Goal: Communication & Community: Answer question/provide support

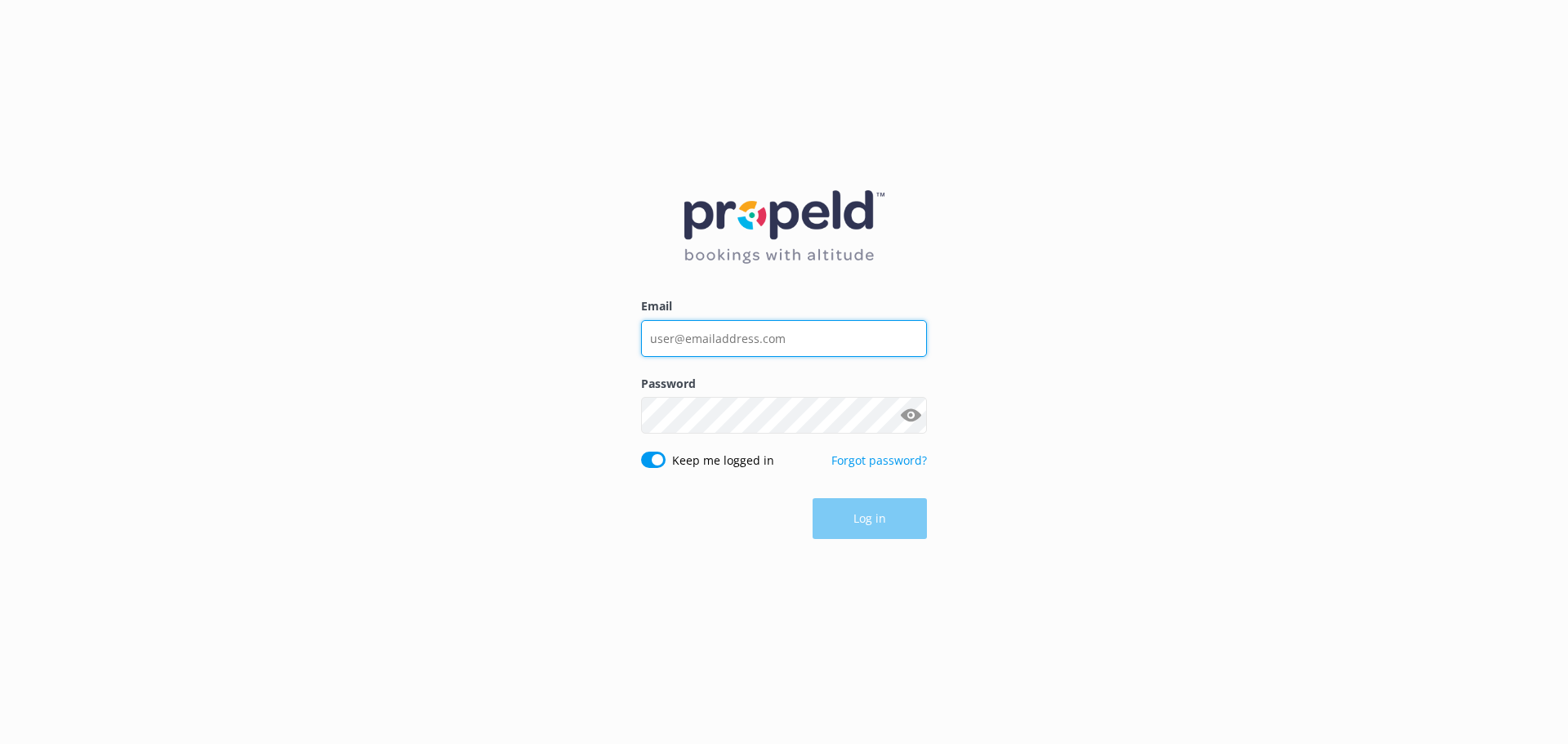
click at [688, 322] on input "Email" at bounding box center [784, 339] width 286 height 37
type input "[EMAIL_ADDRESS][DOMAIN_NAME]"
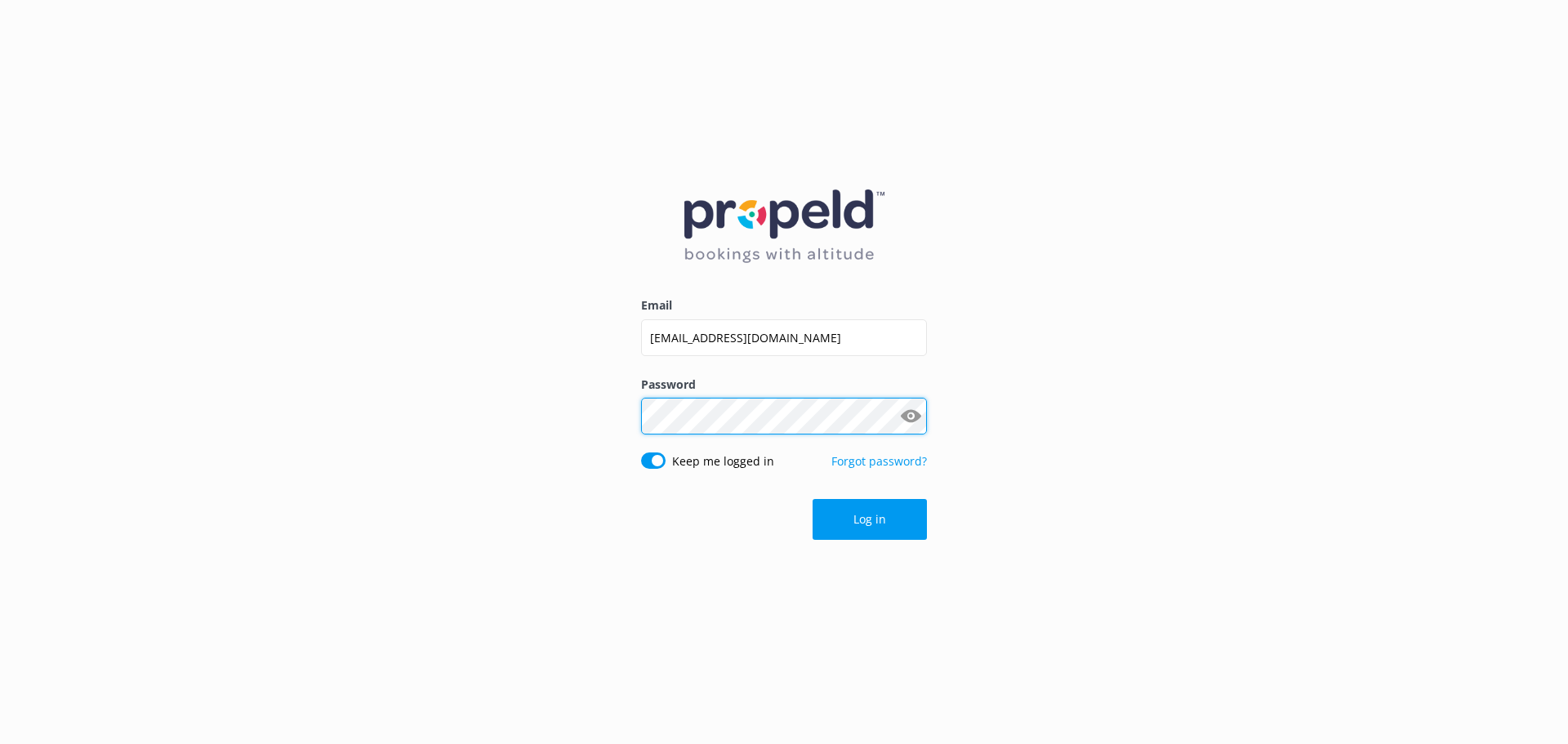
click button "Log in" at bounding box center [870, 519] width 115 height 40
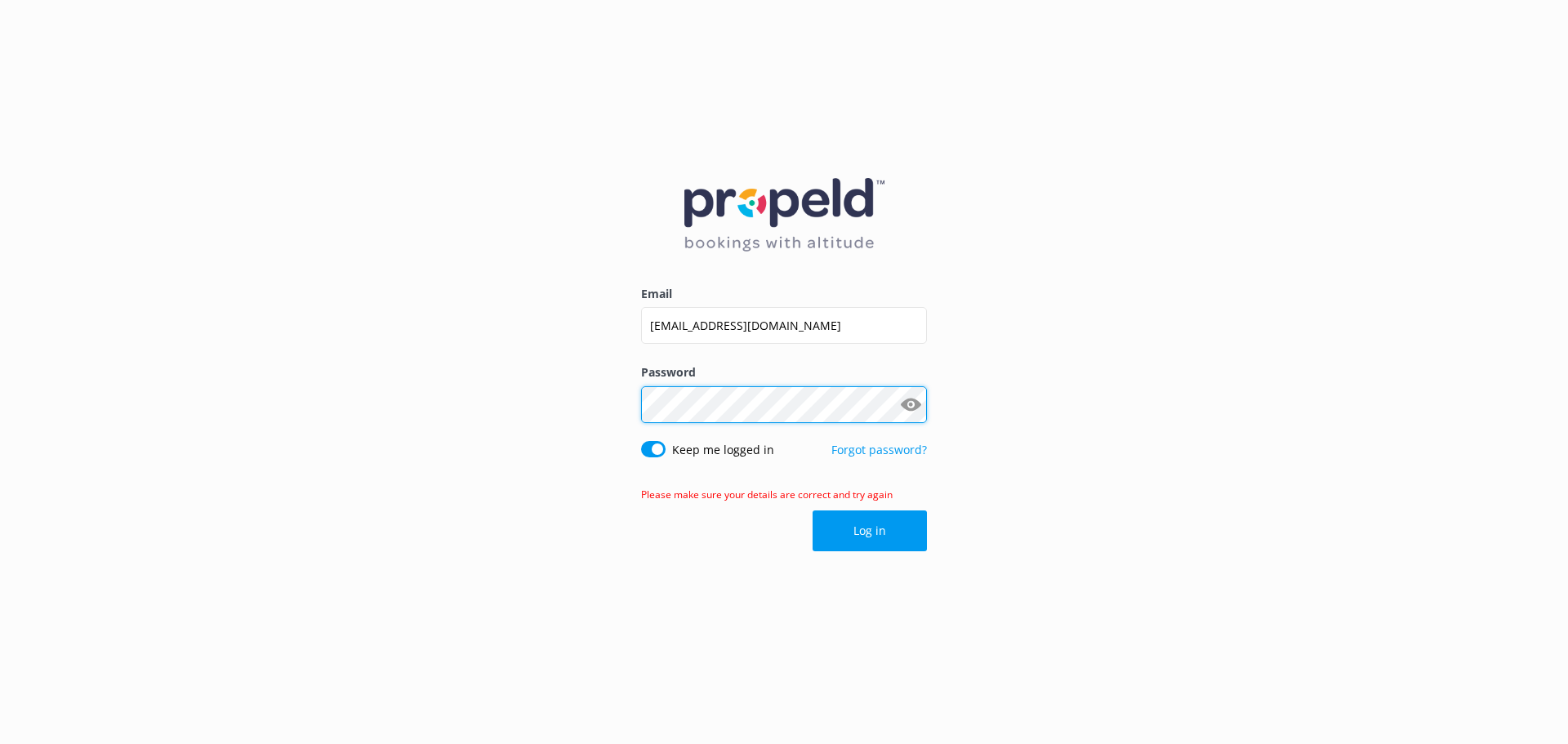
click button "Log in" at bounding box center [870, 531] width 115 height 40
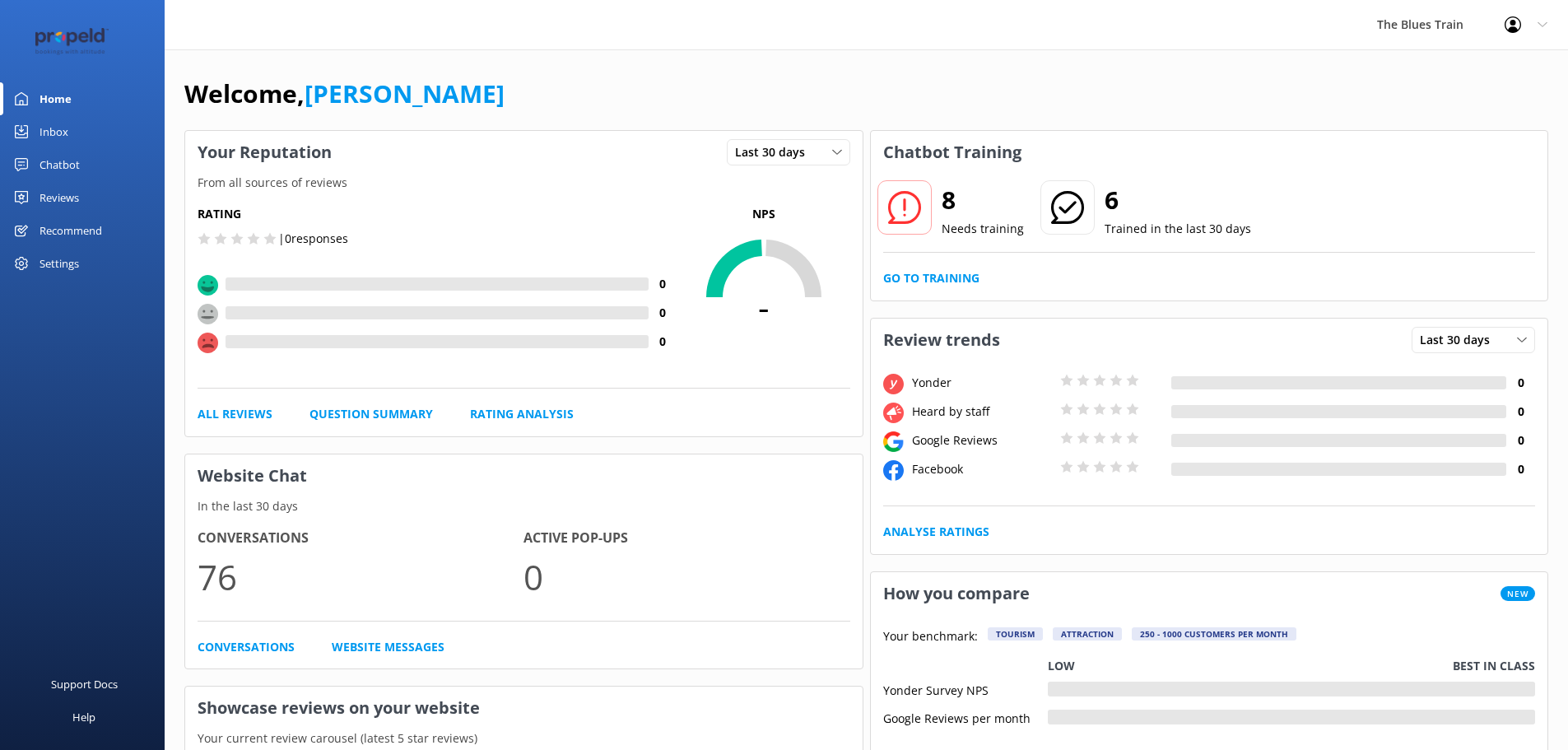
click at [81, 136] on link "Inbox" at bounding box center [82, 132] width 165 height 33
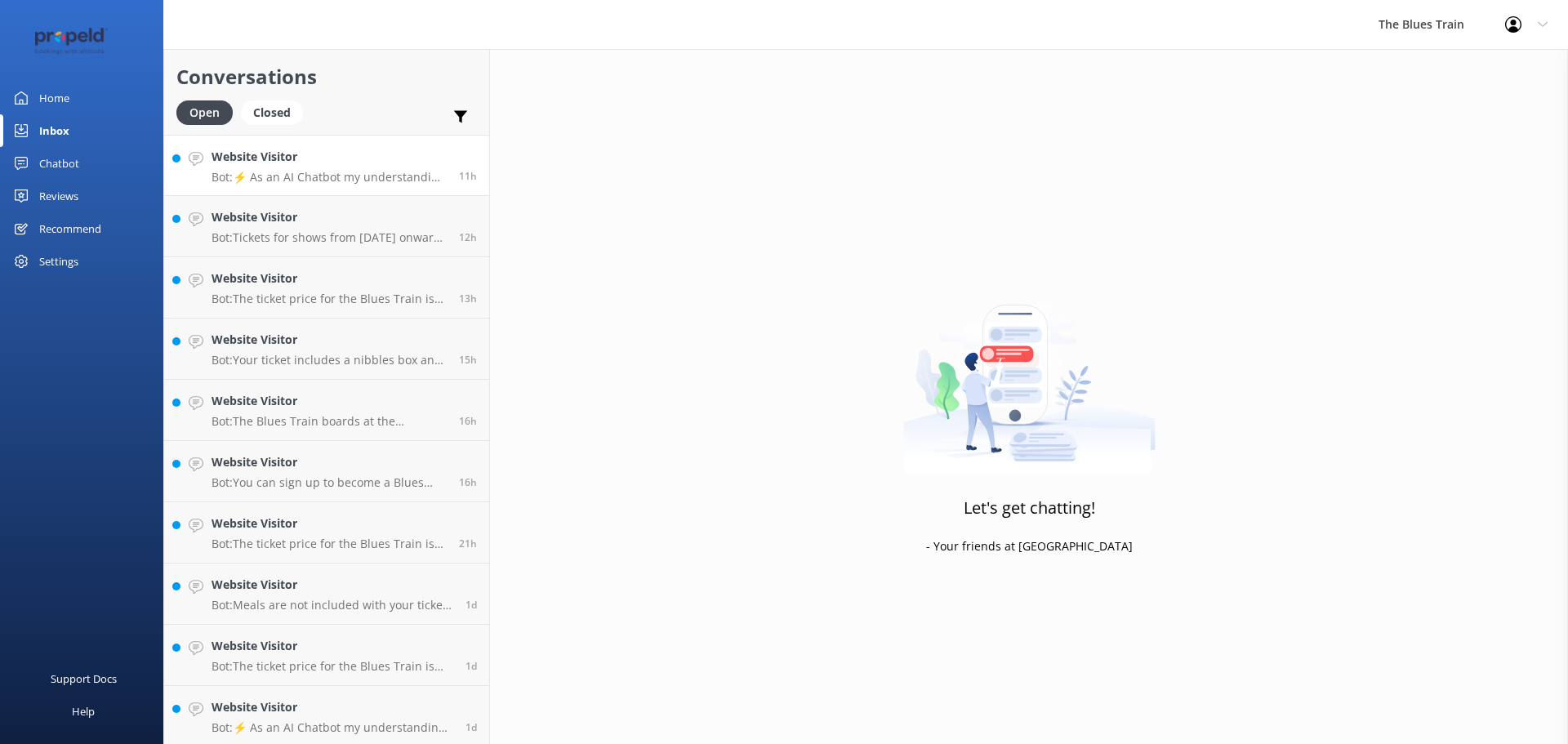
click at [344, 165] on h4 "Website Visitor" at bounding box center [329, 156] width 235 height 18
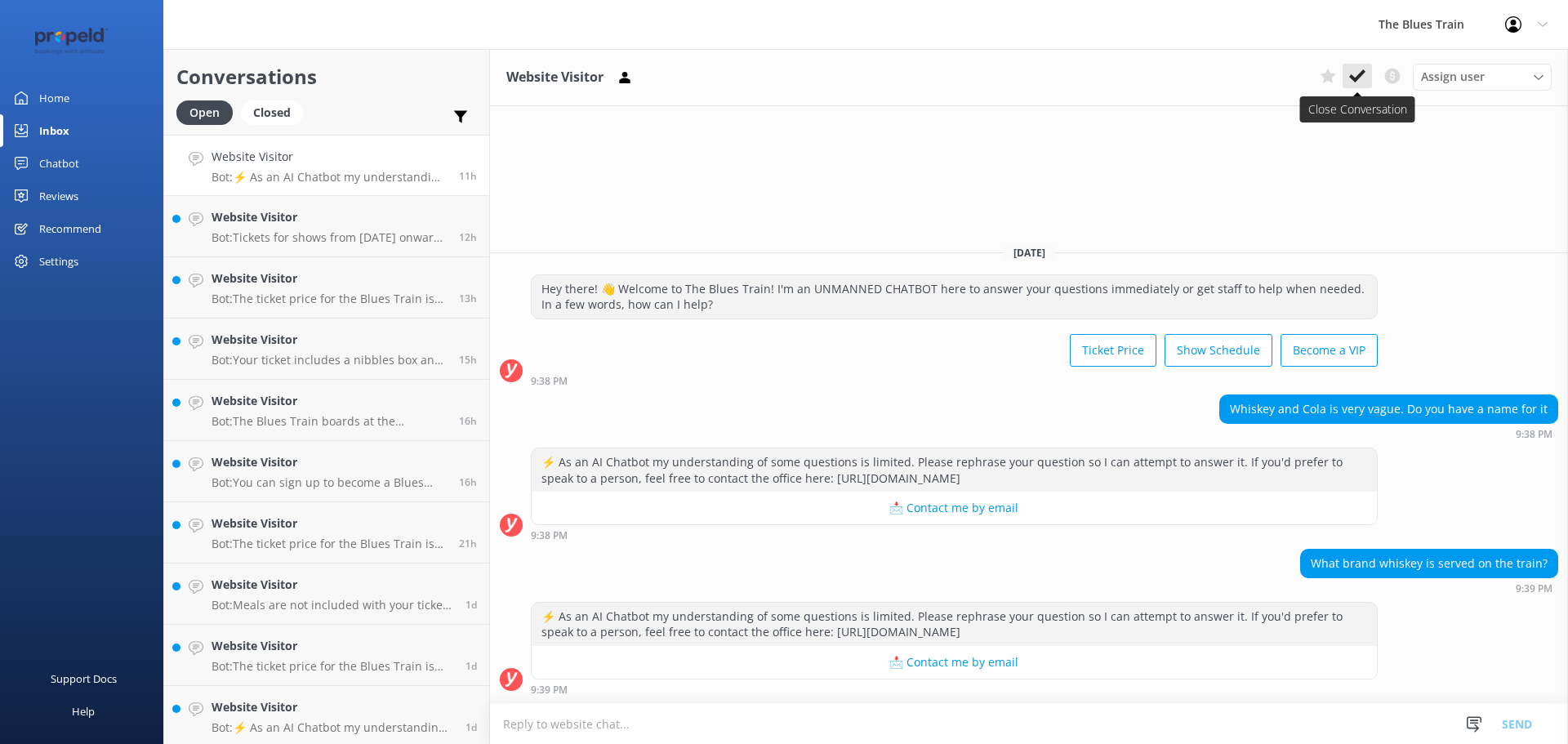
click at [1365, 66] on button at bounding box center [1357, 76] width 29 height 24
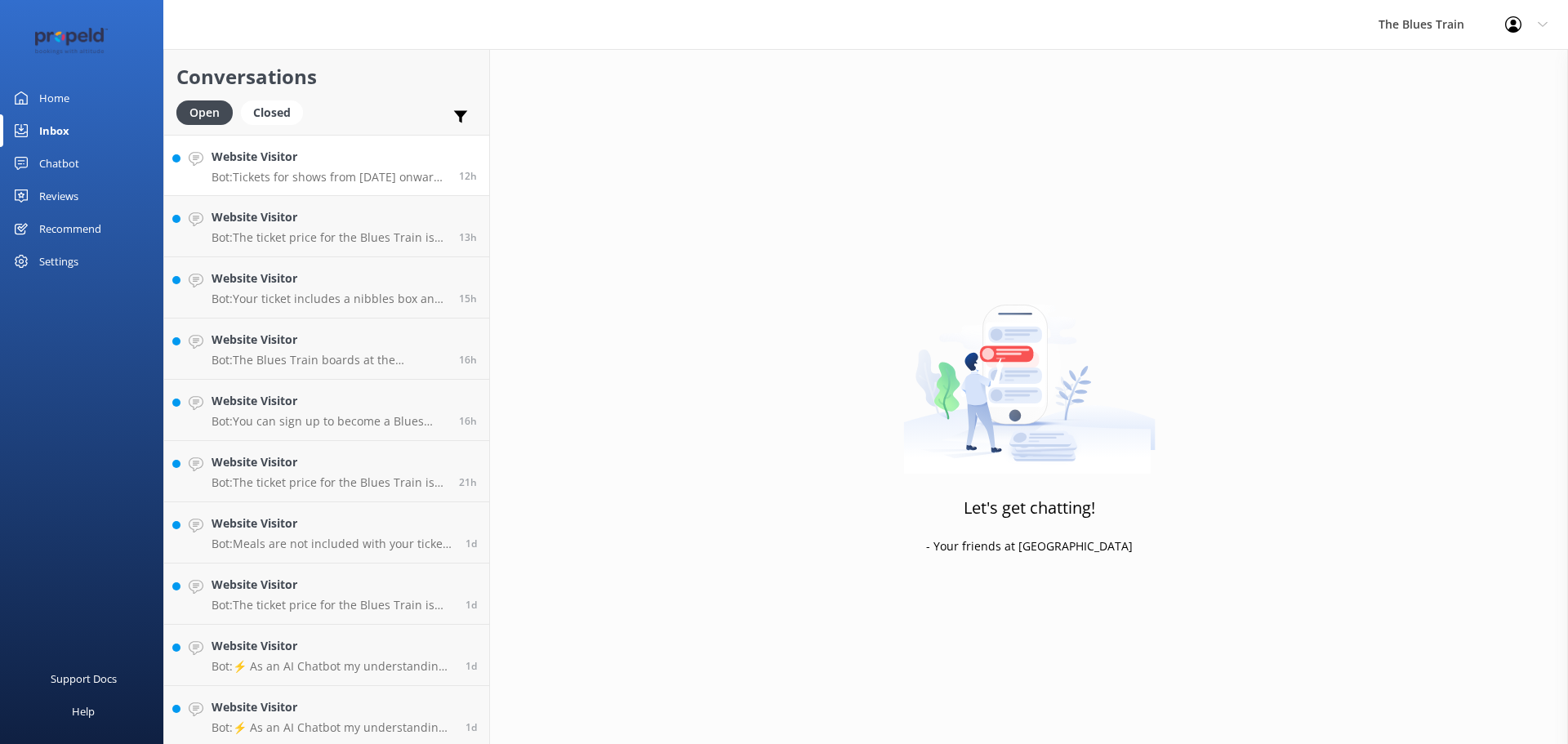
click at [306, 189] on link "Website Visitor Bot: Tickets for shows from [DATE] onwards will be announced in…" at bounding box center [327, 165] width 325 height 62
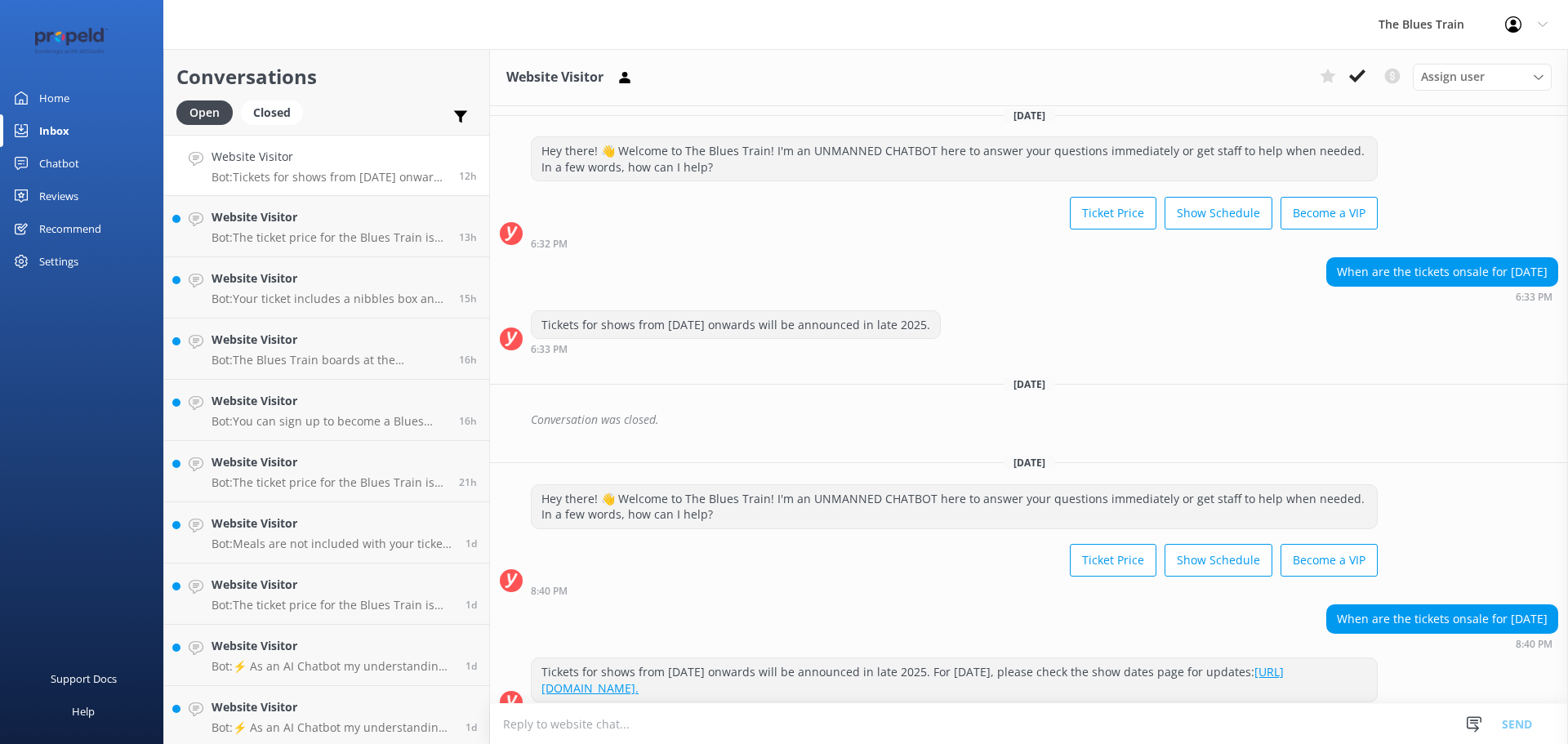
scroll to position [479, 0]
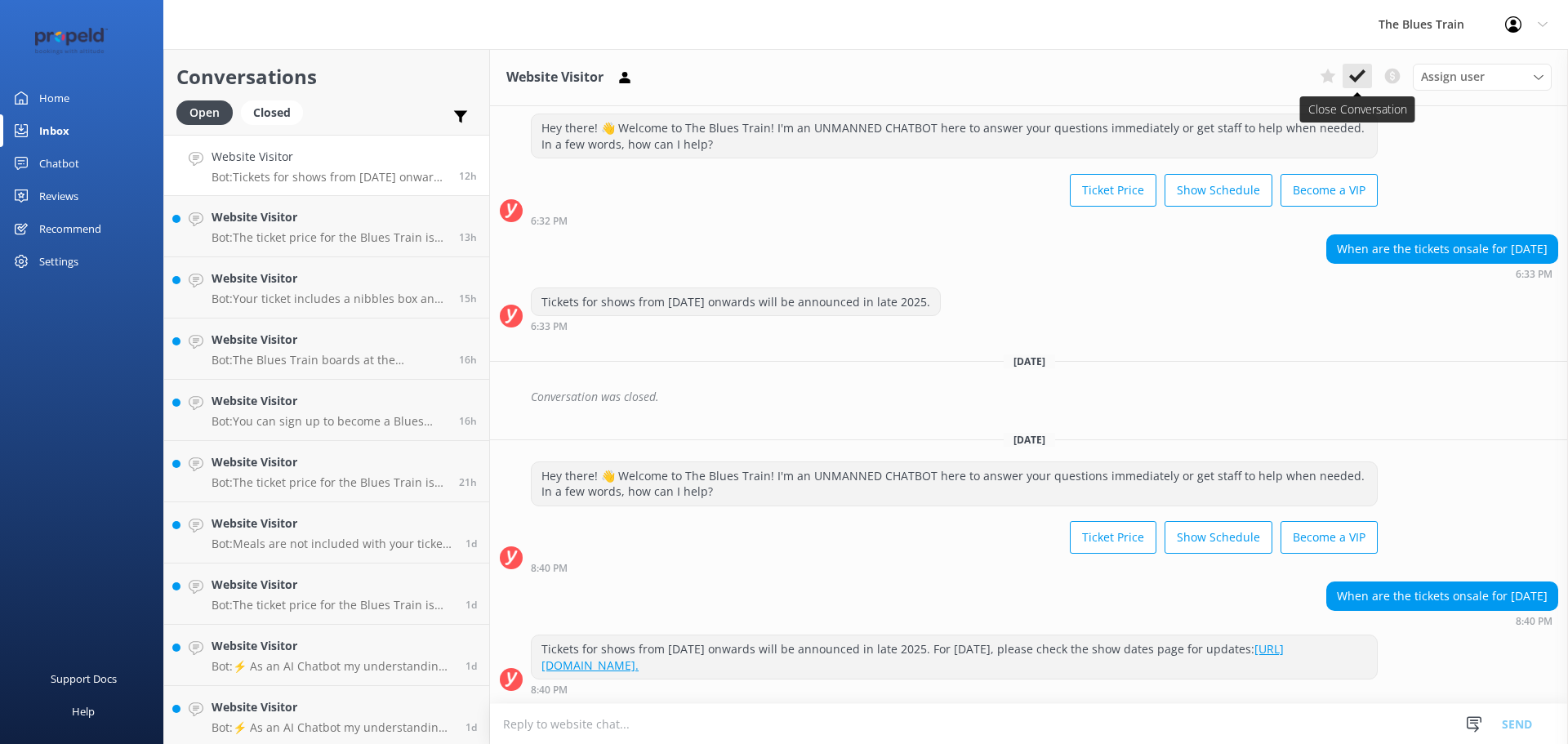
click at [1363, 77] on icon at bounding box center [1357, 75] width 16 height 16
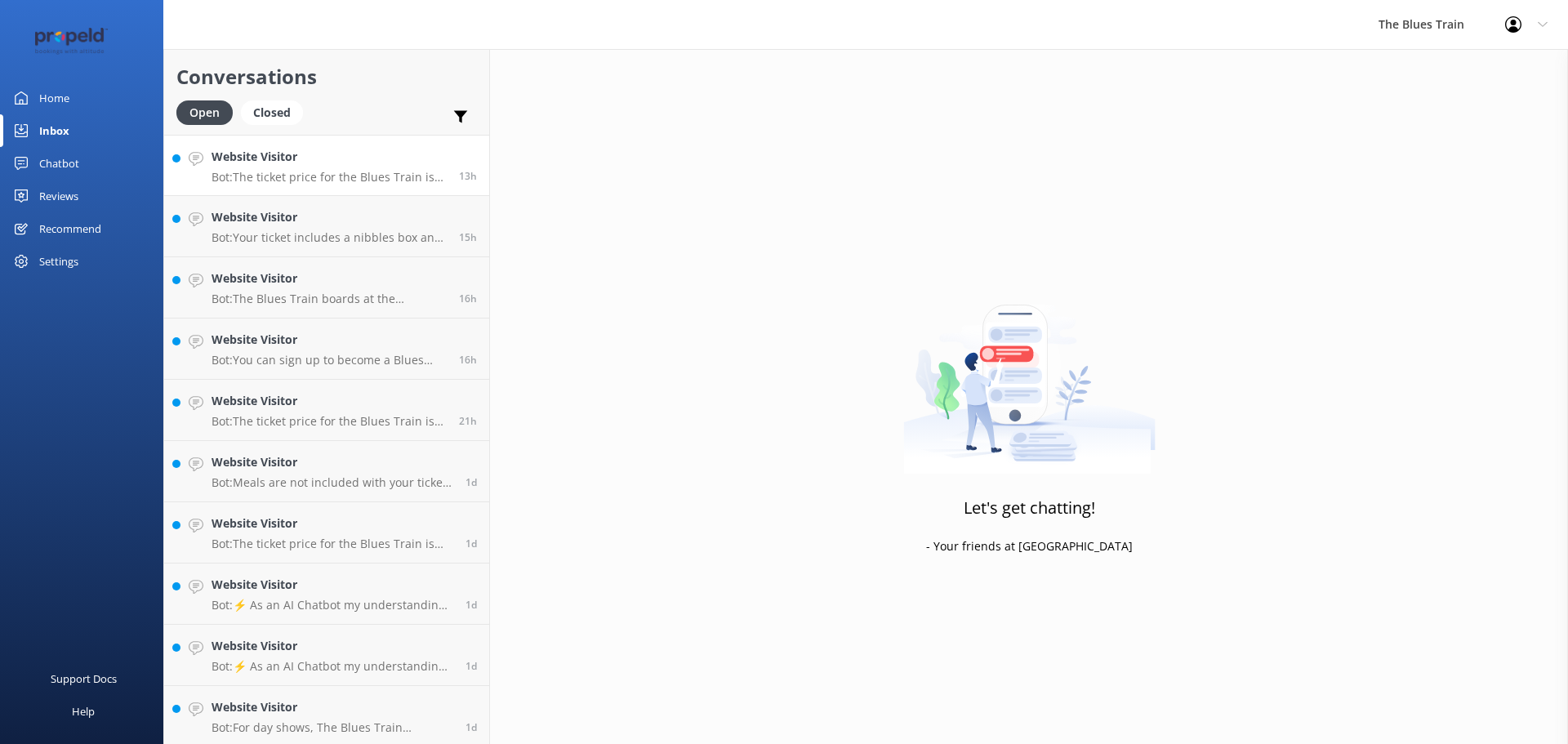
click at [384, 187] on link "Website Visitor Bot: The ticket price for the Blues Train is currently $175 per…" at bounding box center [327, 165] width 325 height 62
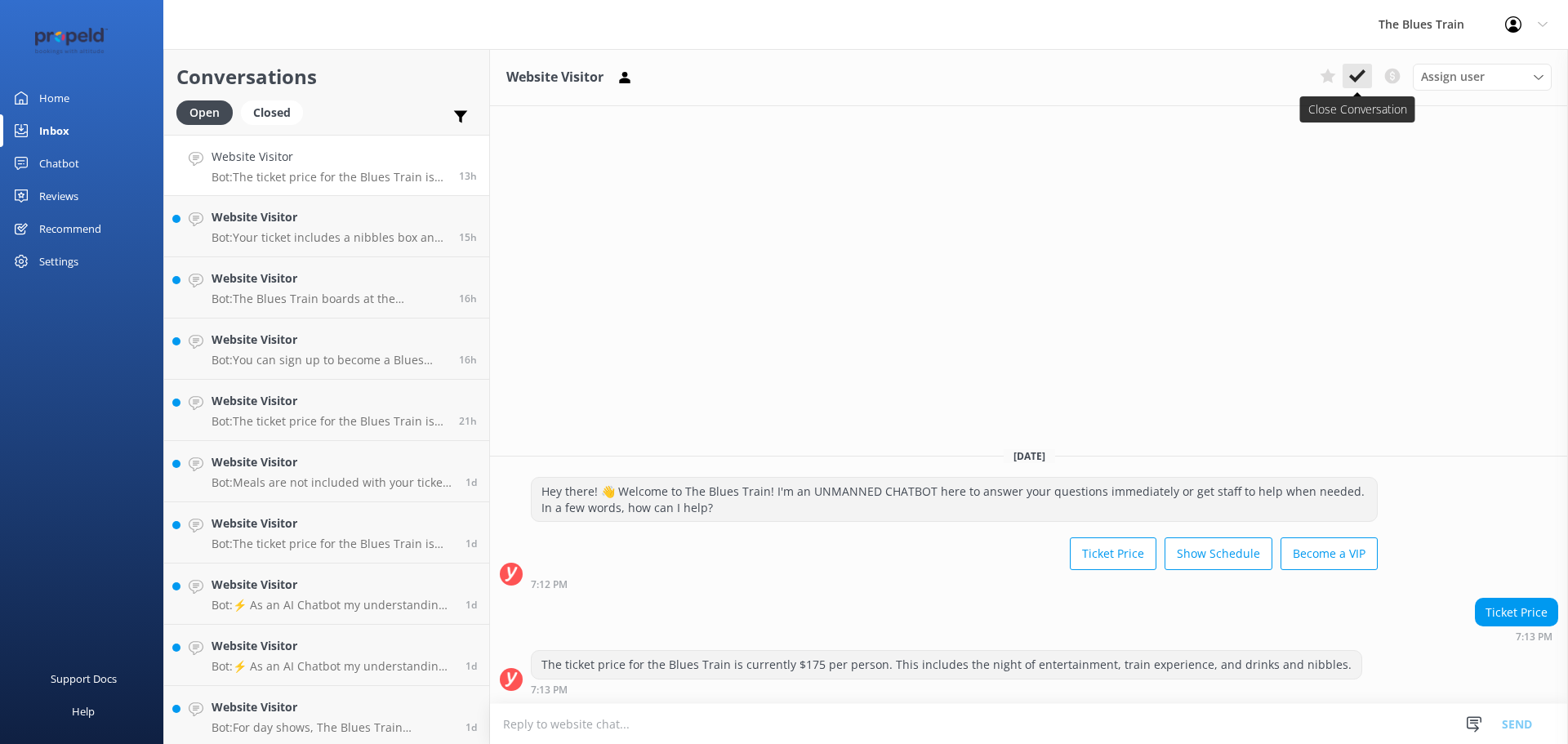
click at [1360, 82] on icon at bounding box center [1357, 75] width 16 height 16
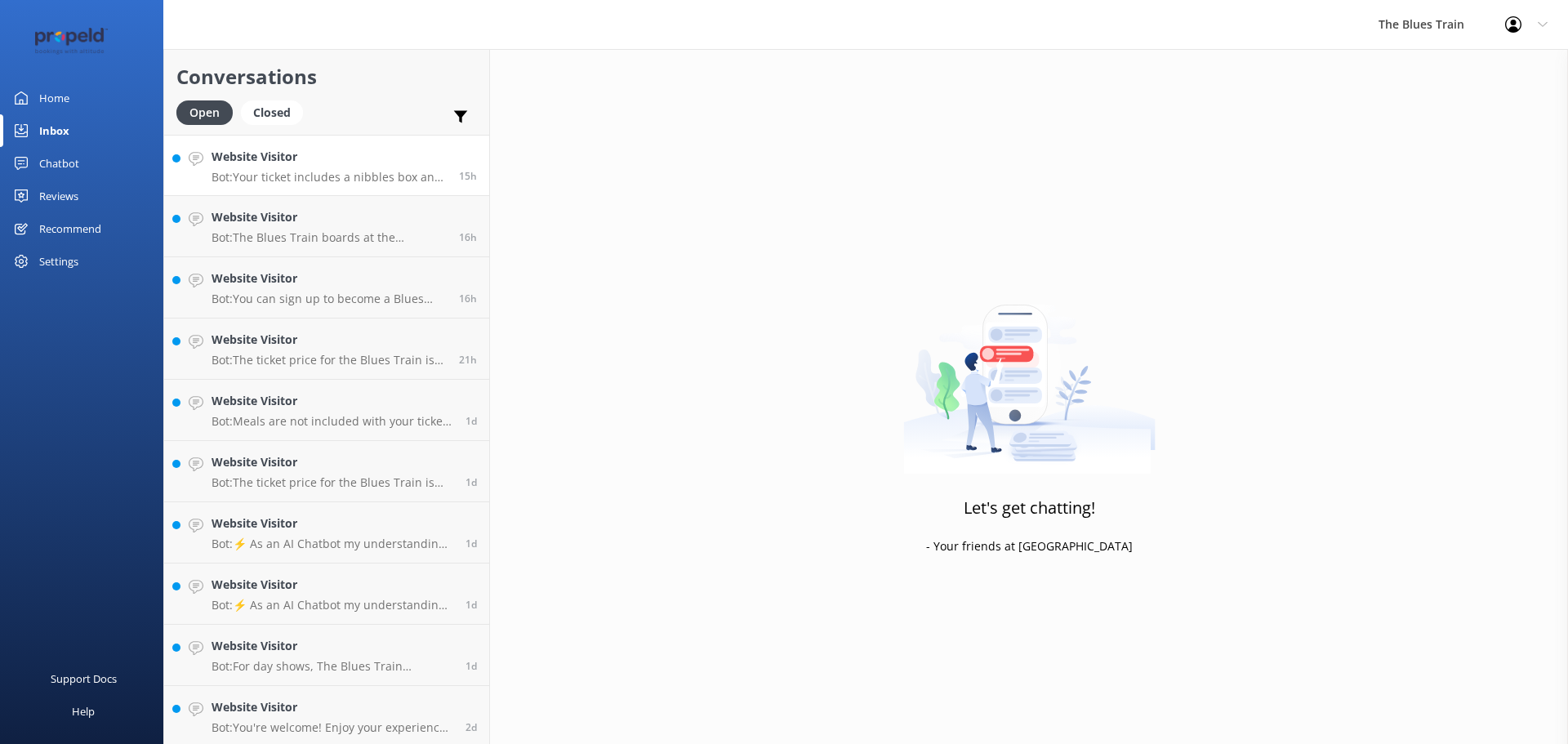
click at [376, 173] on p "Bot: Your ticket includes a nibbles box and all drinks. However, meals are not …" at bounding box center [329, 177] width 235 height 14
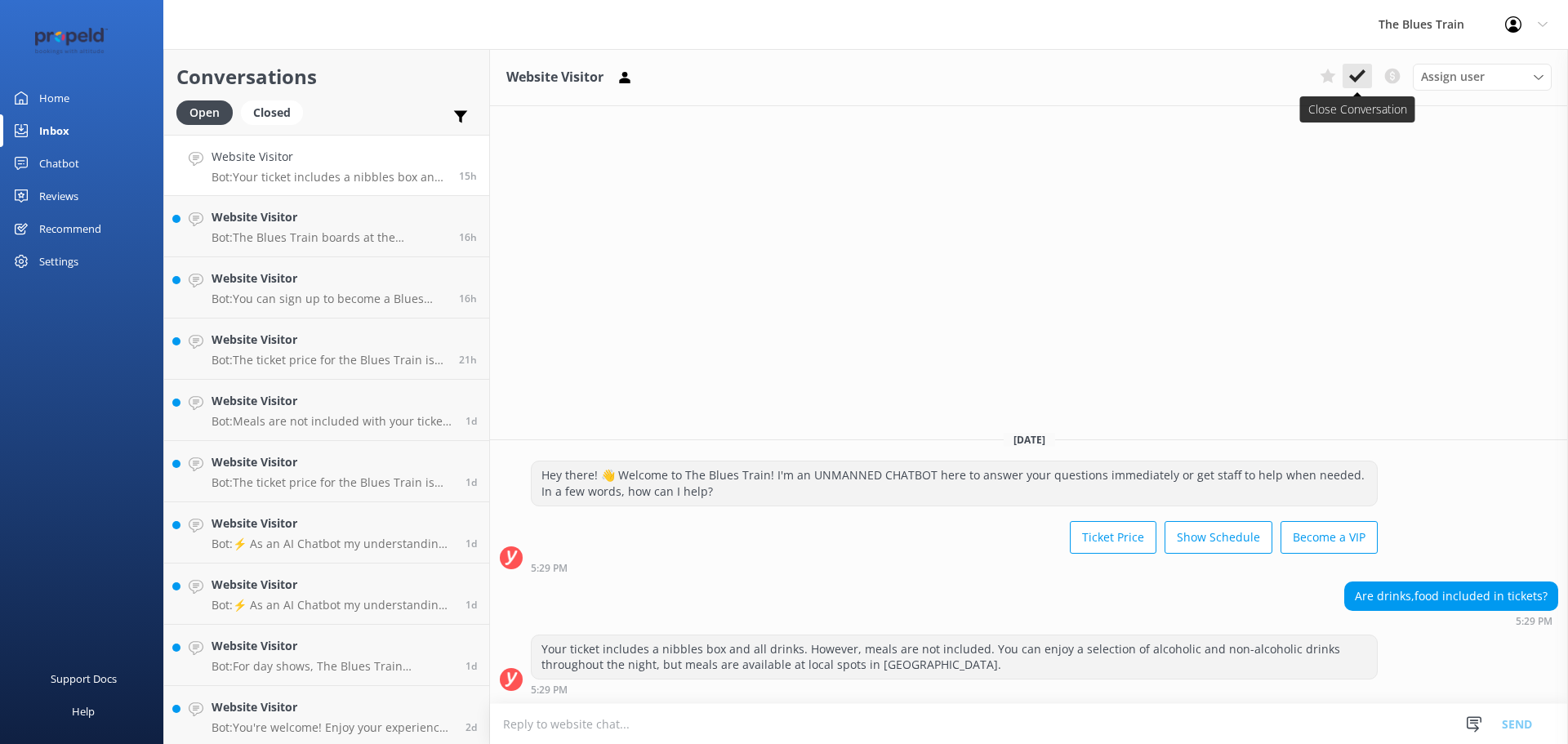
click at [1356, 82] on use at bounding box center [1357, 76] width 16 height 13
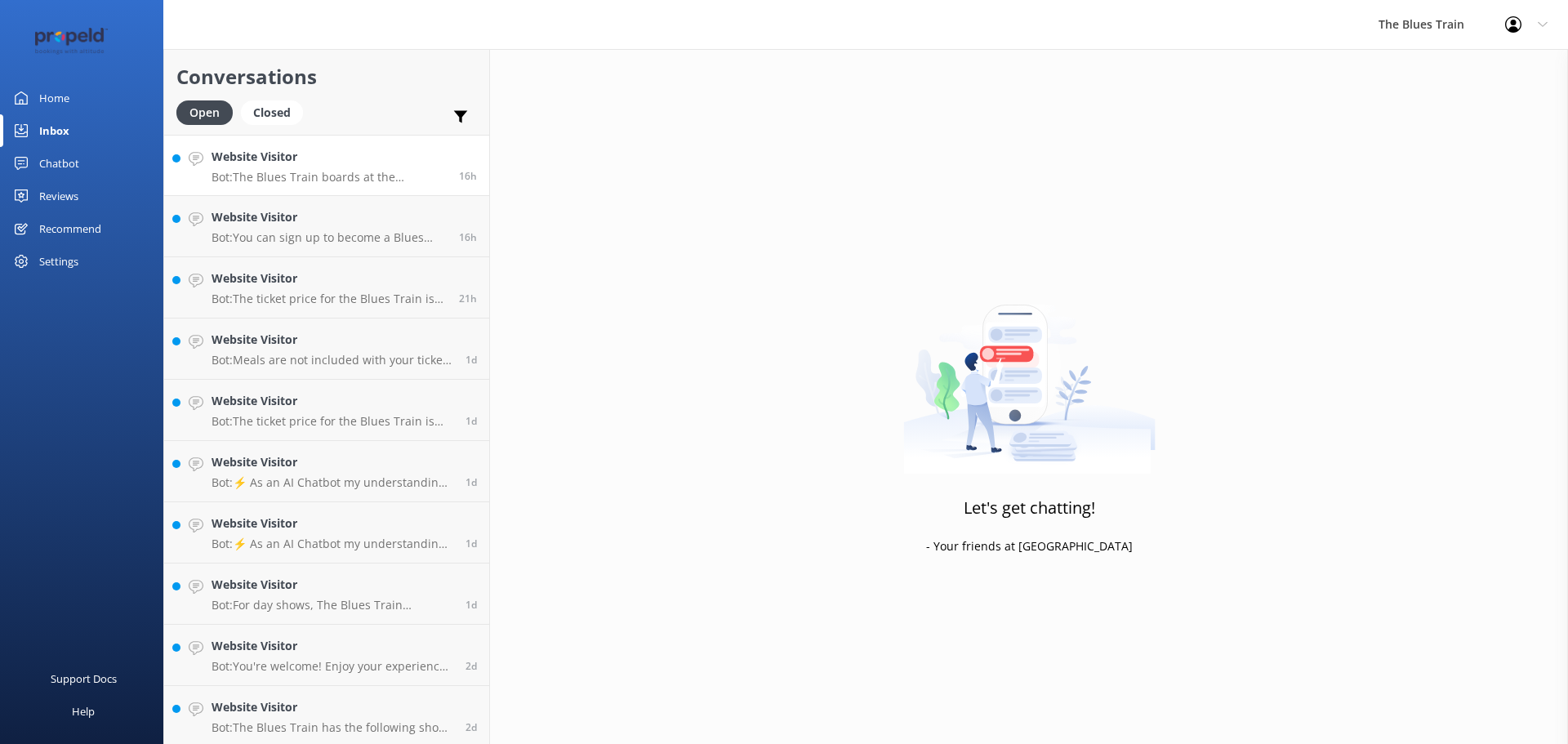
click at [418, 150] on h4 "Website Visitor" at bounding box center [329, 156] width 235 height 18
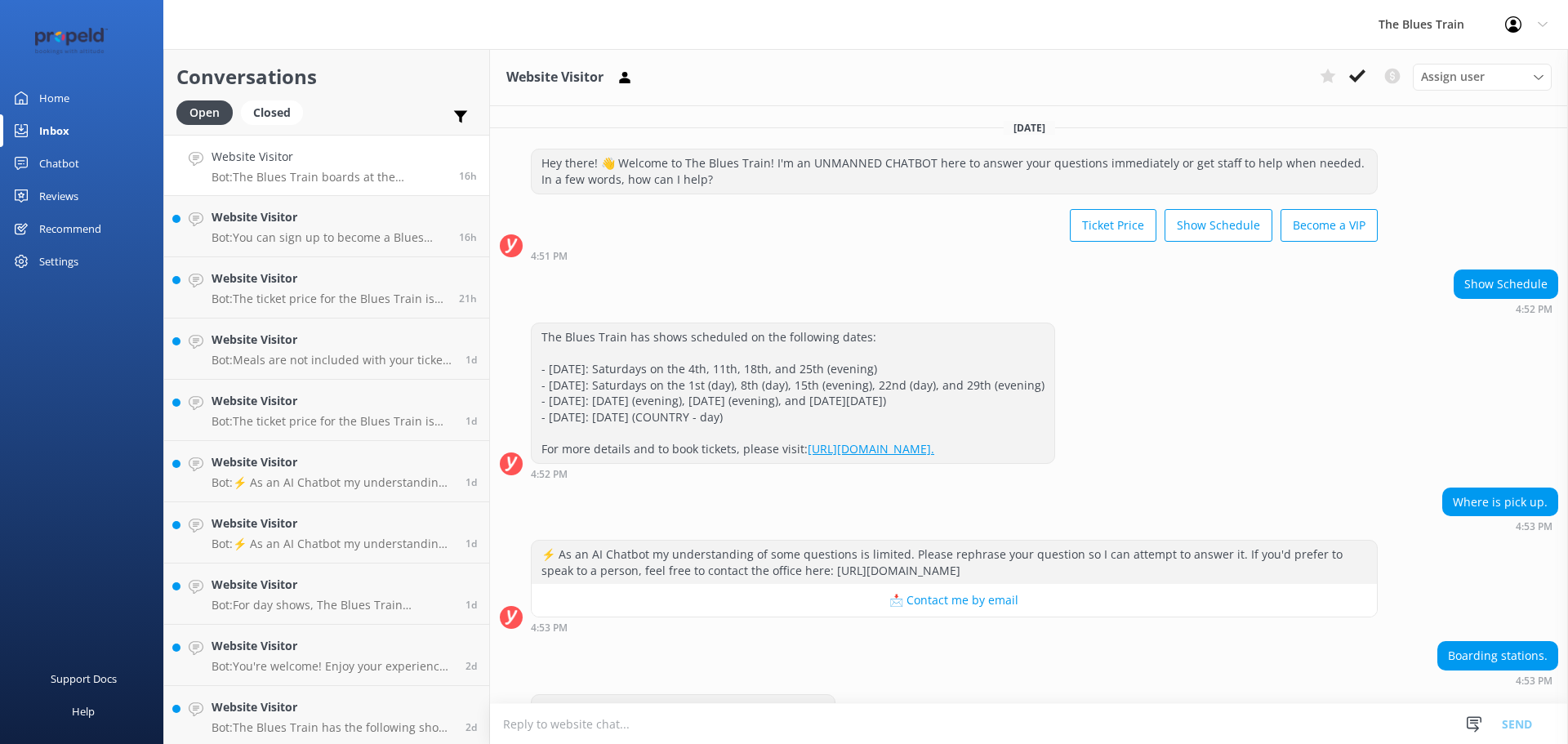
scroll to position [43, 0]
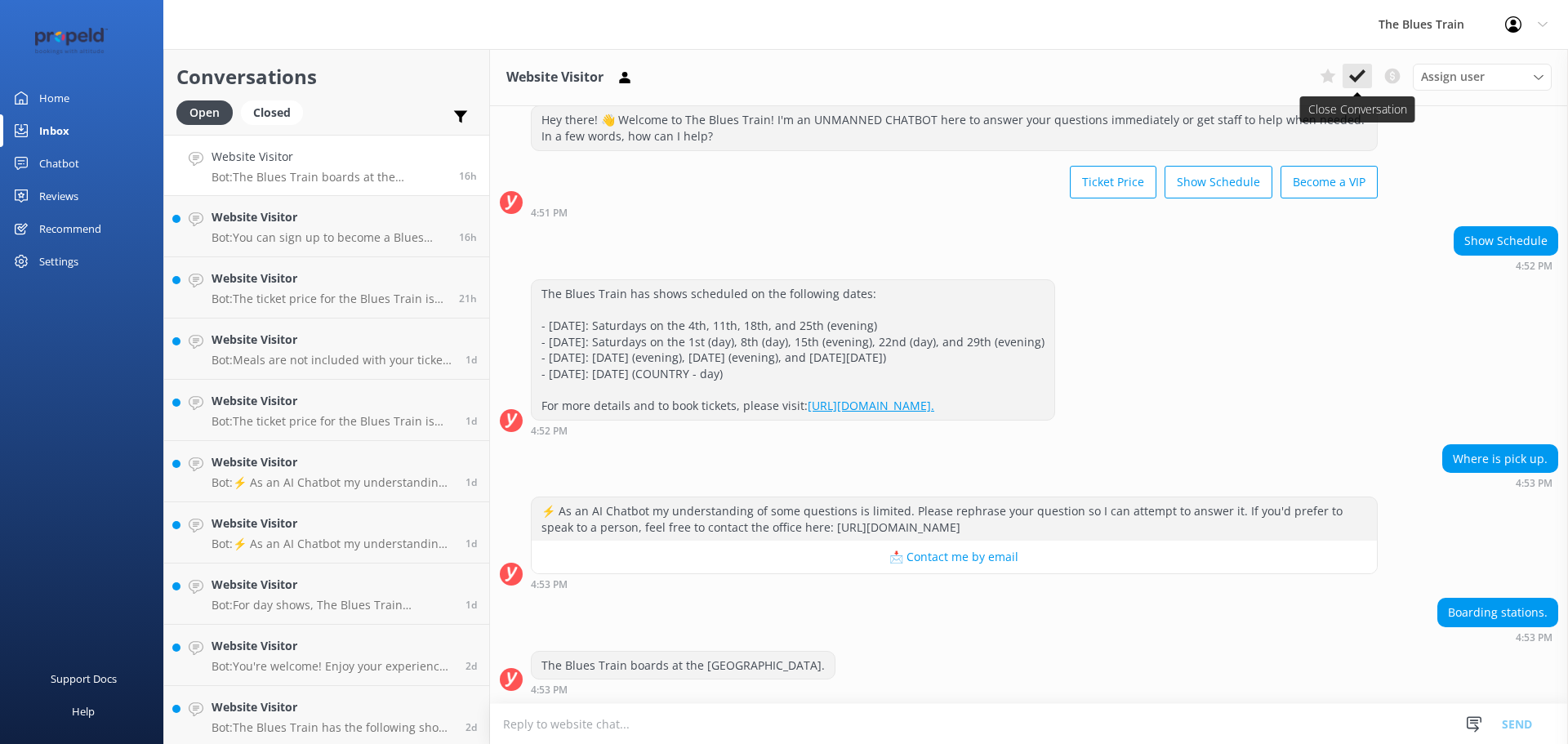
click at [1359, 69] on icon at bounding box center [1357, 75] width 16 height 16
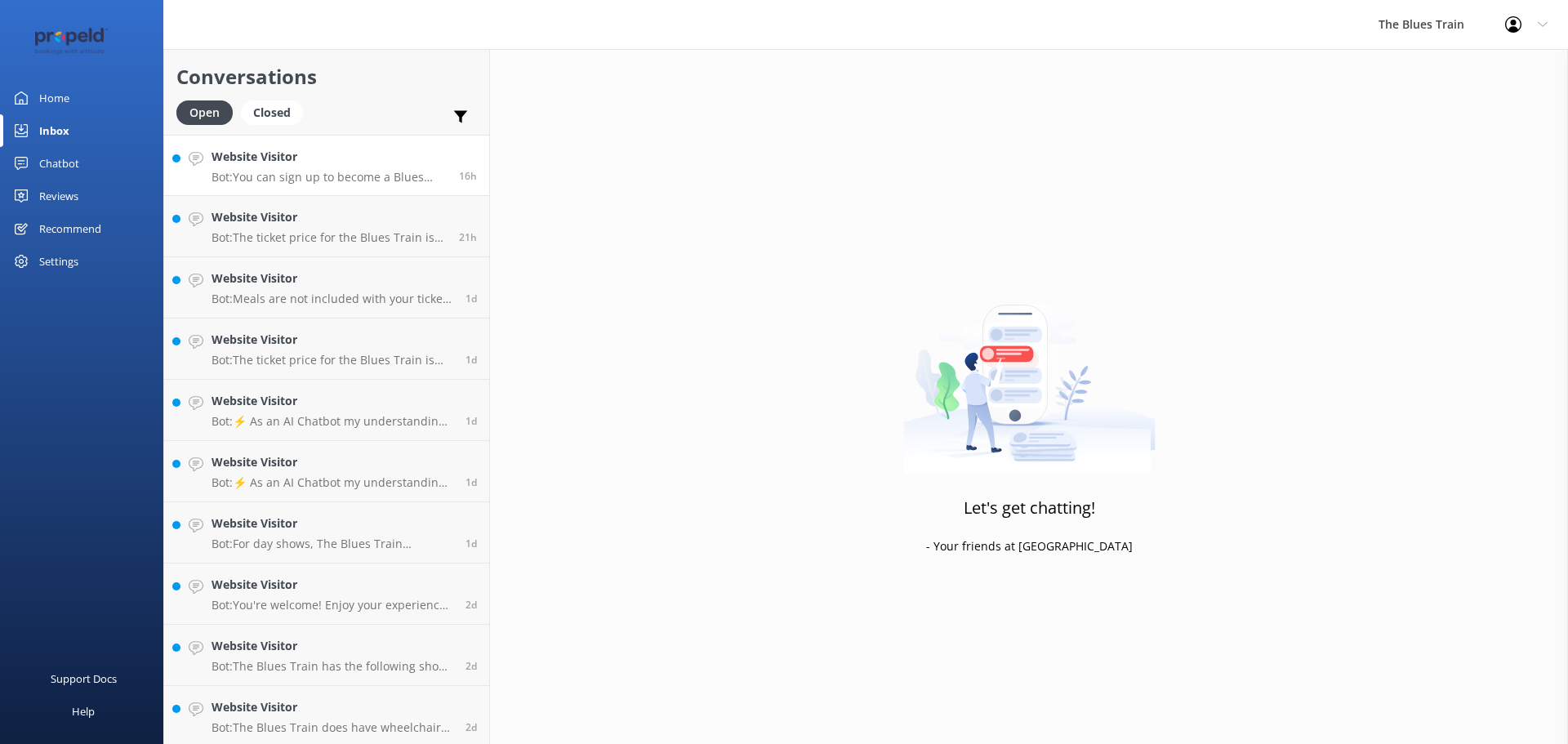
click at [399, 168] on div "Website Visitor Bot: You can sign up to become a Blues Train VIP for free and e…" at bounding box center [329, 165] width 235 height 35
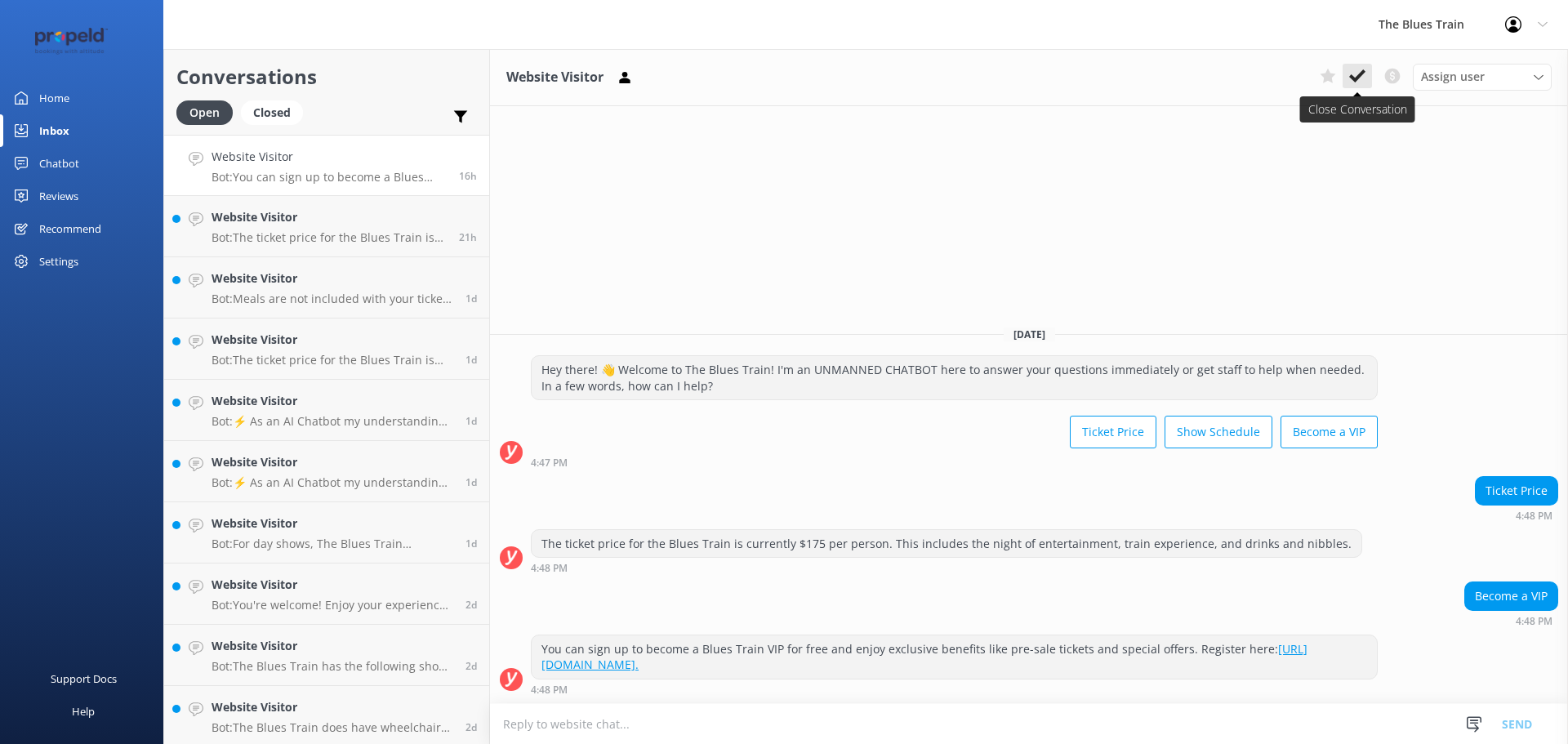
click at [1358, 85] on button at bounding box center [1357, 76] width 29 height 24
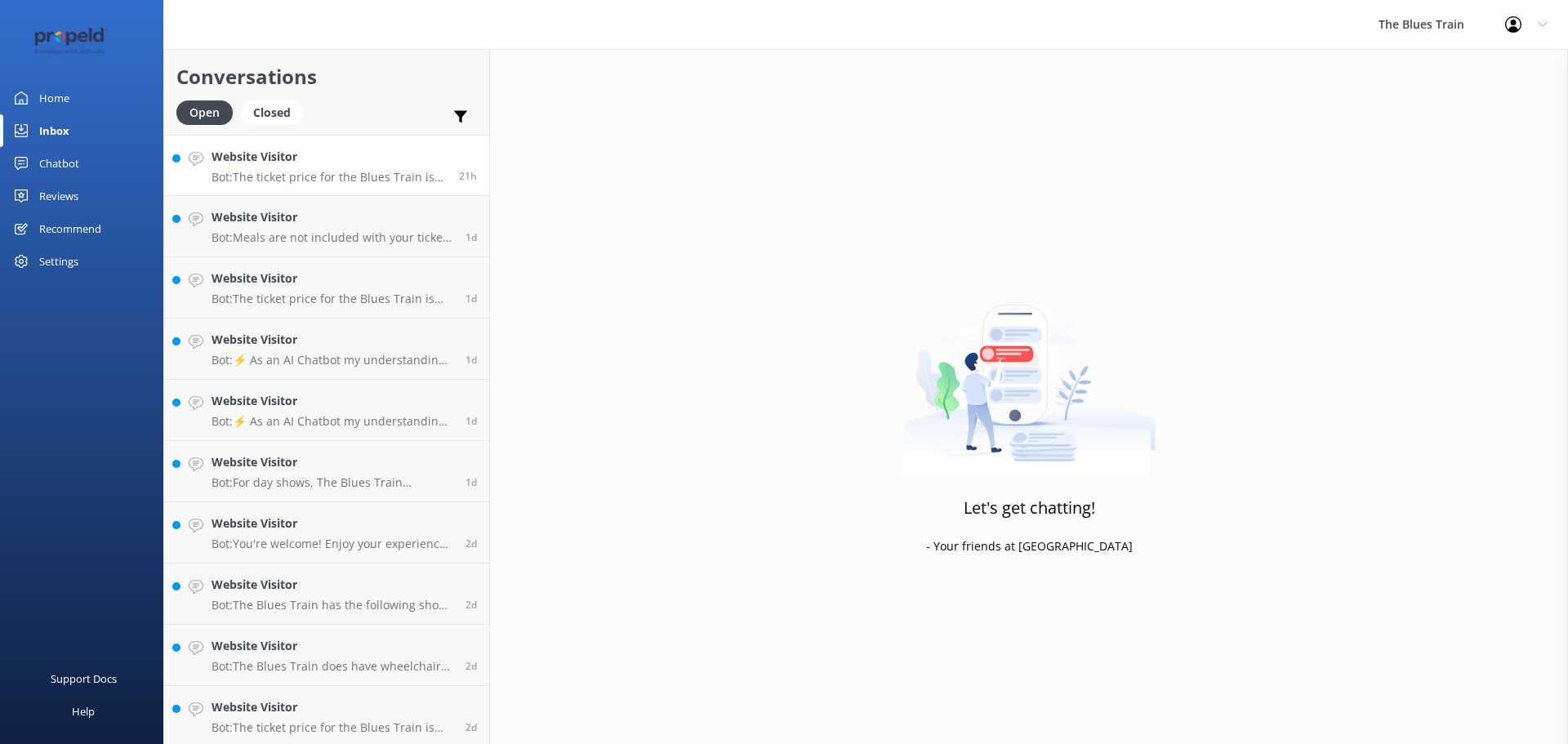
click at [386, 171] on p "Bot: The ticket price for the Blues Train is currently $175 per person. This in…" at bounding box center [329, 177] width 235 height 14
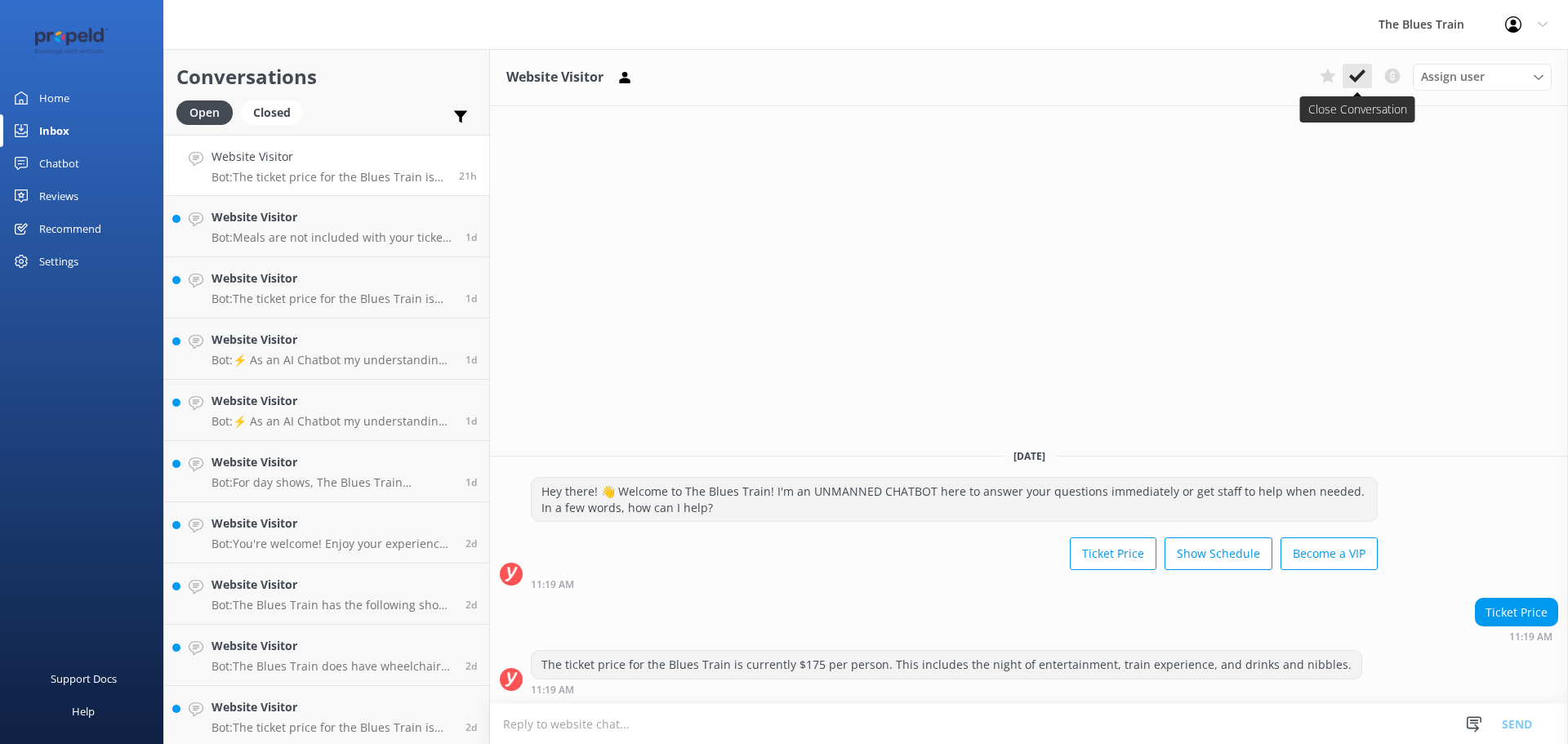
click at [1351, 69] on icon at bounding box center [1357, 75] width 16 height 16
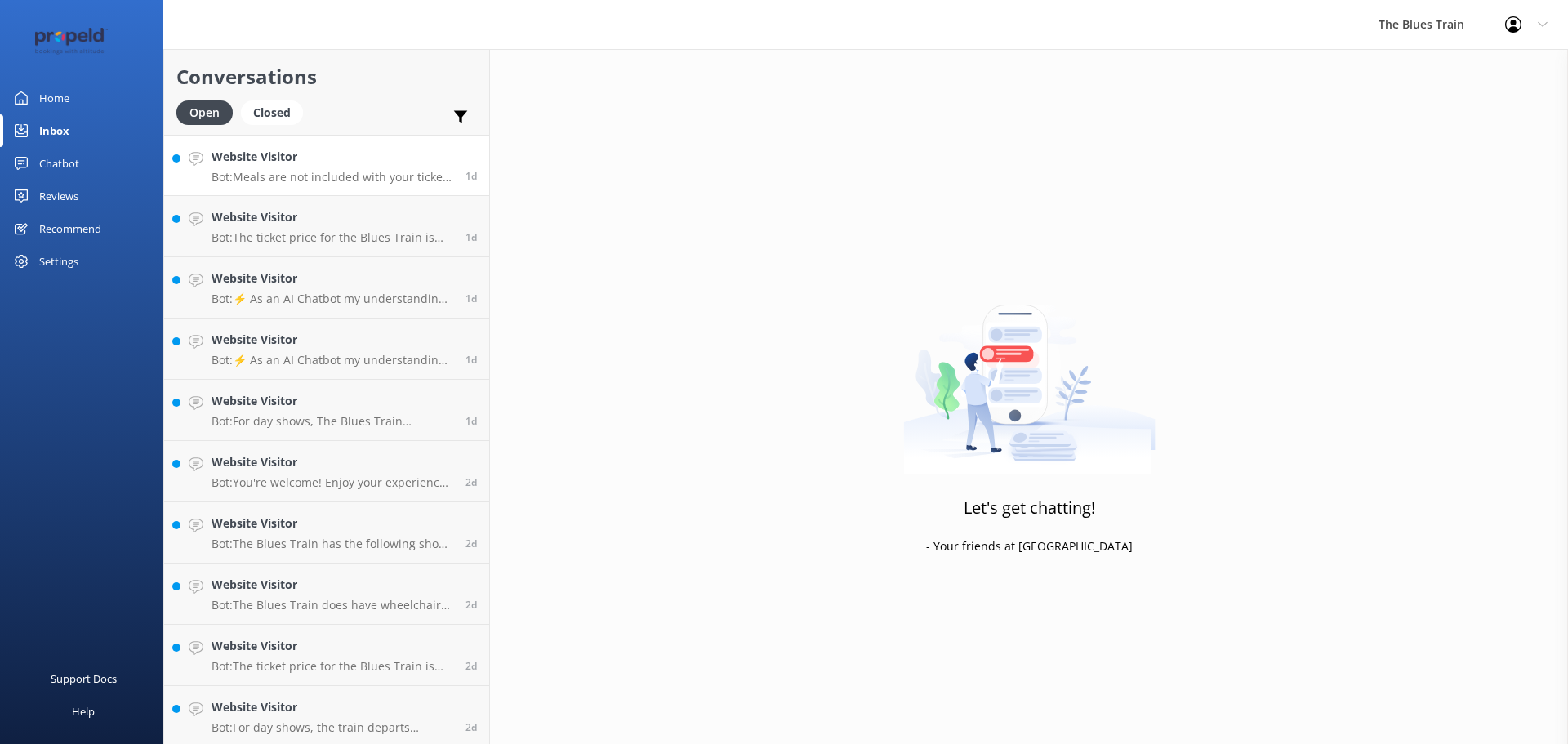
click at [327, 152] on h4 "Website Visitor" at bounding box center [332, 156] width 242 height 18
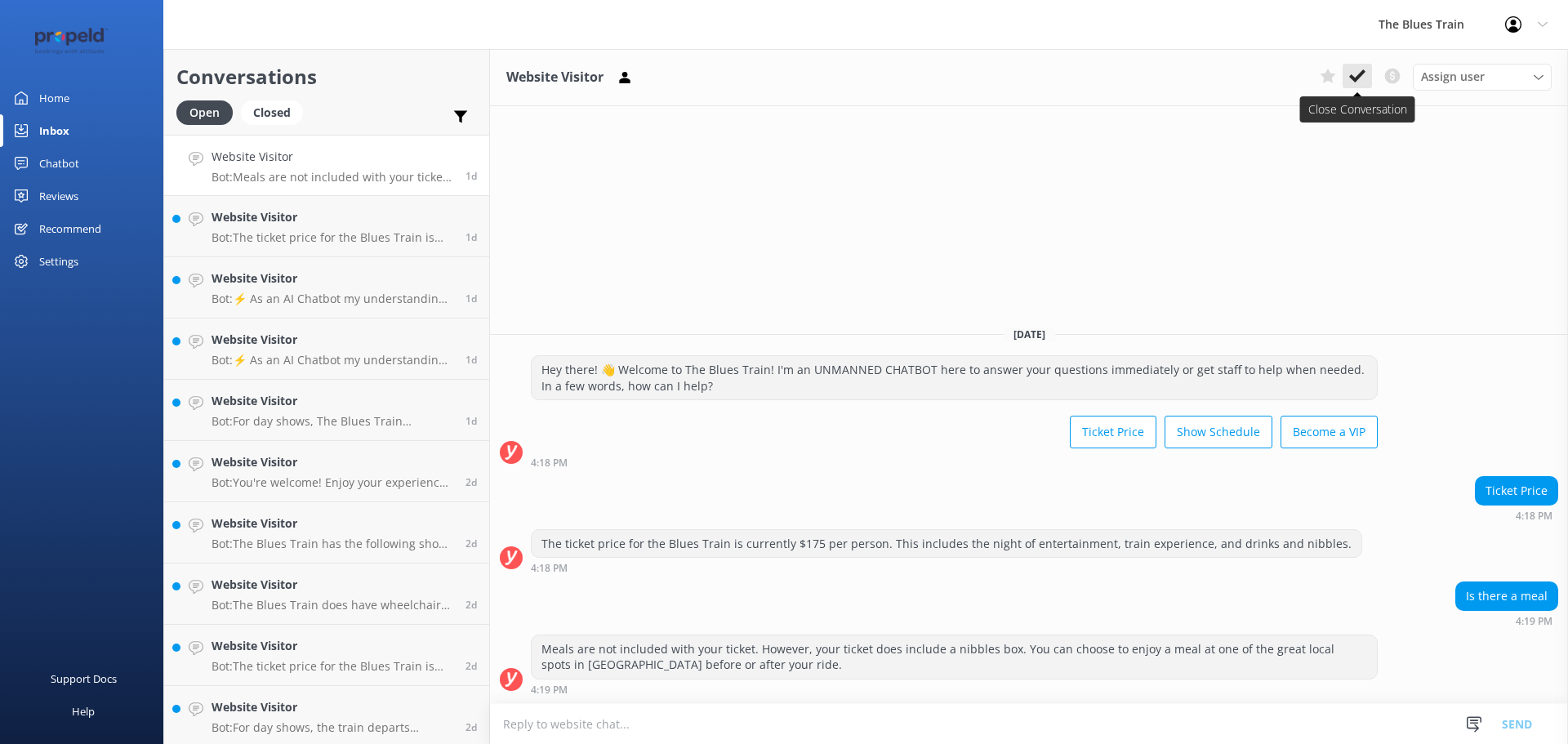
click at [1359, 78] on use at bounding box center [1357, 76] width 16 height 13
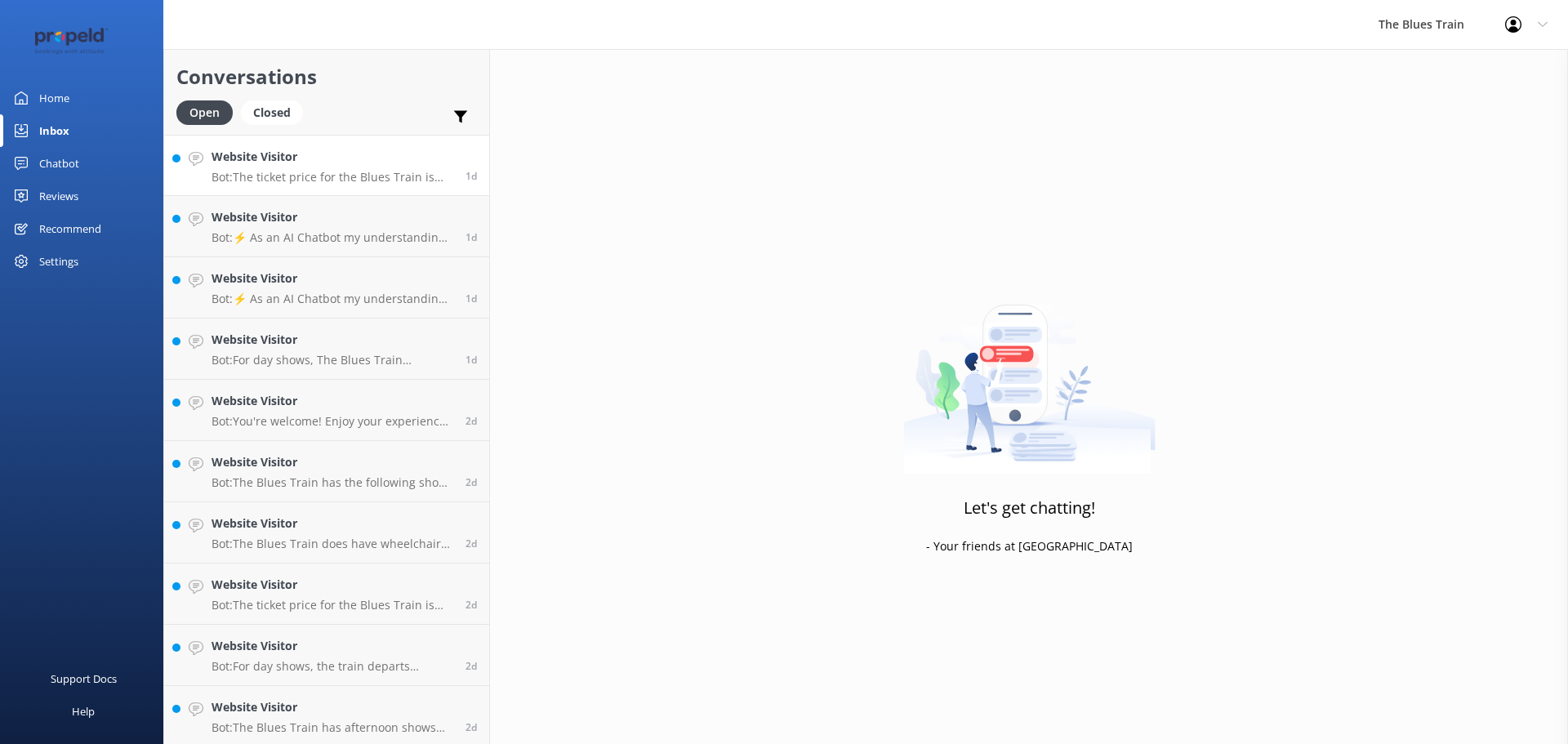
click at [353, 171] on p "Bot: The ticket price for the Blues Train is currently $175 per person. This in…" at bounding box center [332, 177] width 242 height 14
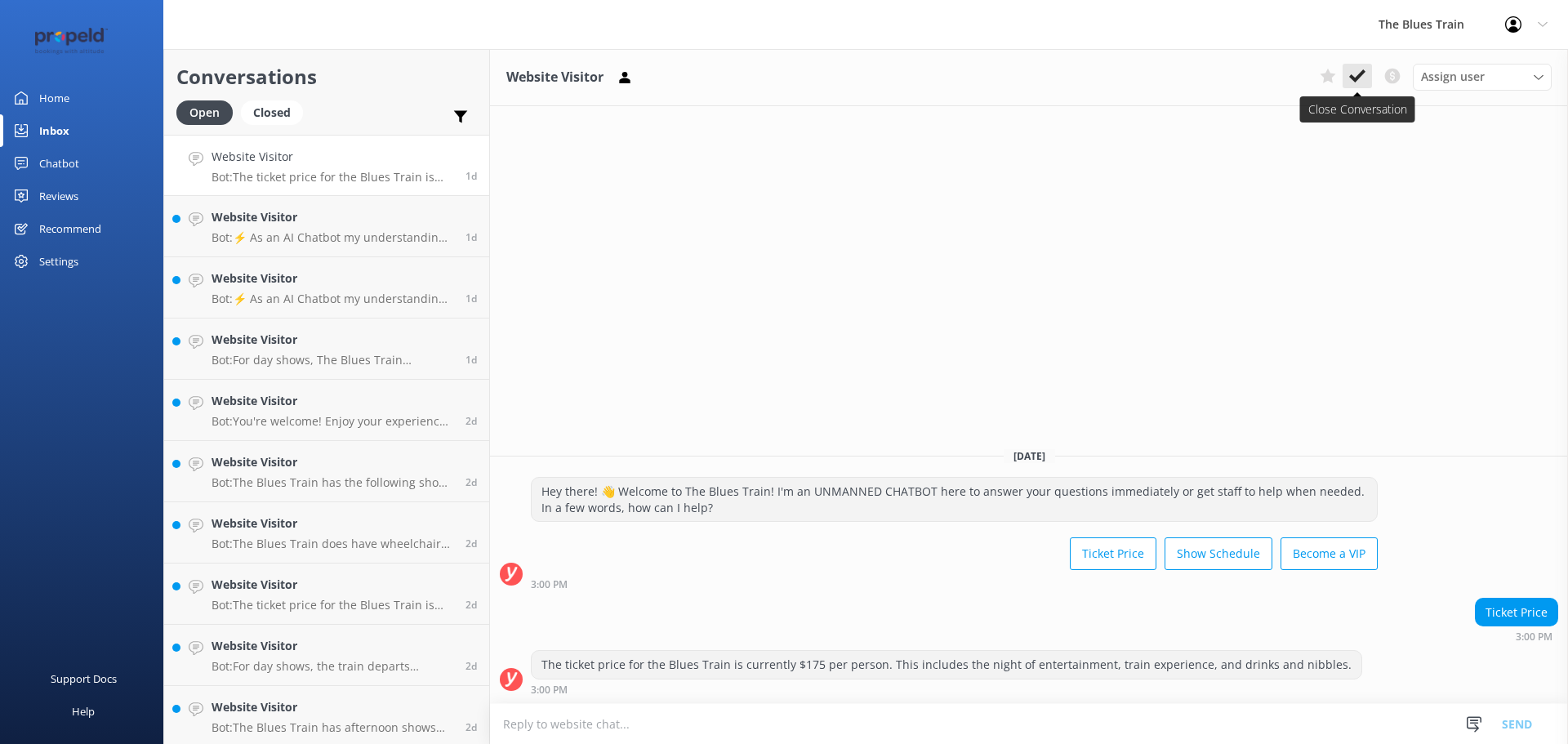
click at [1362, 80] on icon at bounding box center [1357, 75] width 16 height 16
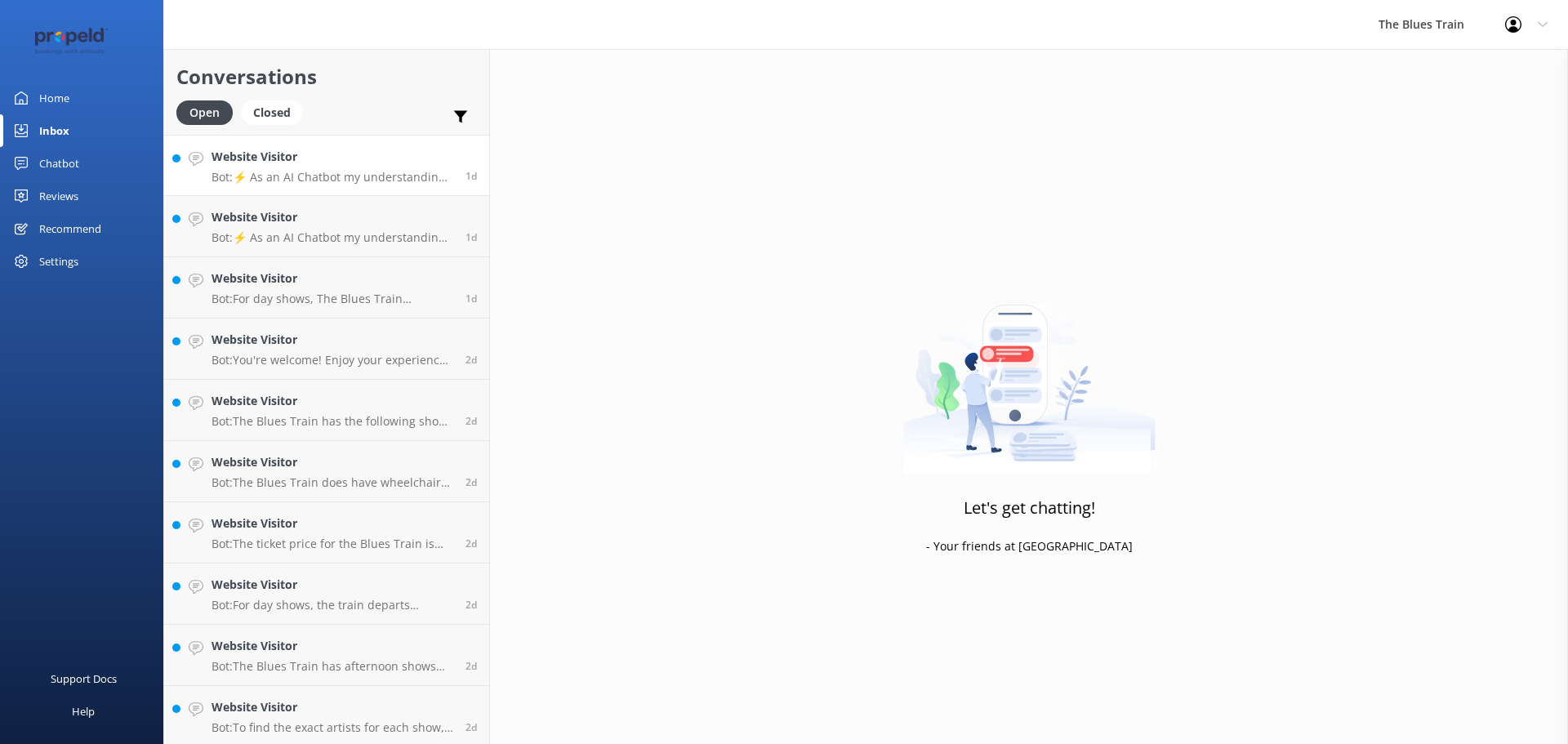
click at [260, 161] on h4 "Website Visitor" at bounding box center [332, 156] width 242 height 18
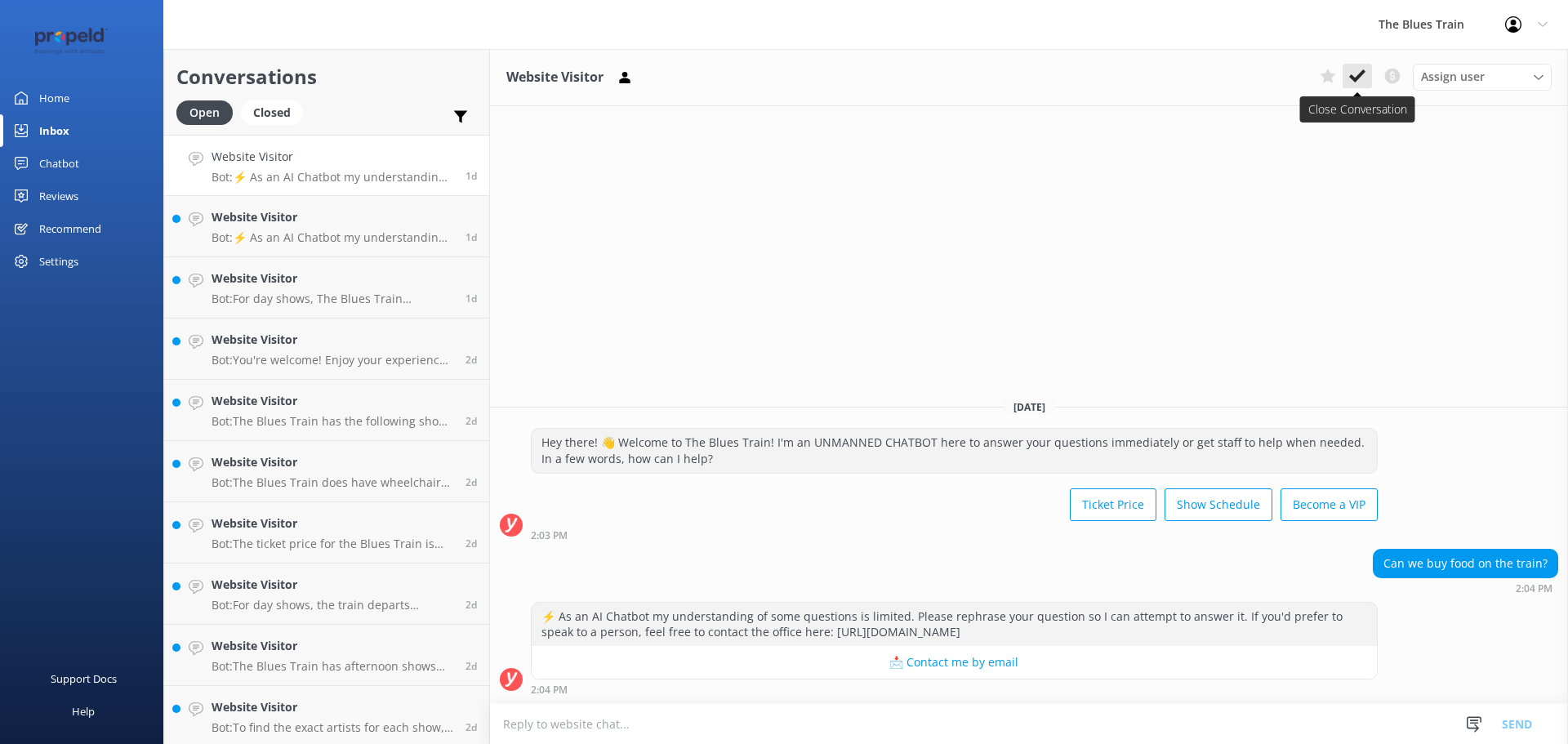
click at [1358, 76] on use at bounding box center [1357, 76] width 16 height 13
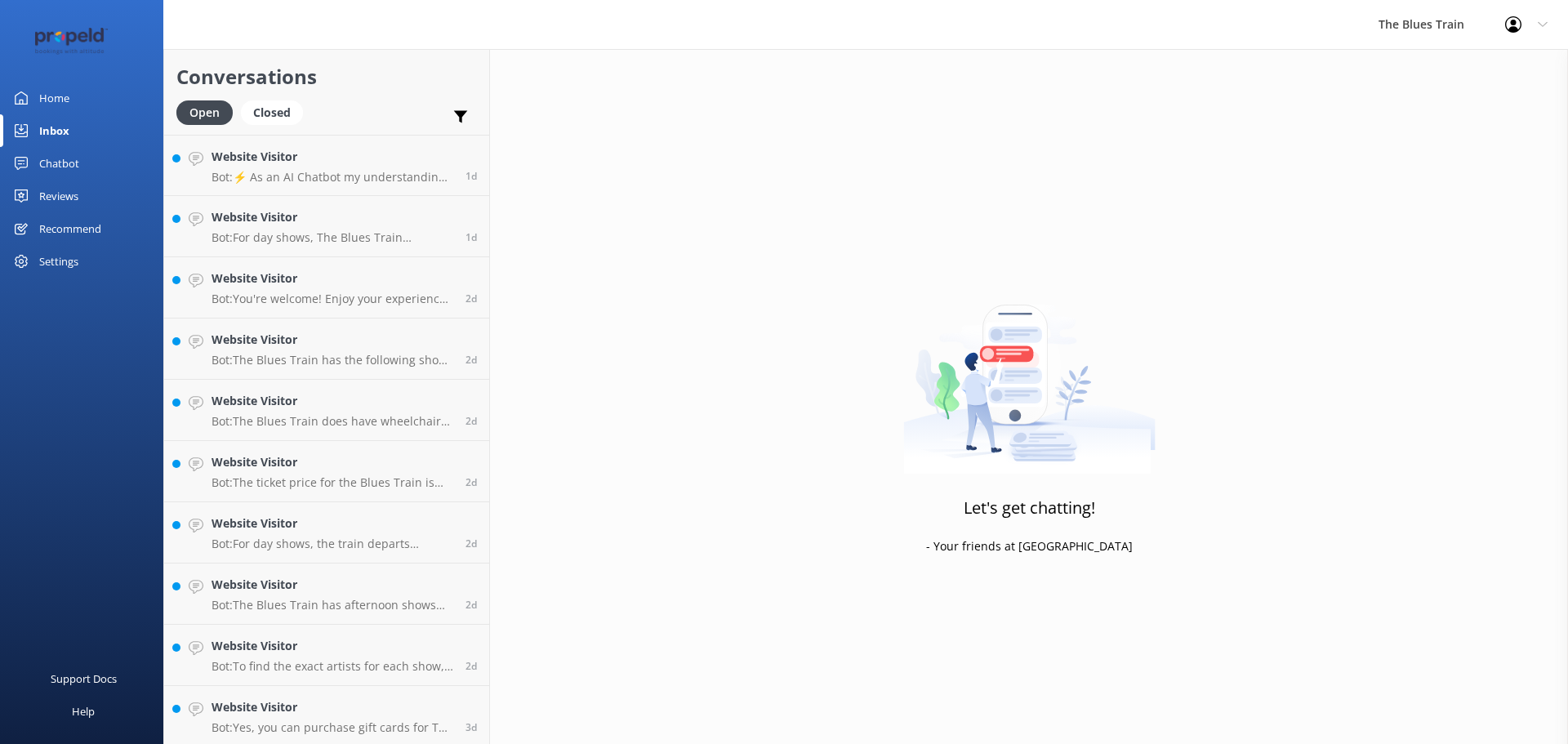
click at [377, 159] on h4 "Website Visitor" at bounding box center [332, 156] width 242 height 18
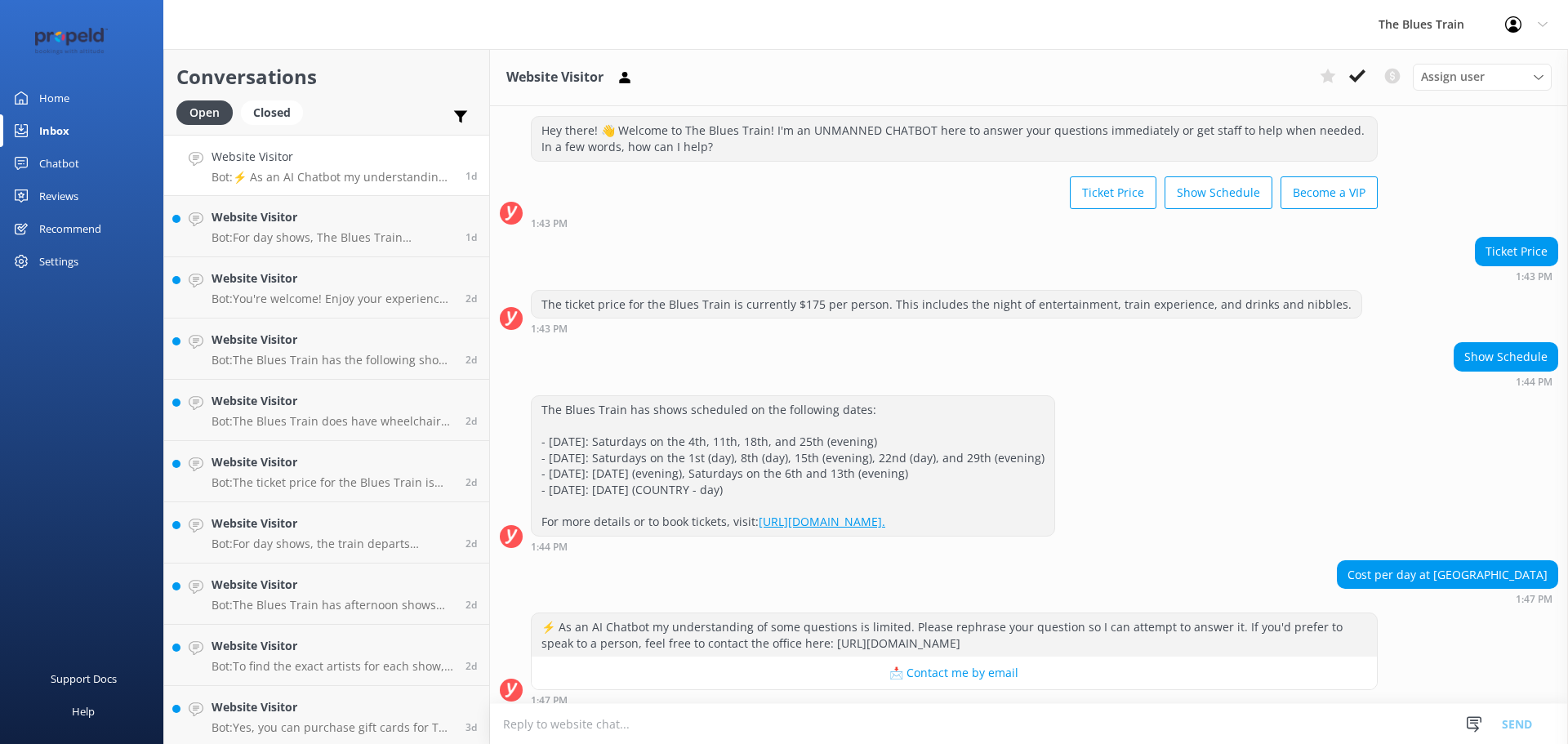
scroll to position [43, 0]
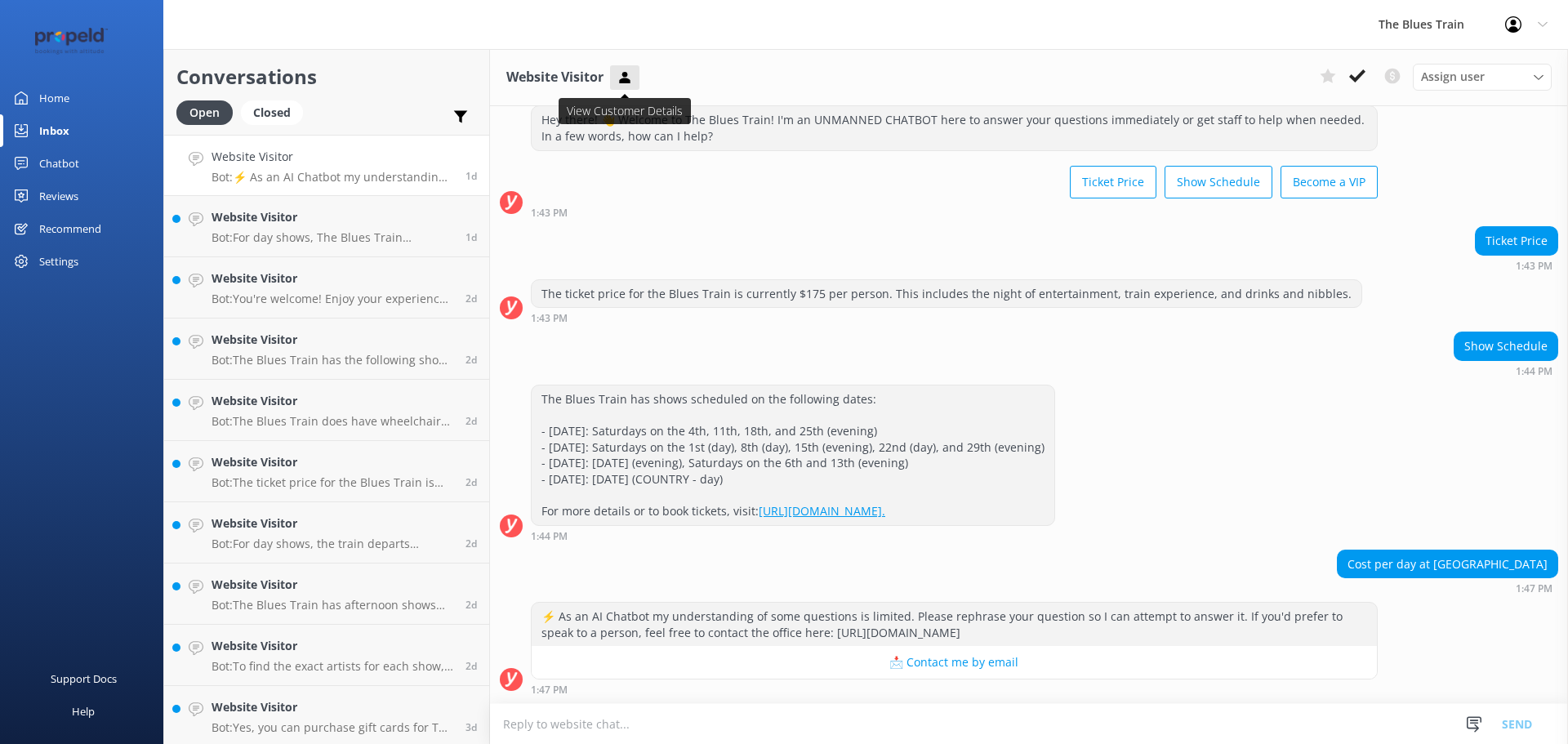
click at [625, 82] on use at bounding box center [624, 77] width 11 height 12
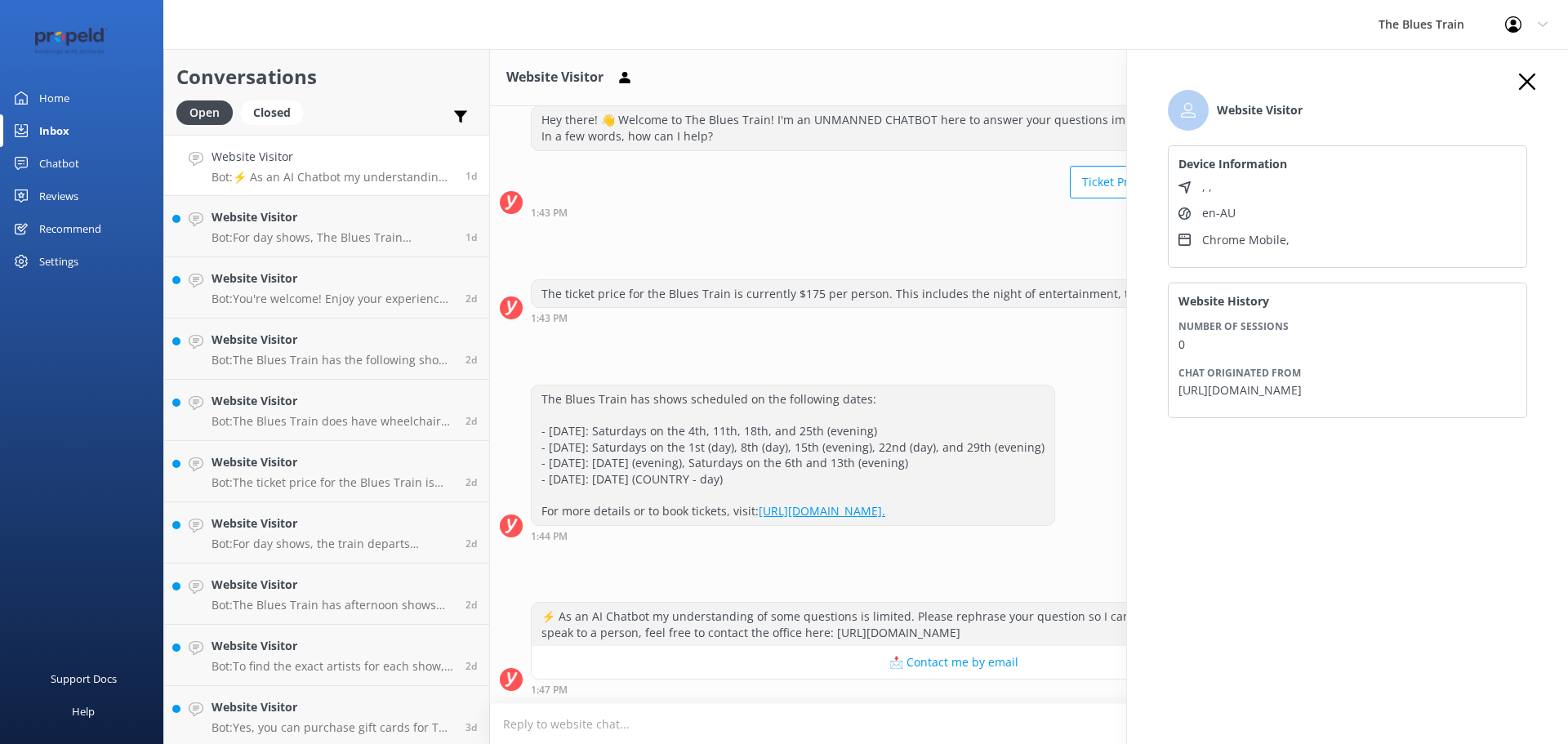
click at [1519, 83] on icon "button" at bounding box center [1526, 81] width 16 height 16
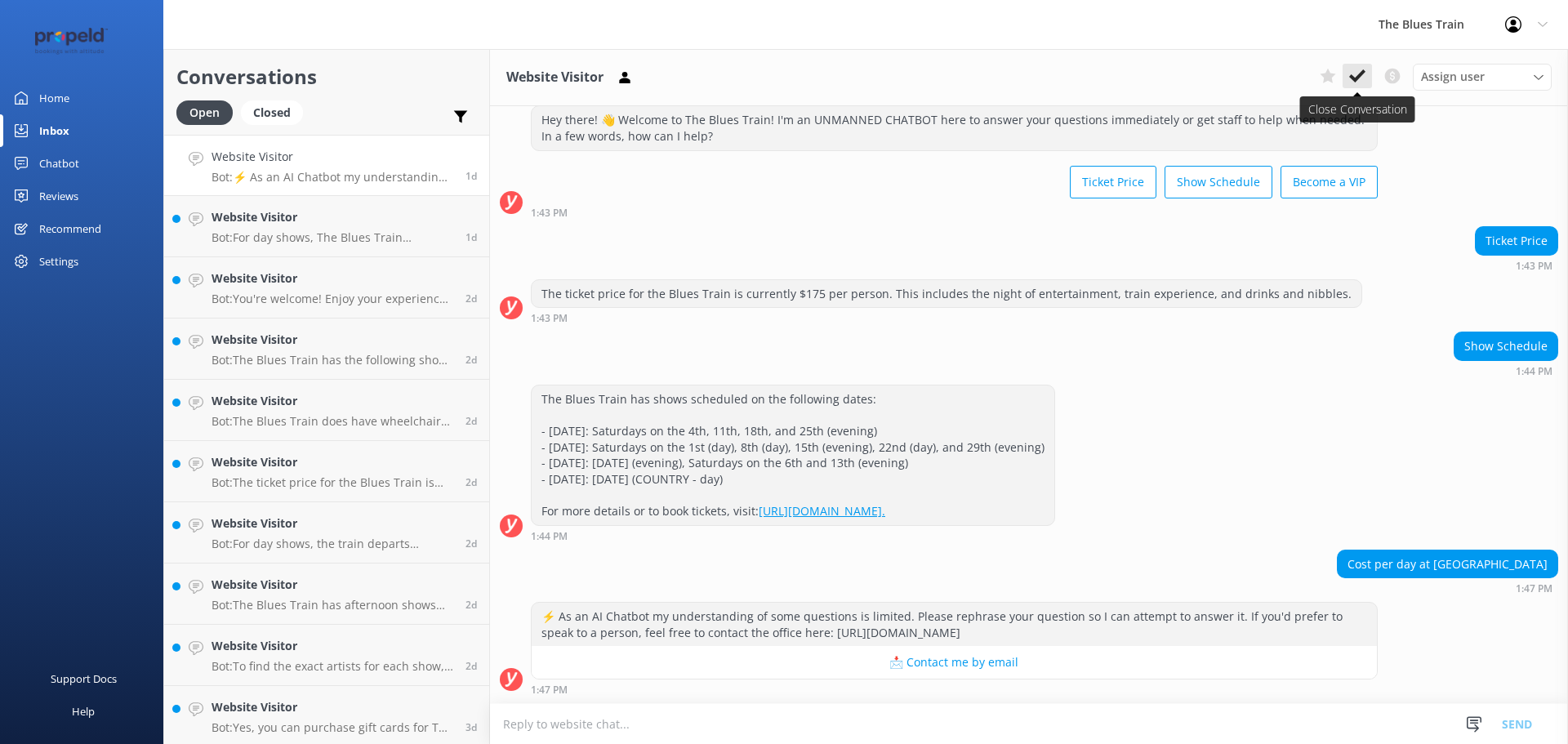
click at [1360, 77] on use at bounding box center [1357, 76] width 16 height 13
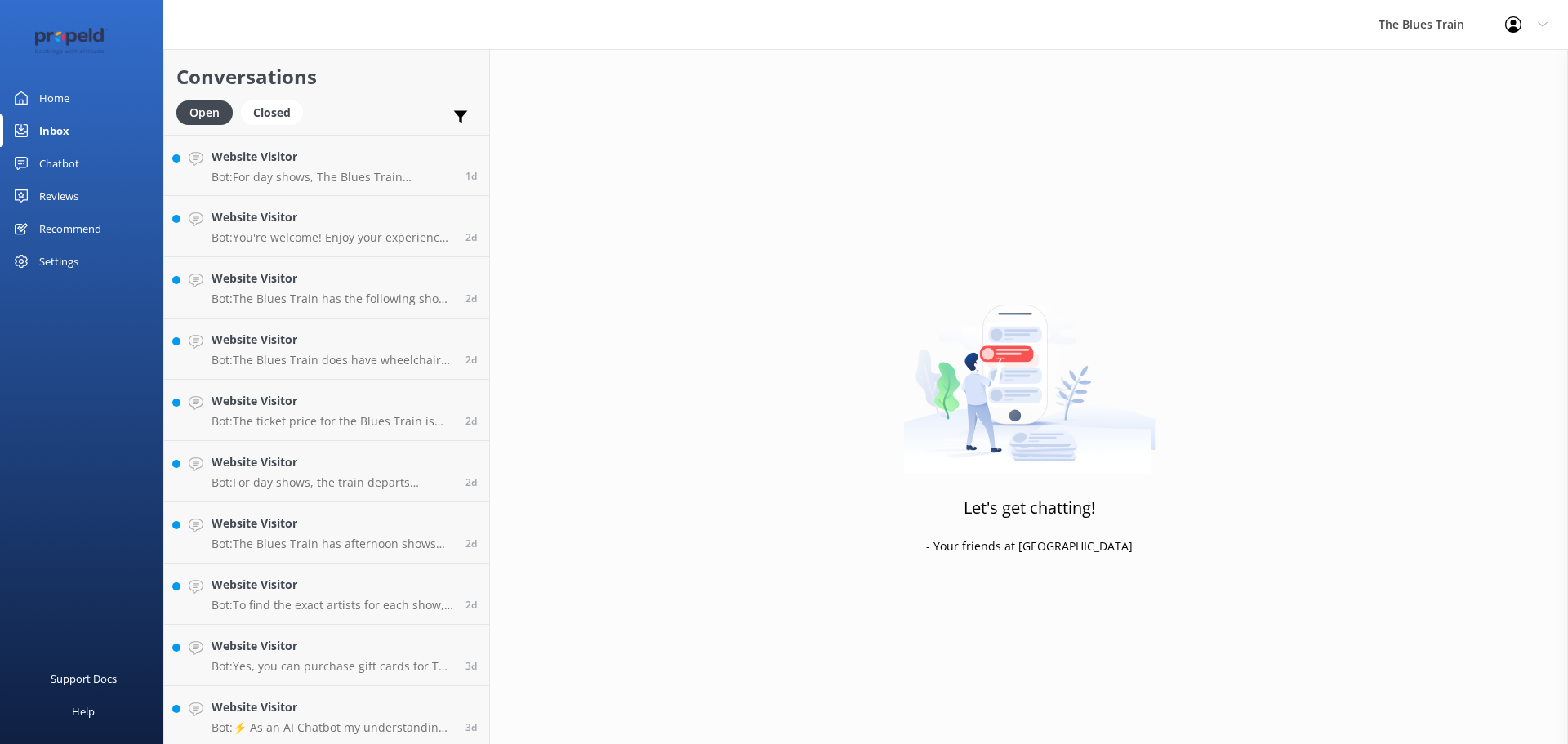
click at [315, 159] on h4 "Website Visitor" at bounding box center [332, 156] width 242 height 18
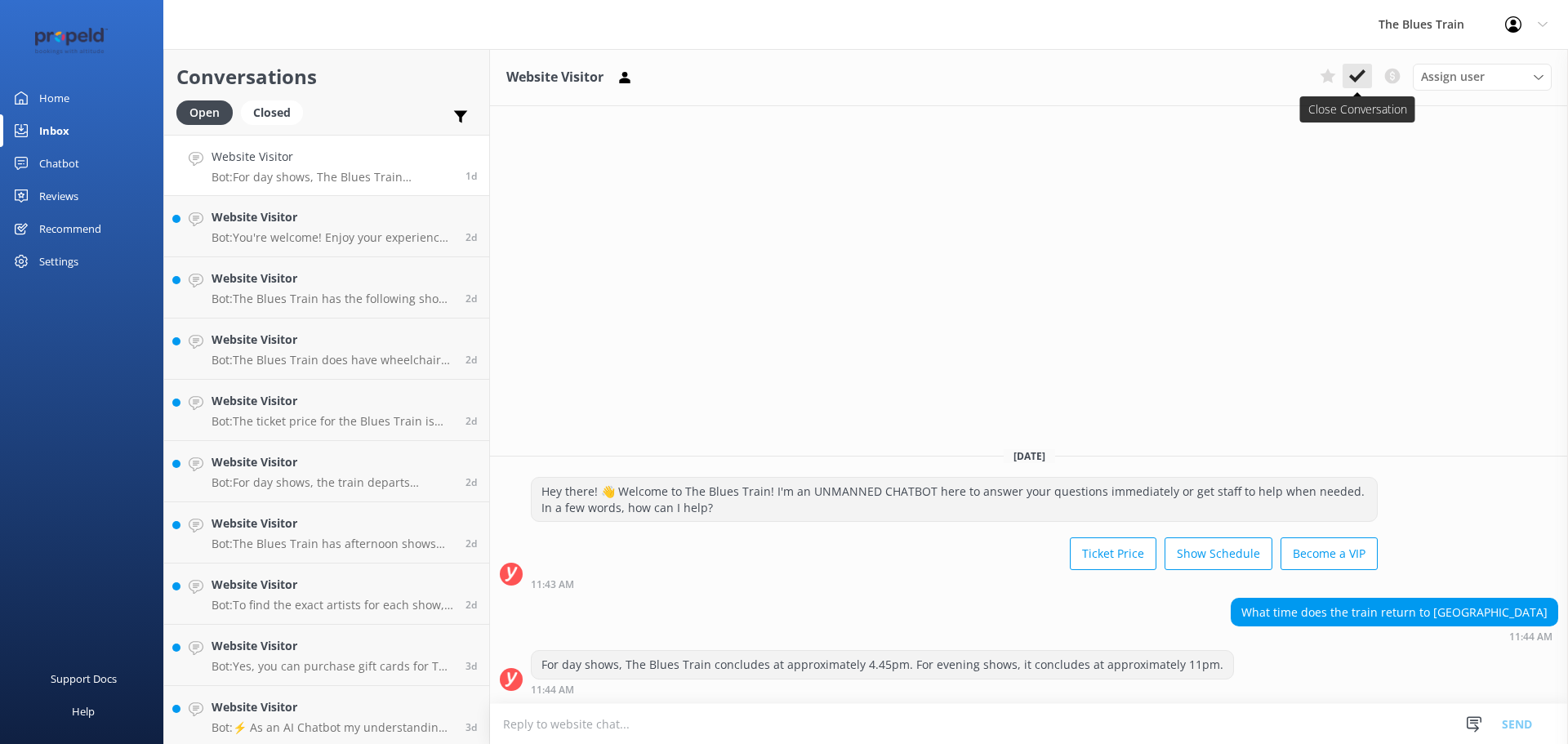
click at [1362, 69] on icon at bounding box center [1357, 75] width 16 height 16
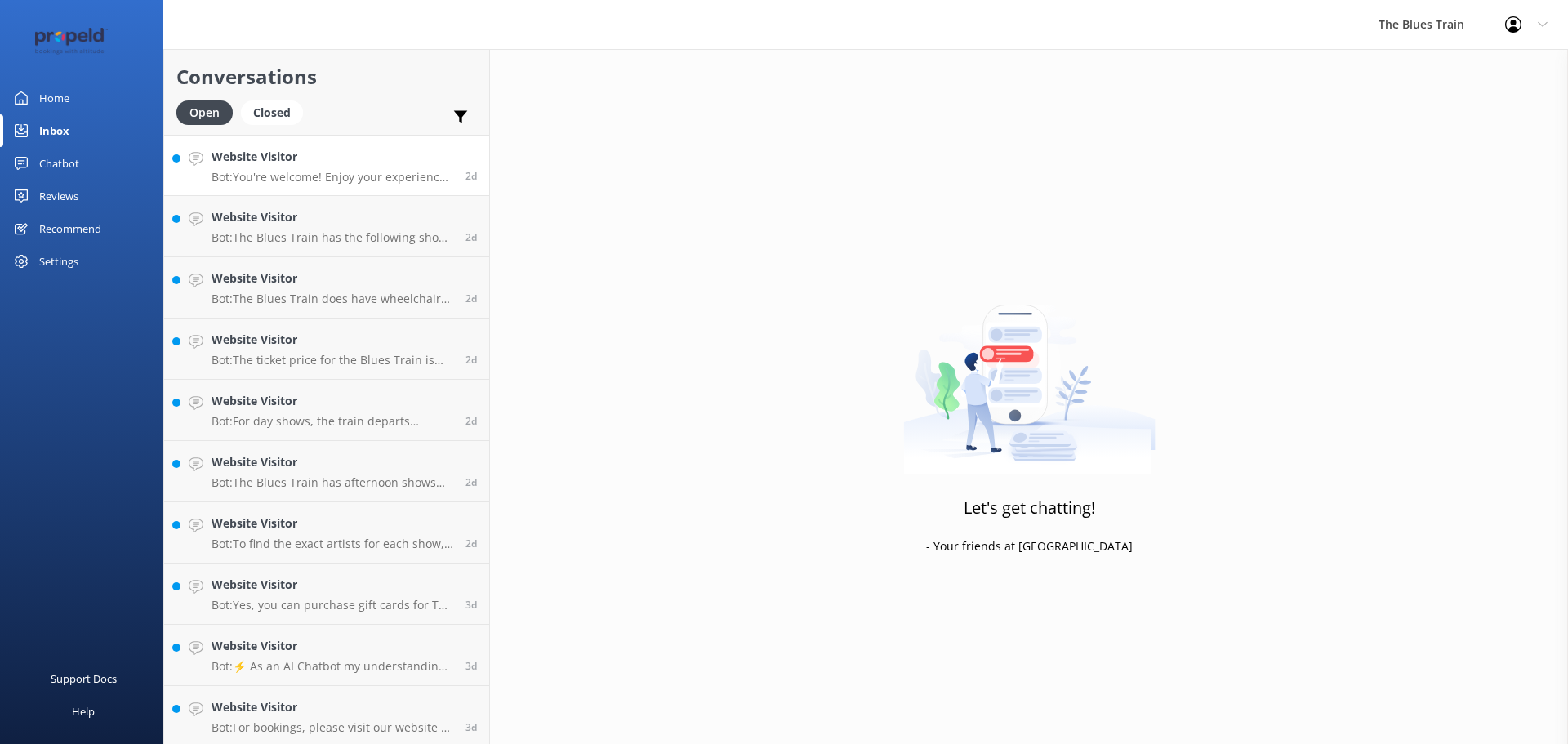
click at [395, 162] on h4 "Website Visitor" at bounding box center [332, 156] width 242 height 18
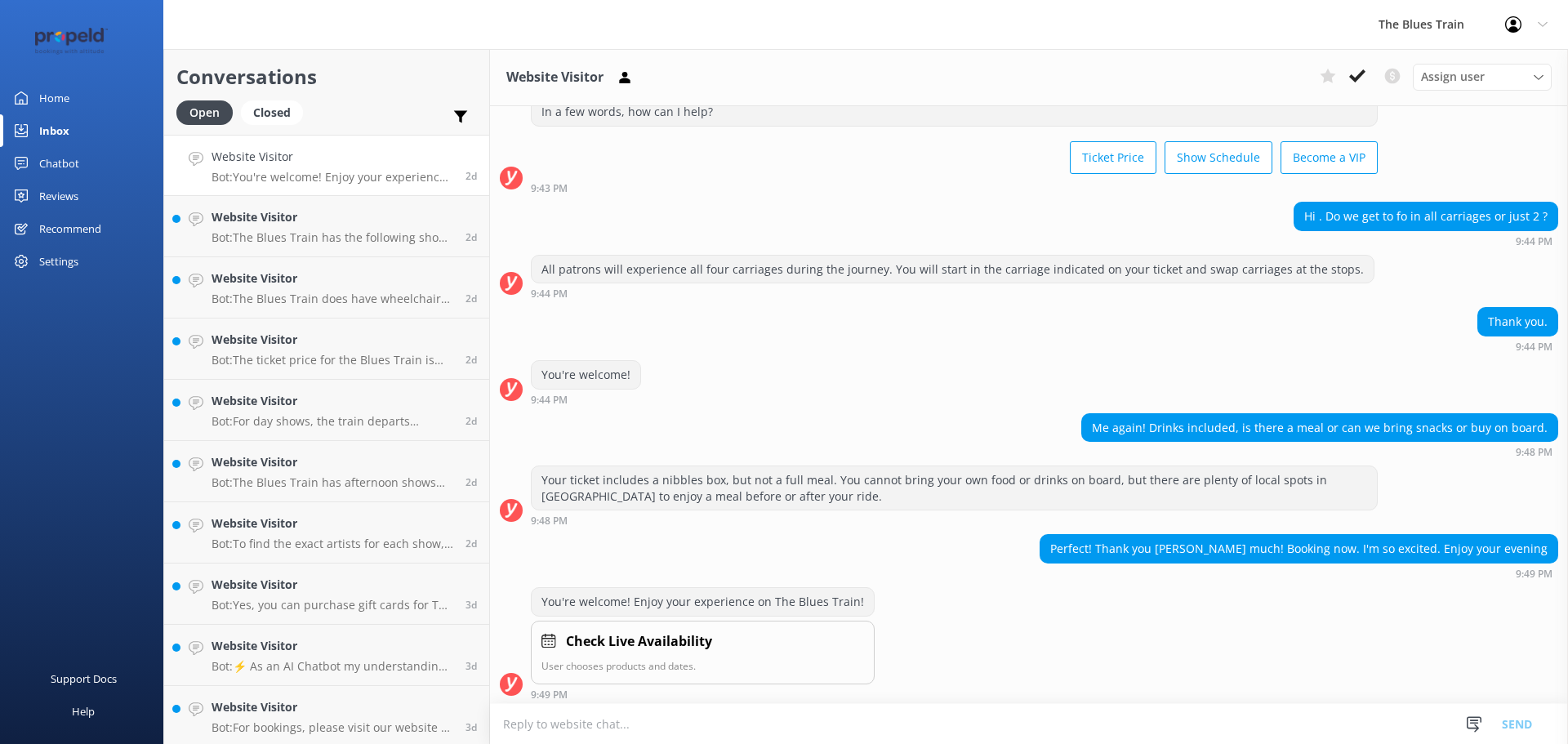
scroll to position [72, 0]
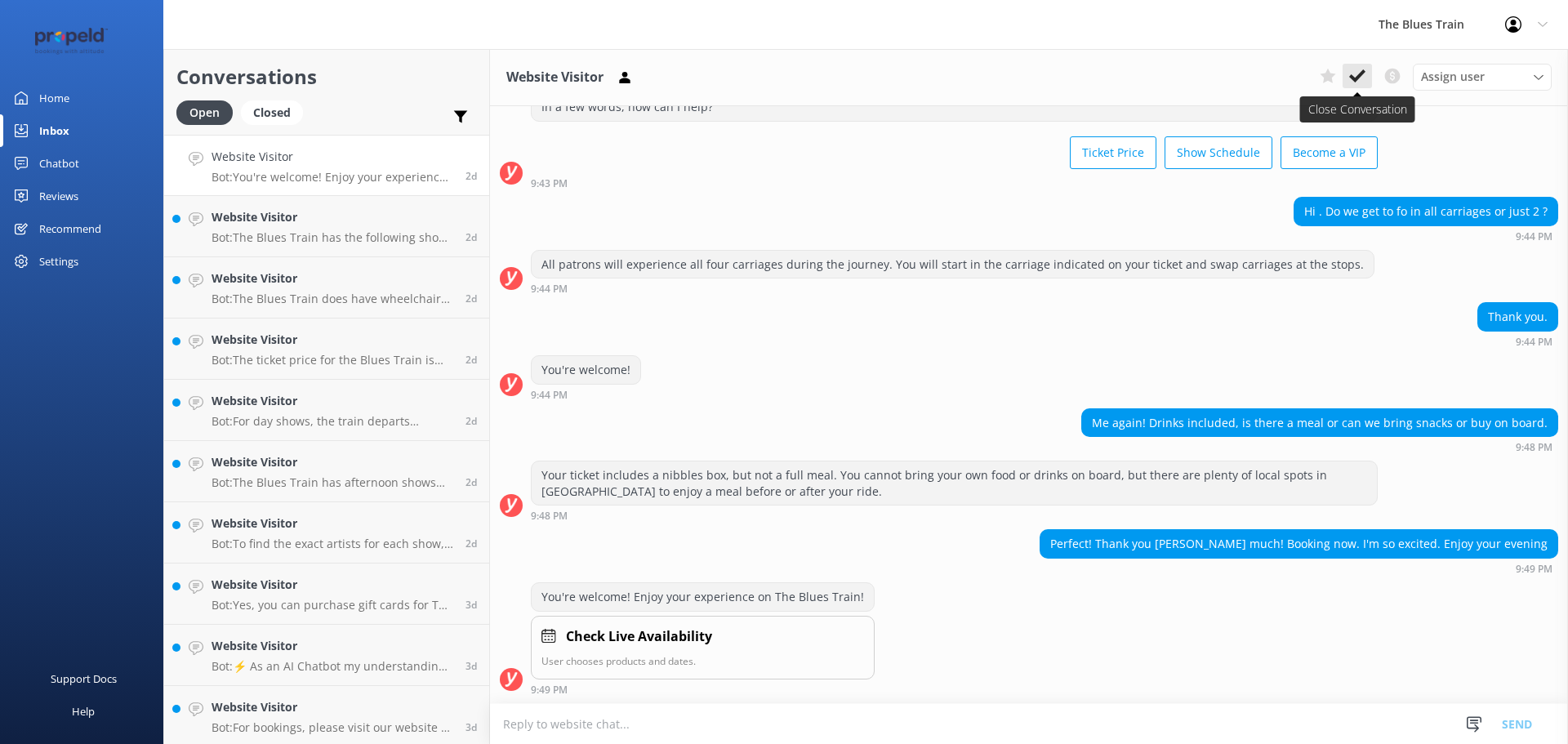
click at [1359, 78] on use at bounding box center [1357, 76] width 16 height 13
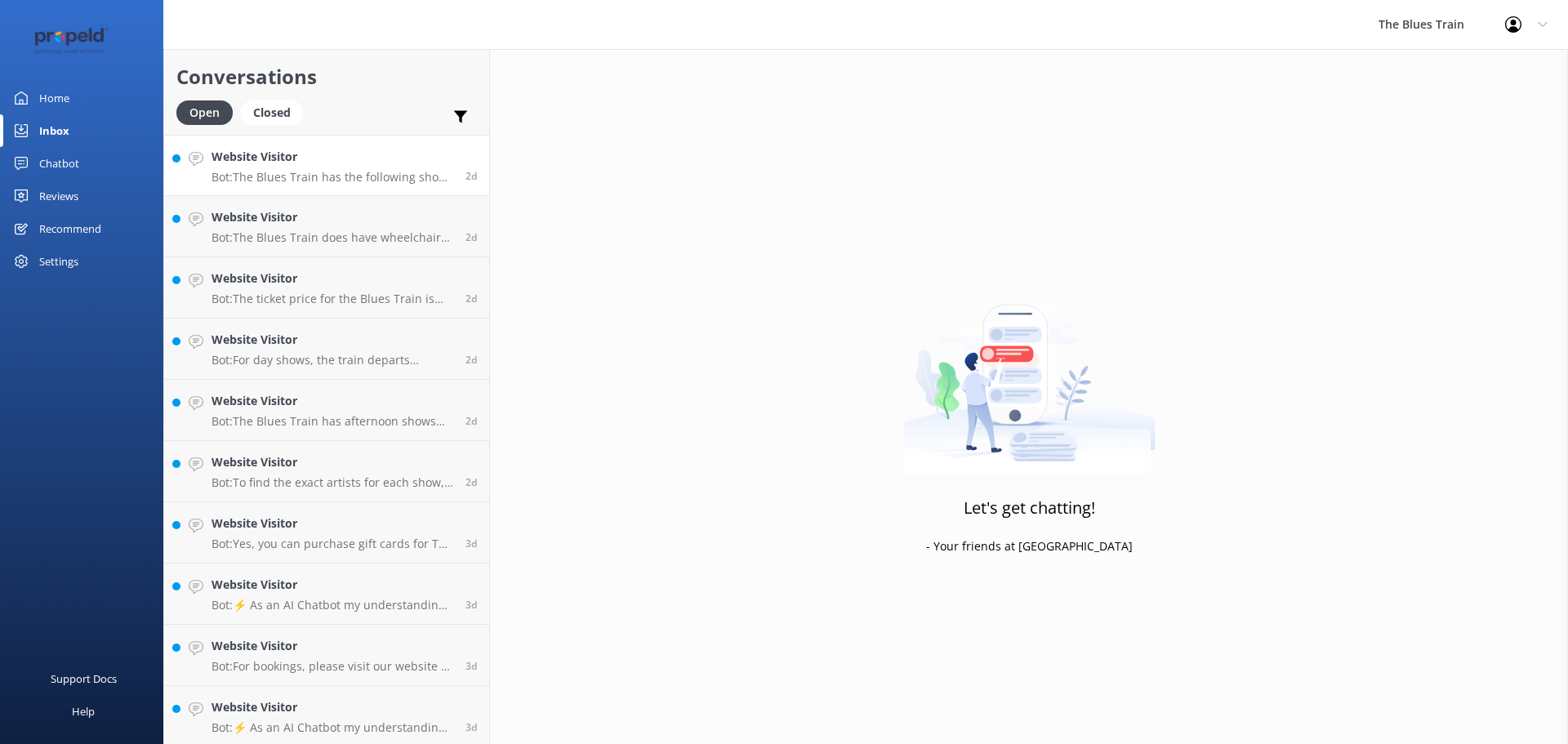
click at [304, 147] on h4 "Website Visitor" at bounding box center [332, 156] width 242 height 18
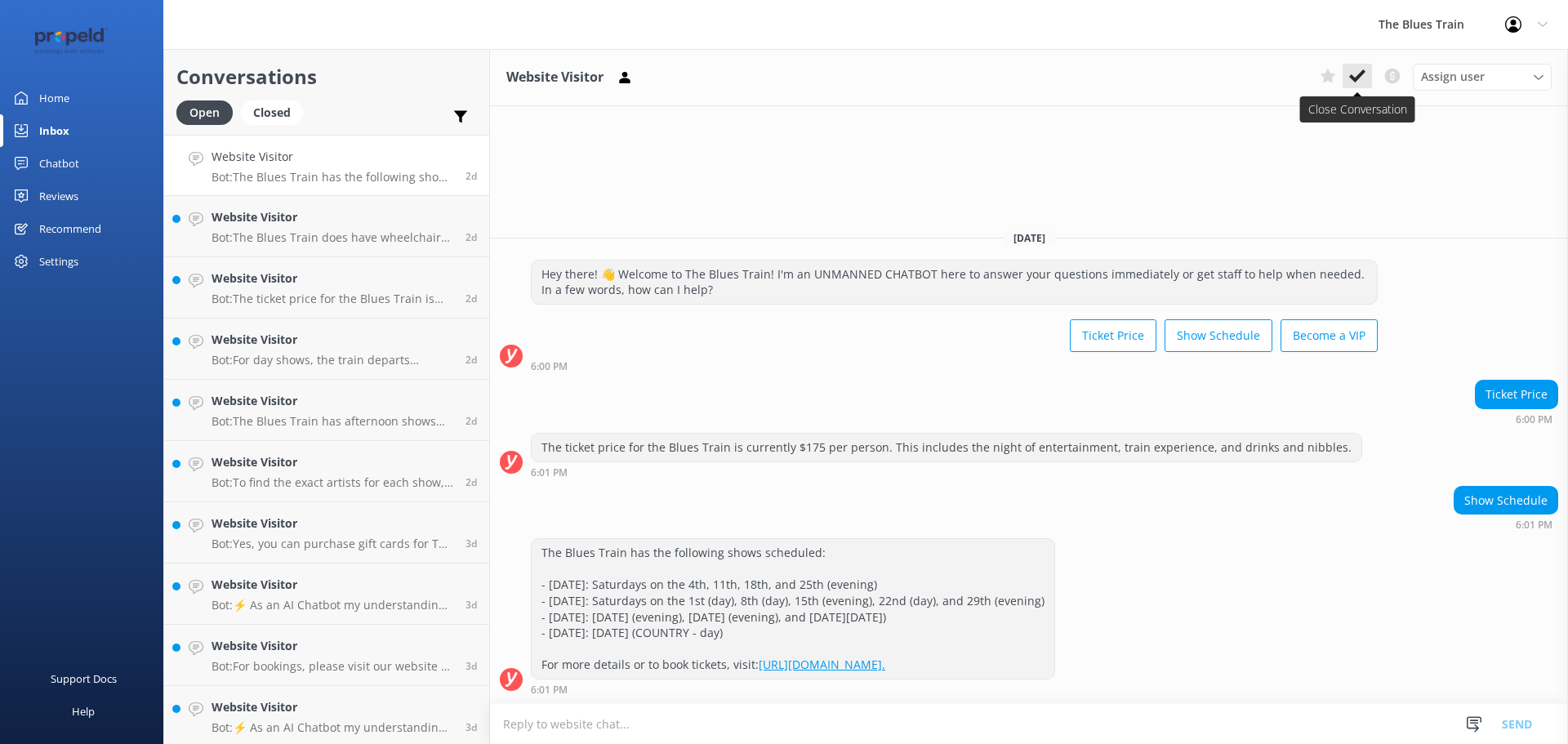
click at [1353, 78] on use at bounding box center [1357, 76] width 16 height 13
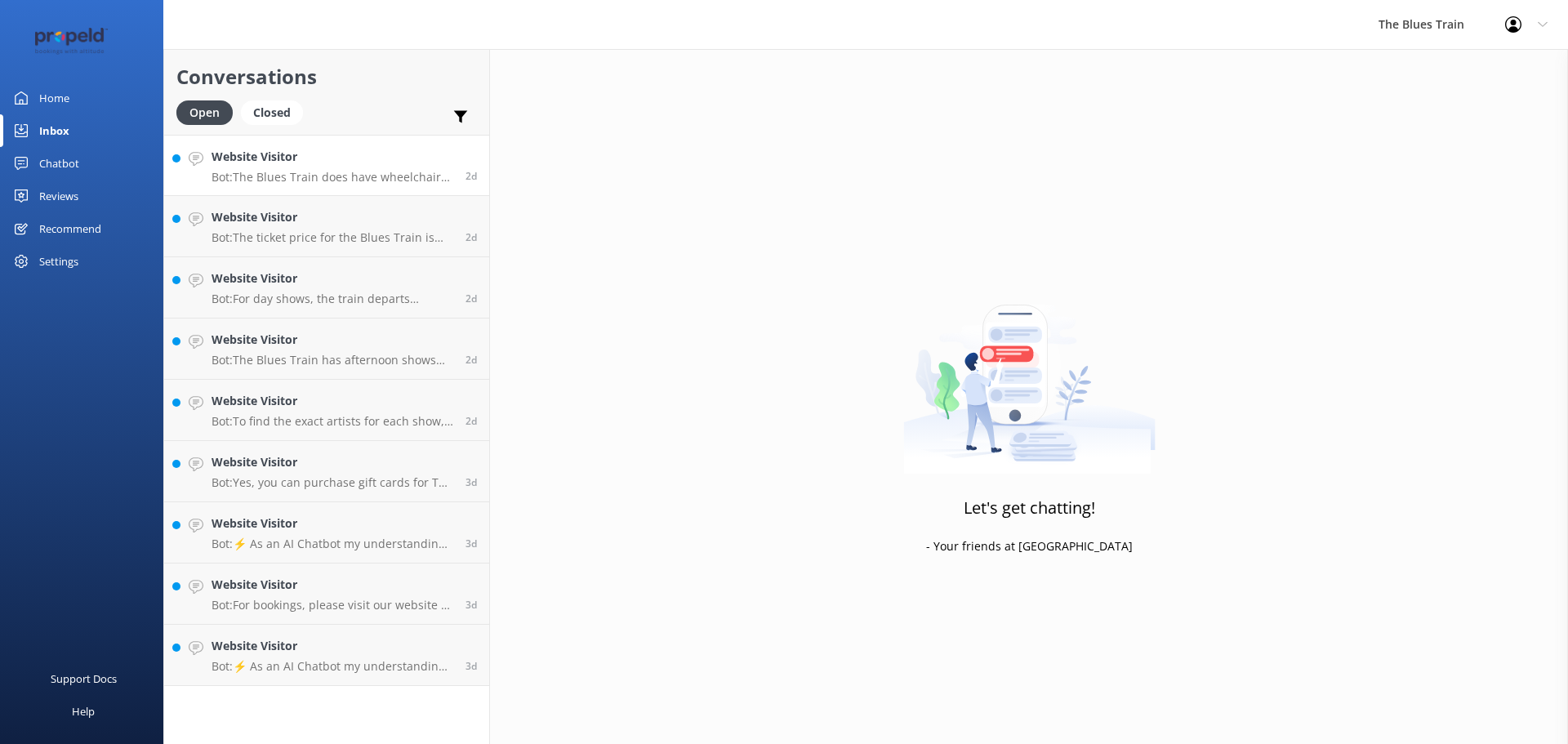
click at [403, 158] on h4 "Website Visitor" at bounding box center [332, 156] width 242 height 18
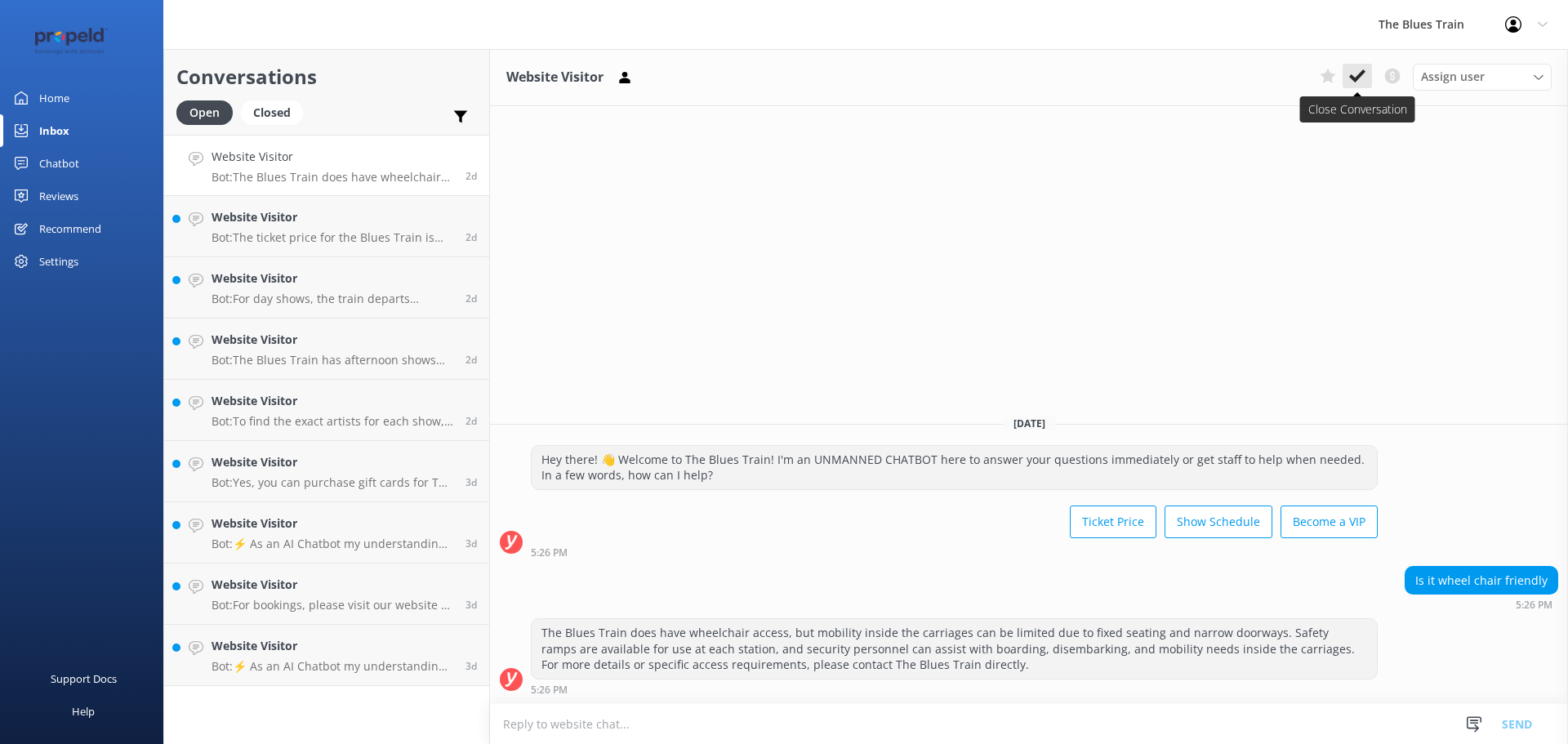
click at [1362, 72] on use at bounding box center [1357, 76] width 16 height 13
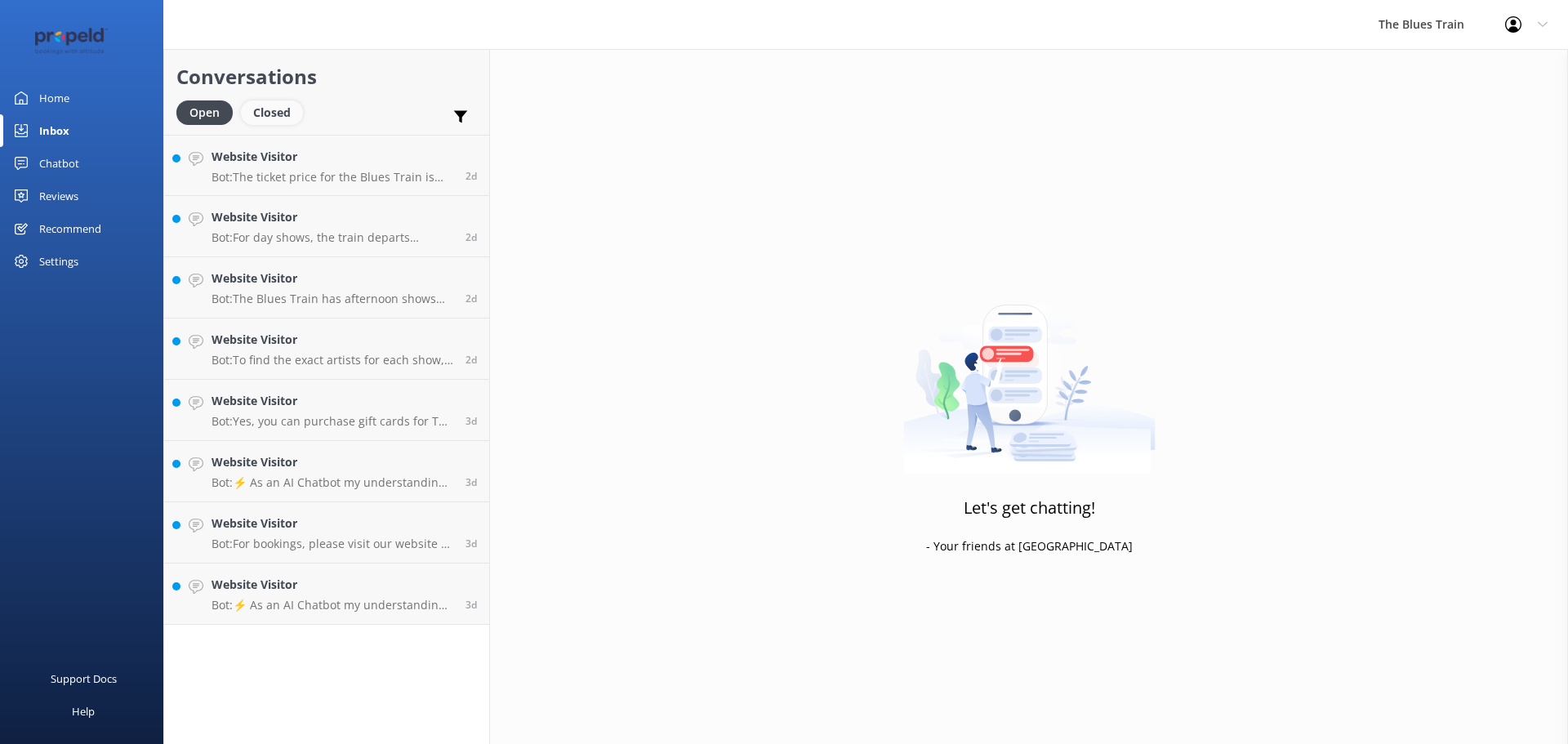
click at [284, 103] on div "Closed" at bounding box center [272, 112] width 62 height 24
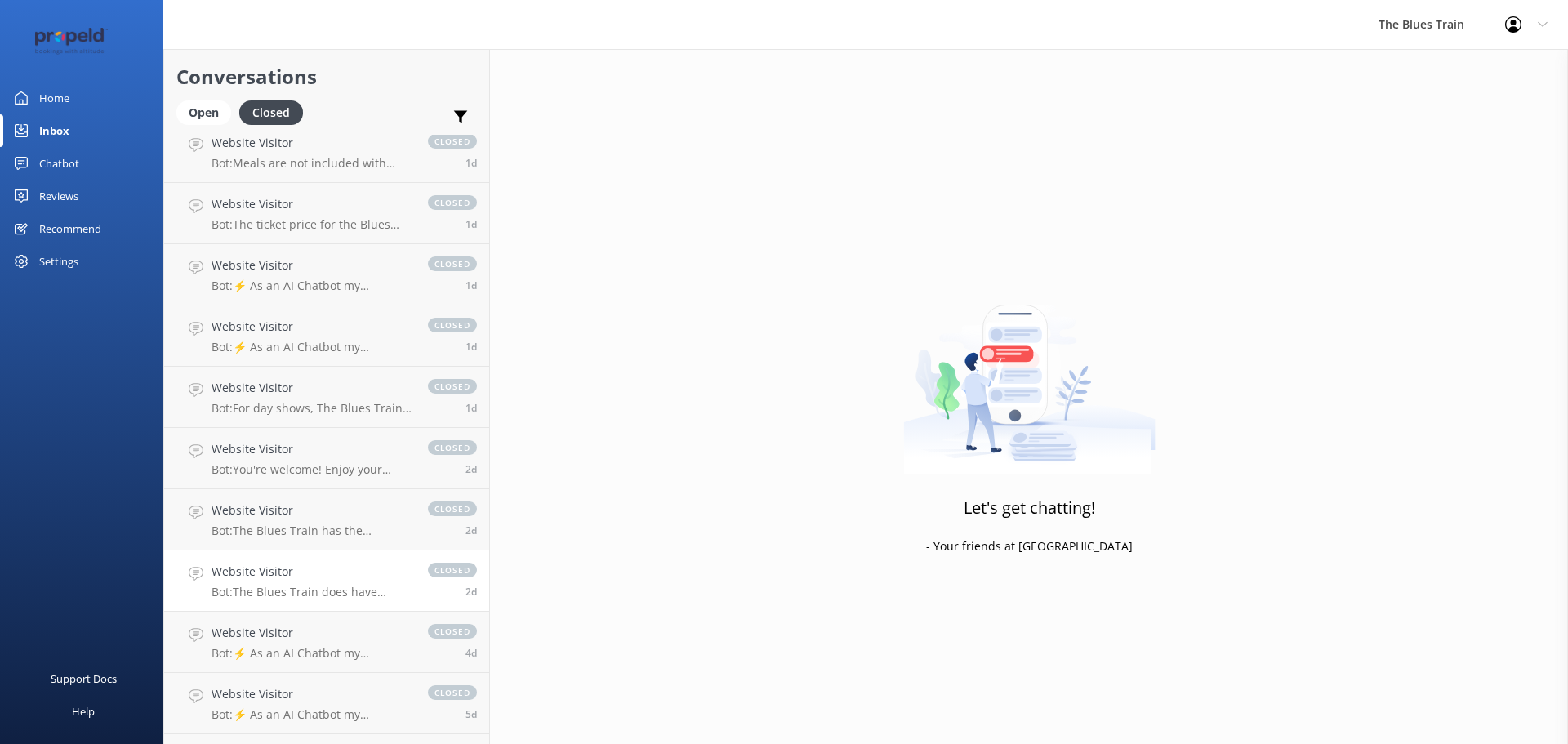
scroll to position [469, 0]
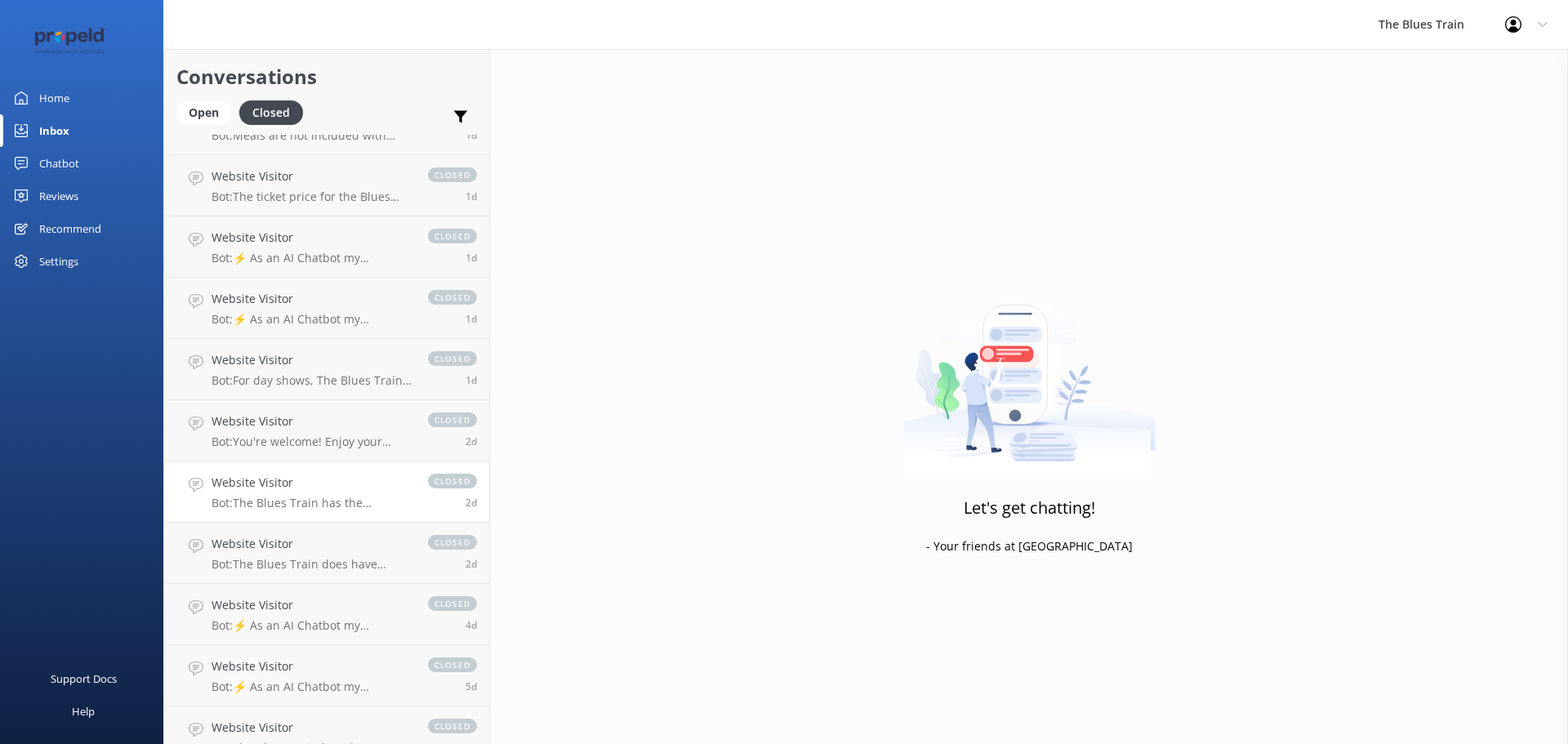
click at [310, 479] on h4 "Website Visitor" at bounding box center [311, 482] width 200 height 18
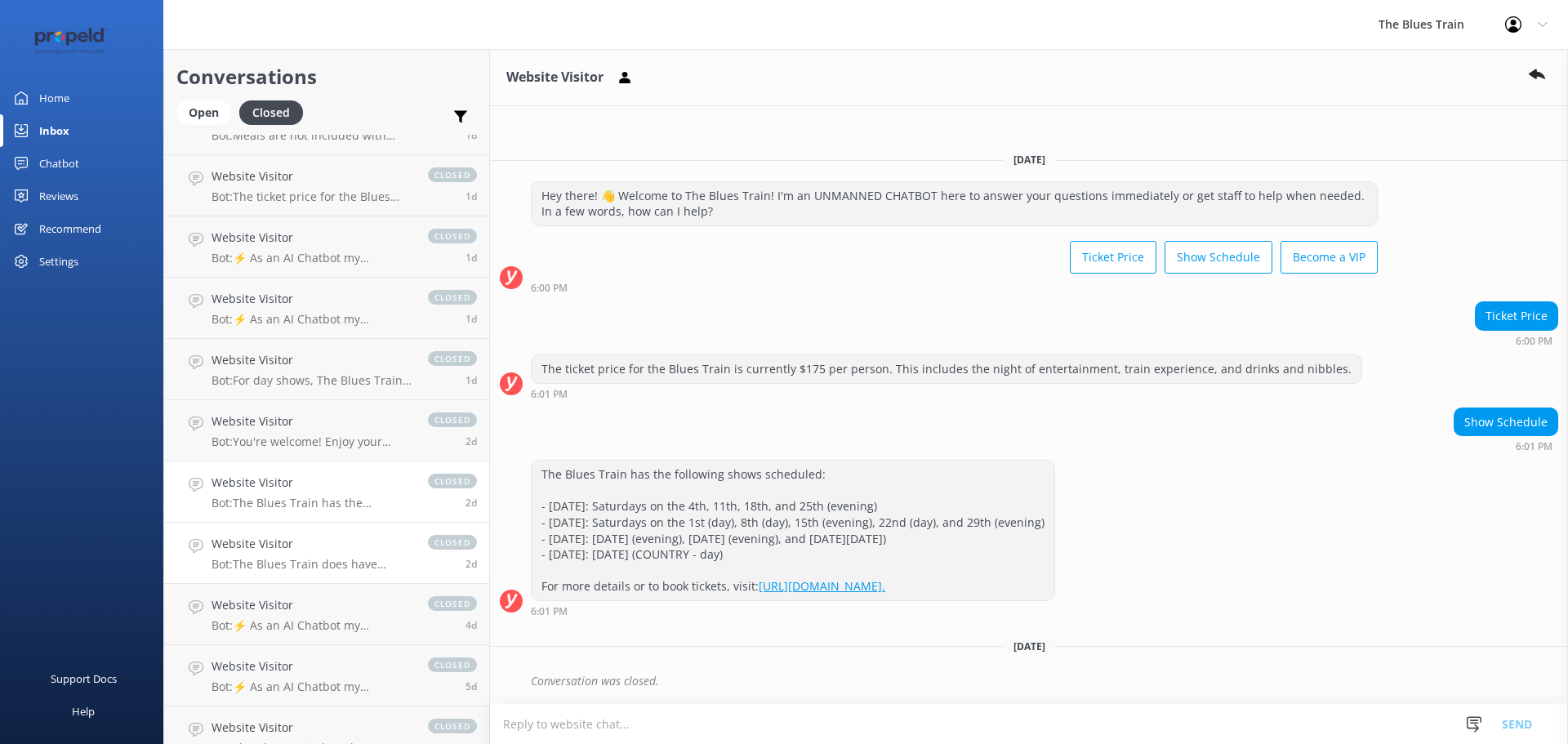
click at [320, 552] on h4 "Website Visitor" at bounding box center [311, 543] width 200 height 18
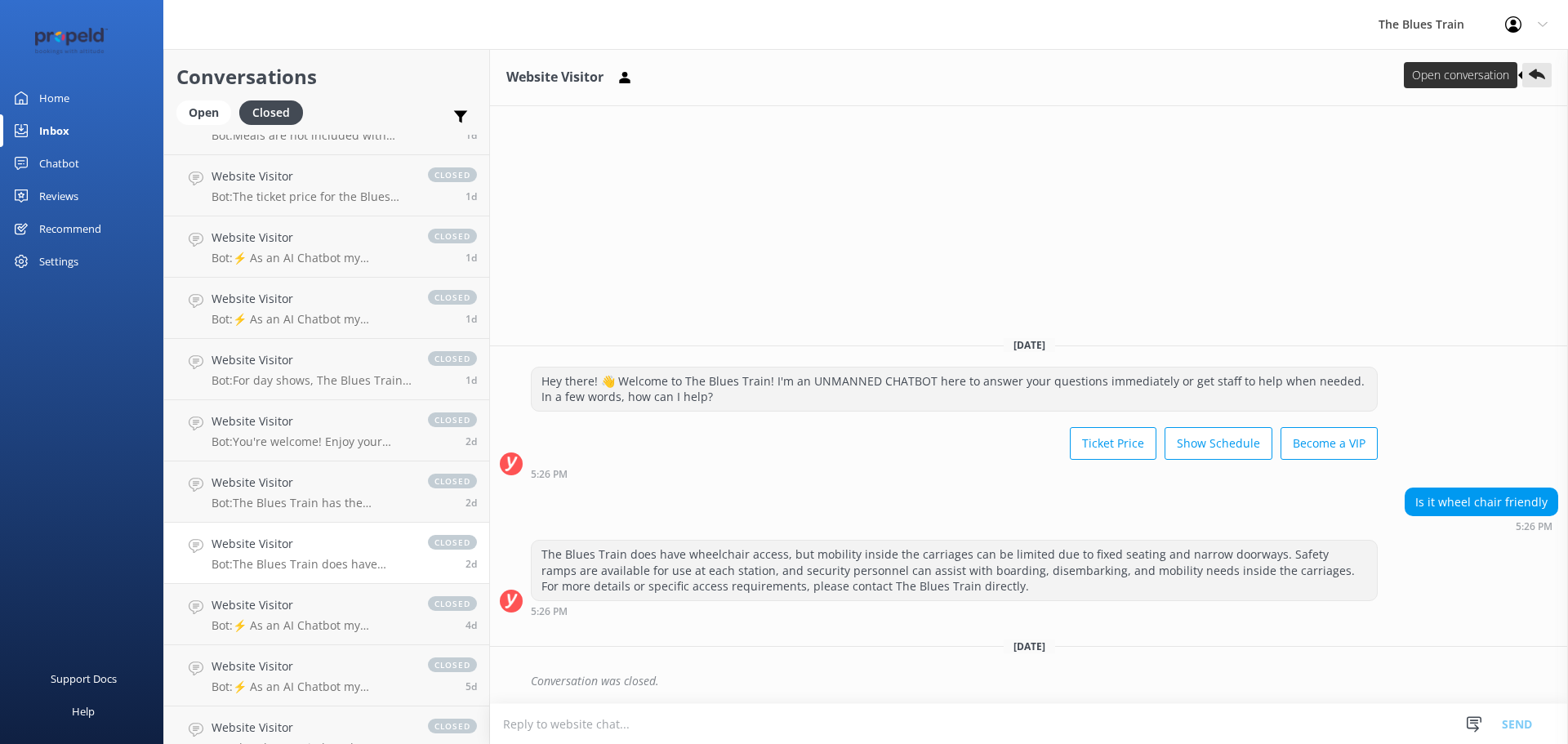
click at [1539, 80] on icon at bounding box center [1536, 74] width 16 height 16
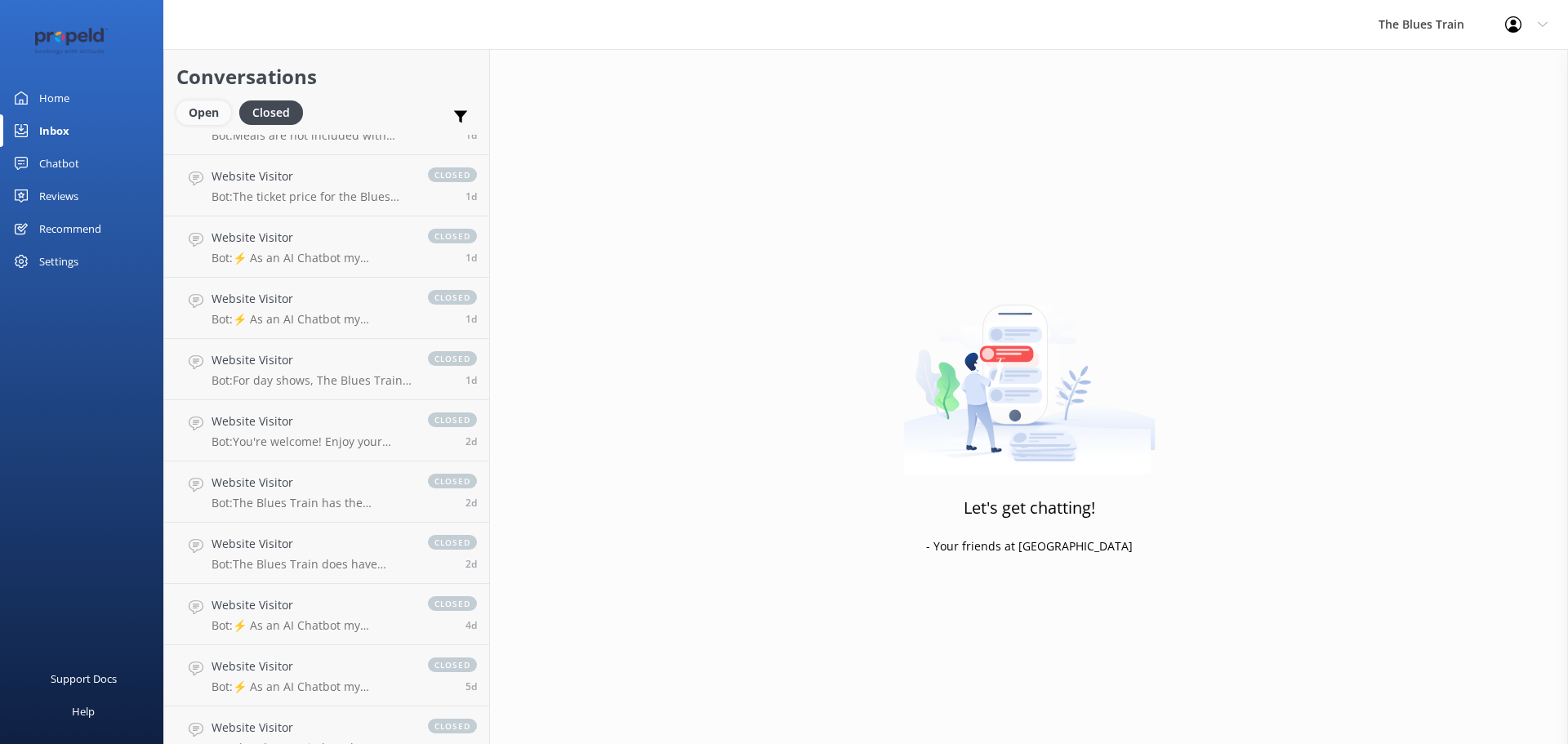
click at [202, 113] on div "Open" at bounding box center [203, 112] width 55 height 24
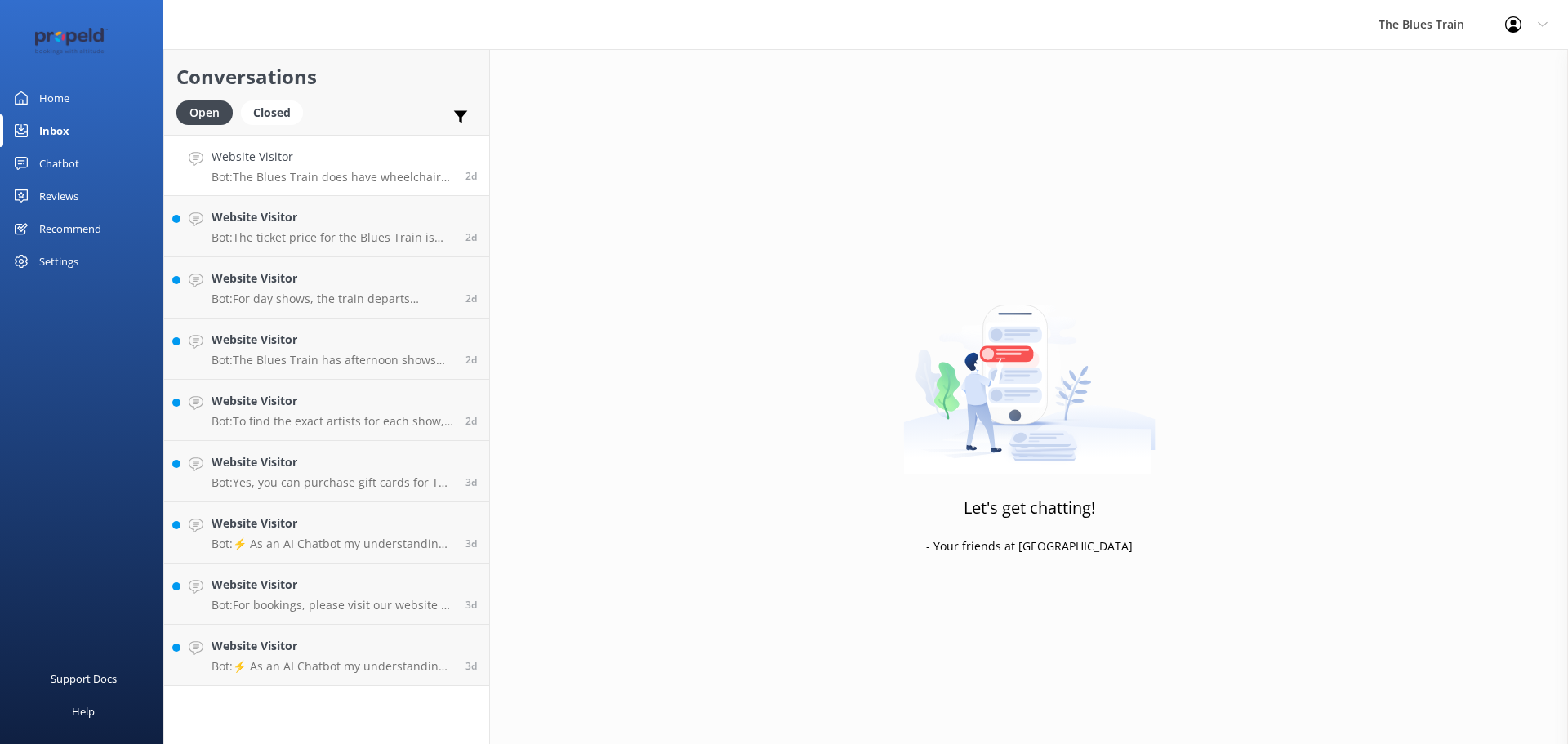
click at [262, 171] on p "Bot: The Blues Train does have wheelchair access, but mobility inside the carri…" at bounding box center [332, 177] width 242 height 14
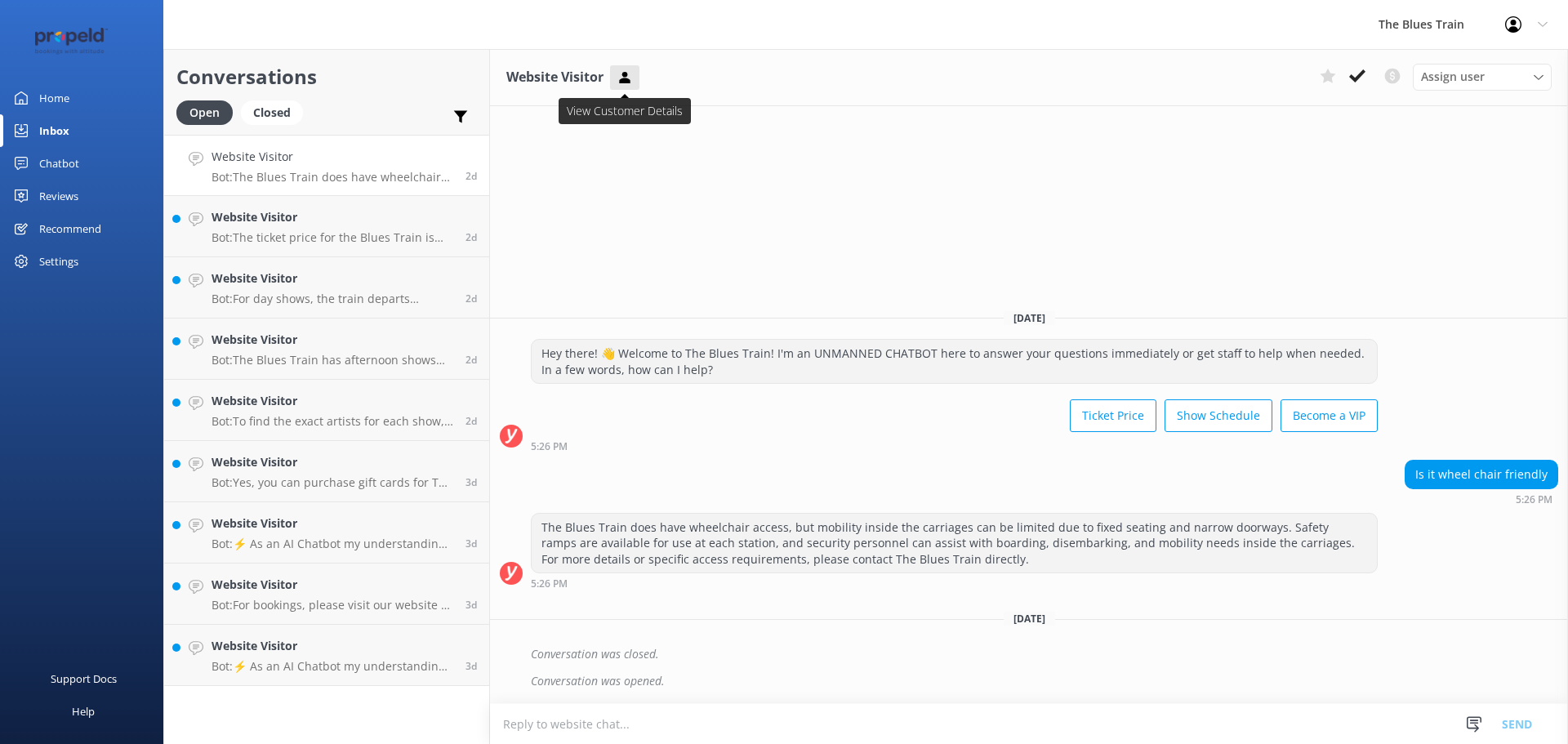
click at [625, 81] on use at bounding box center [624, 77] width 11 height 12
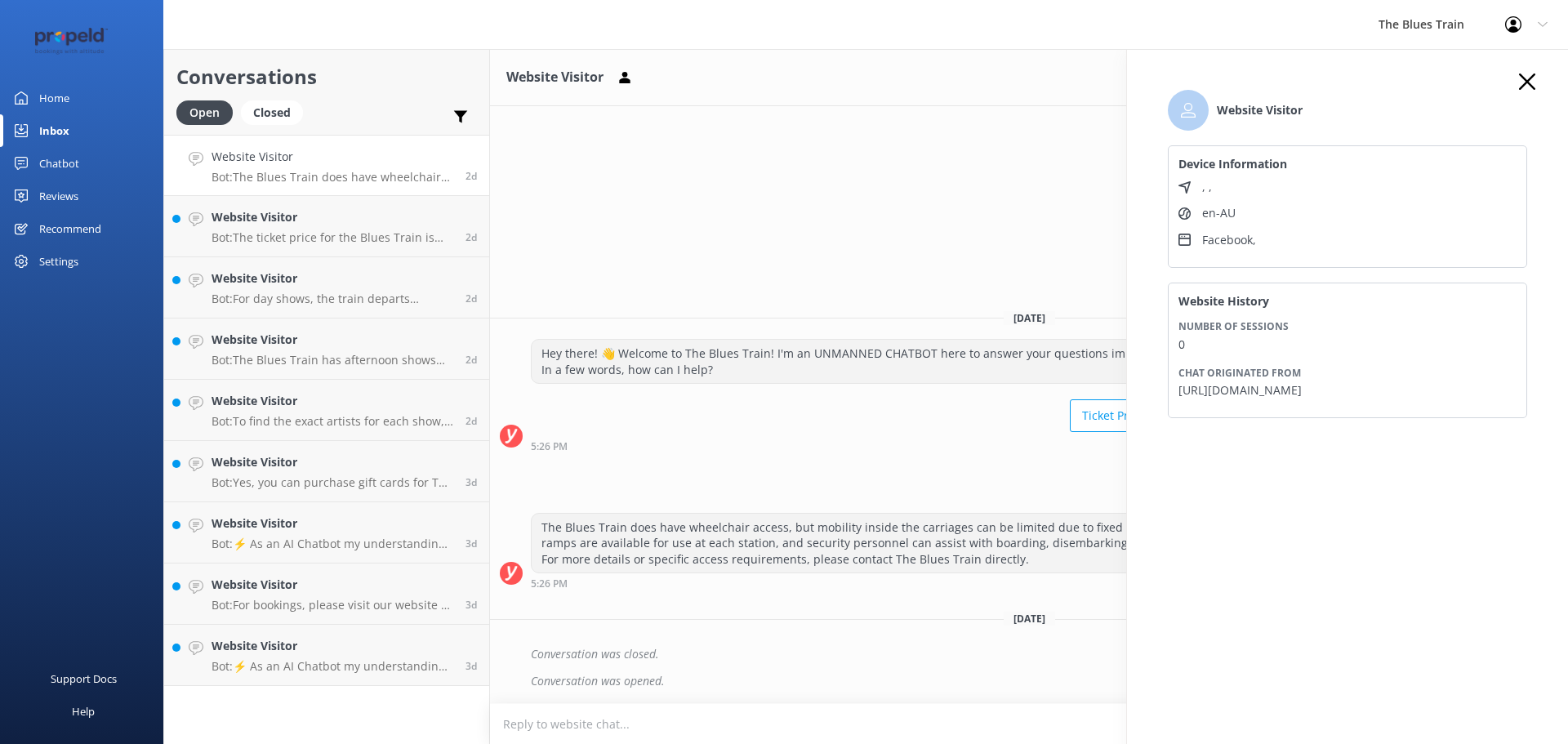
click at [1524, 79] on use "button" at bounding box center [1526, 81] width 16 height 16
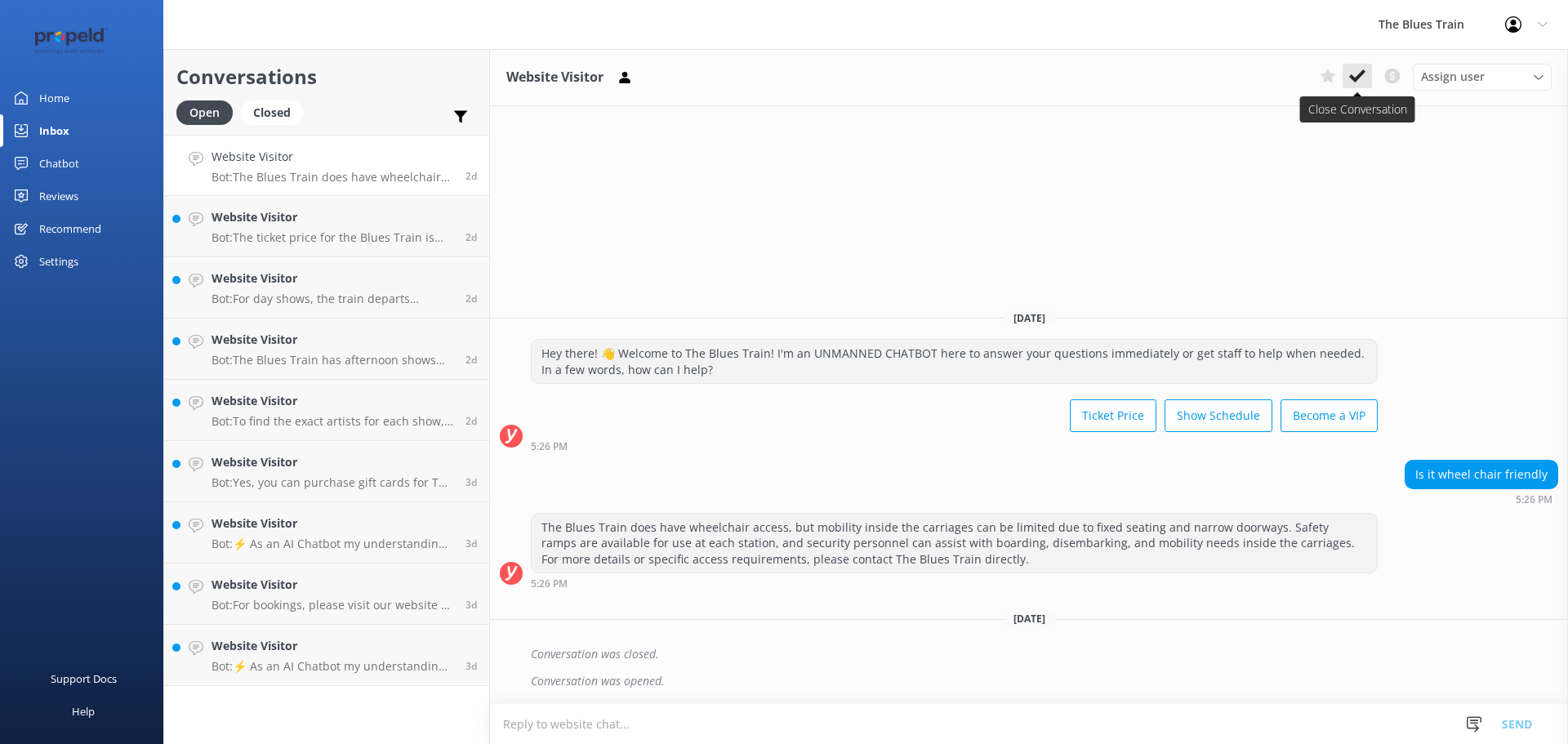
click at [1353, 71] on icon at bounding box center [1357, 75] width 16 height 16
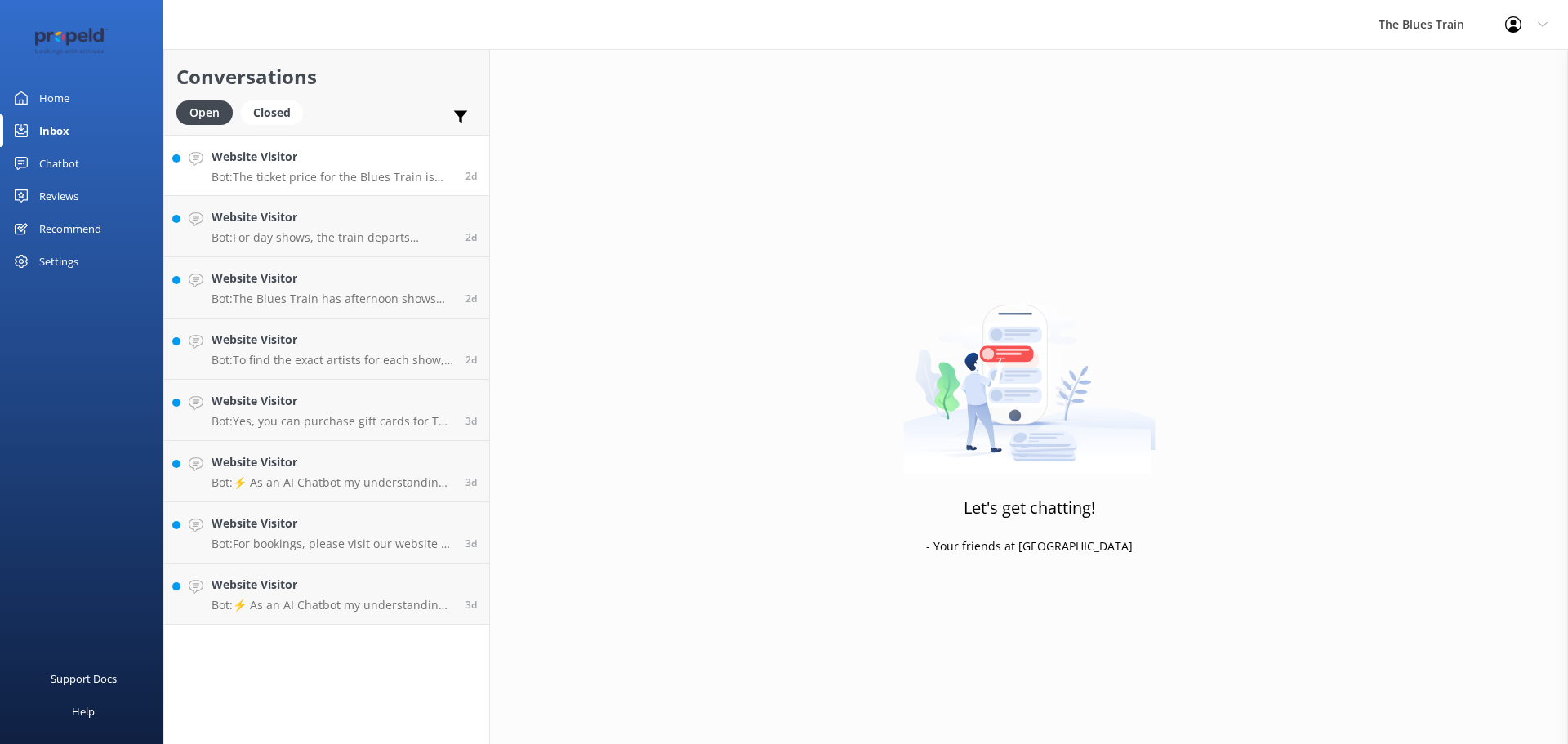
click at [294, 161] on h4 "Website Visitor" at bounding box center [332, 156] width 242 height 18
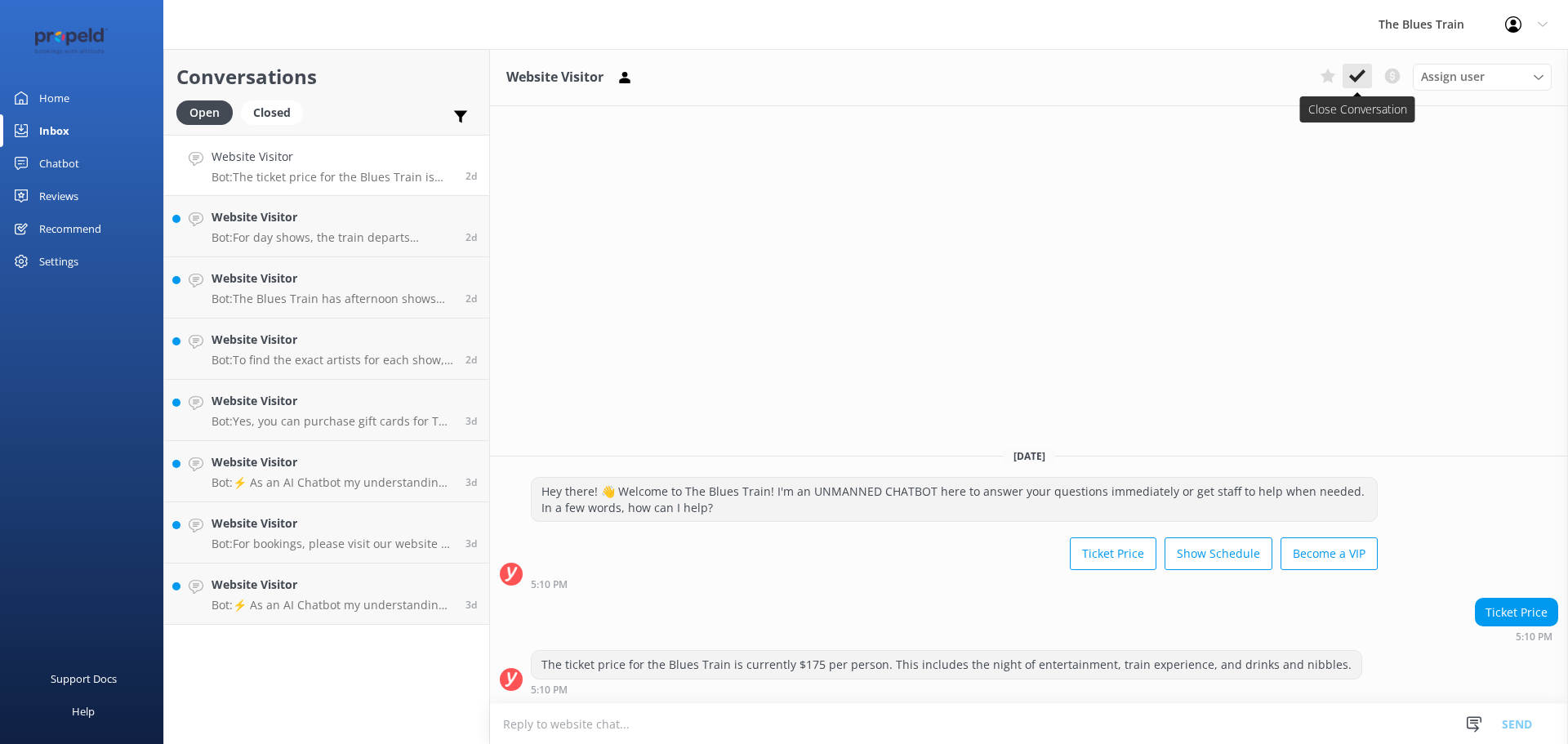
click at [1362, 75] on use at bounding box center [1357, 76] width 16 height 13
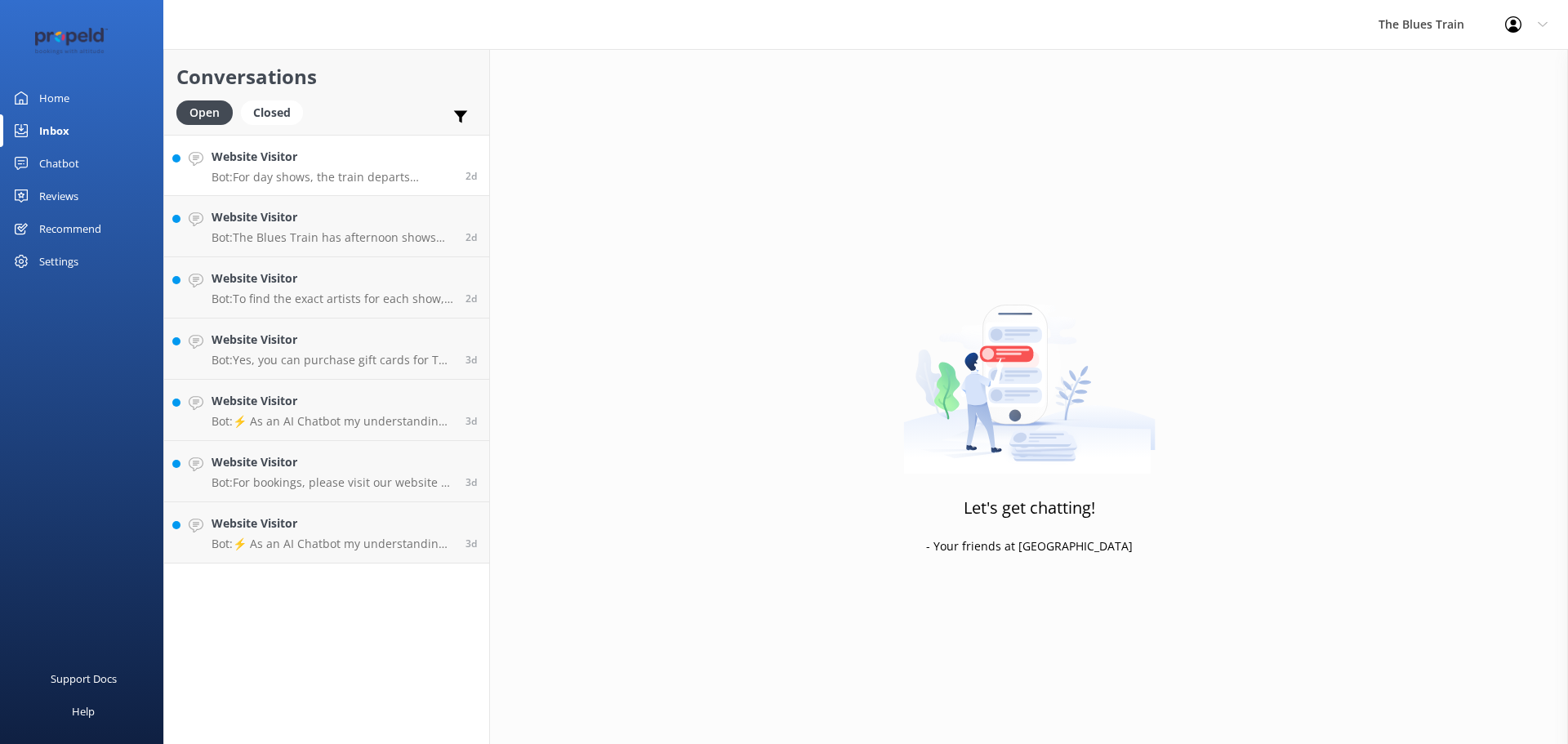
click at [348, 152] on h4 "Website Visitor" at bounding box center [332, 156] width 242 height 18
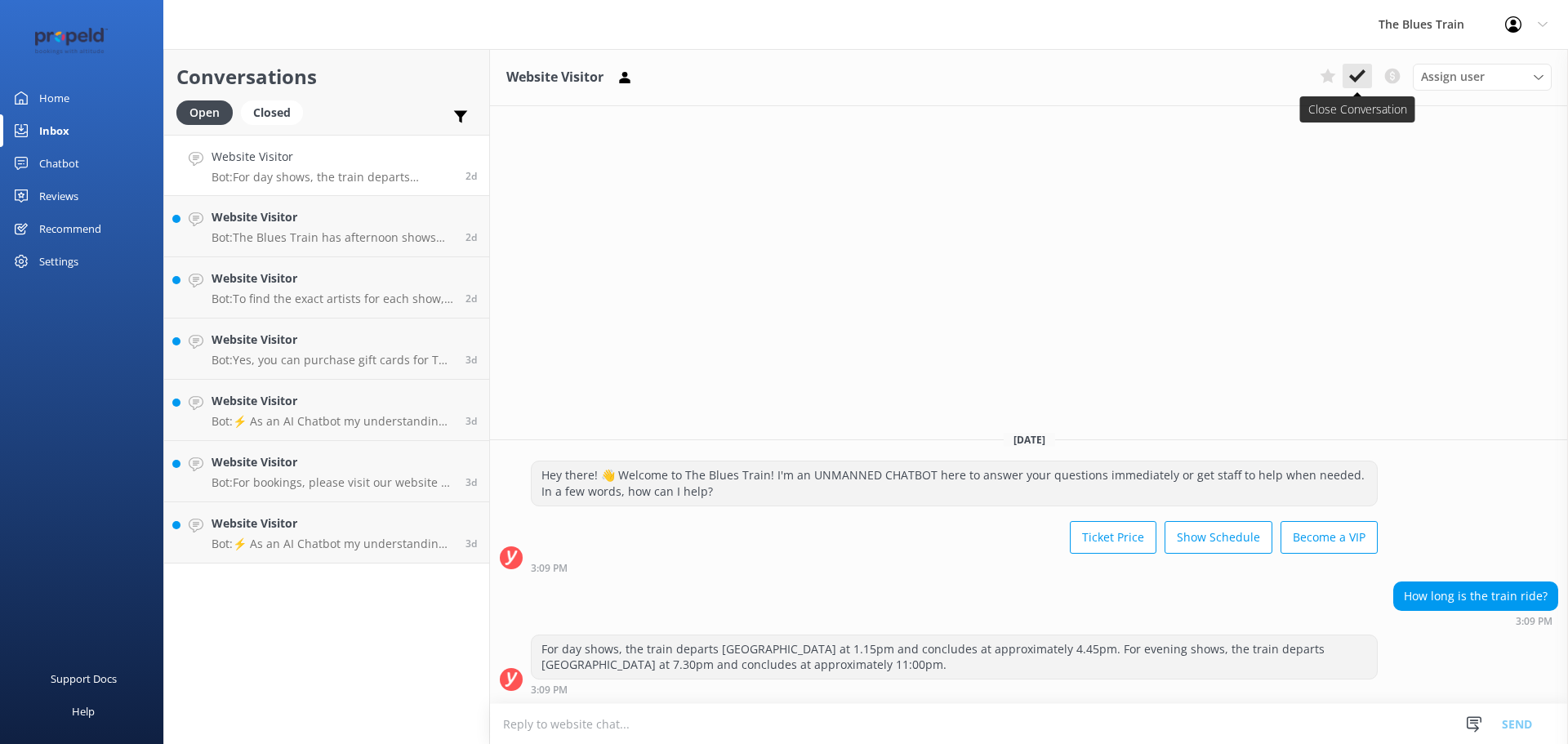
click at [1359, 85] on button at bounding box center [1357, 76] width 29 height 24
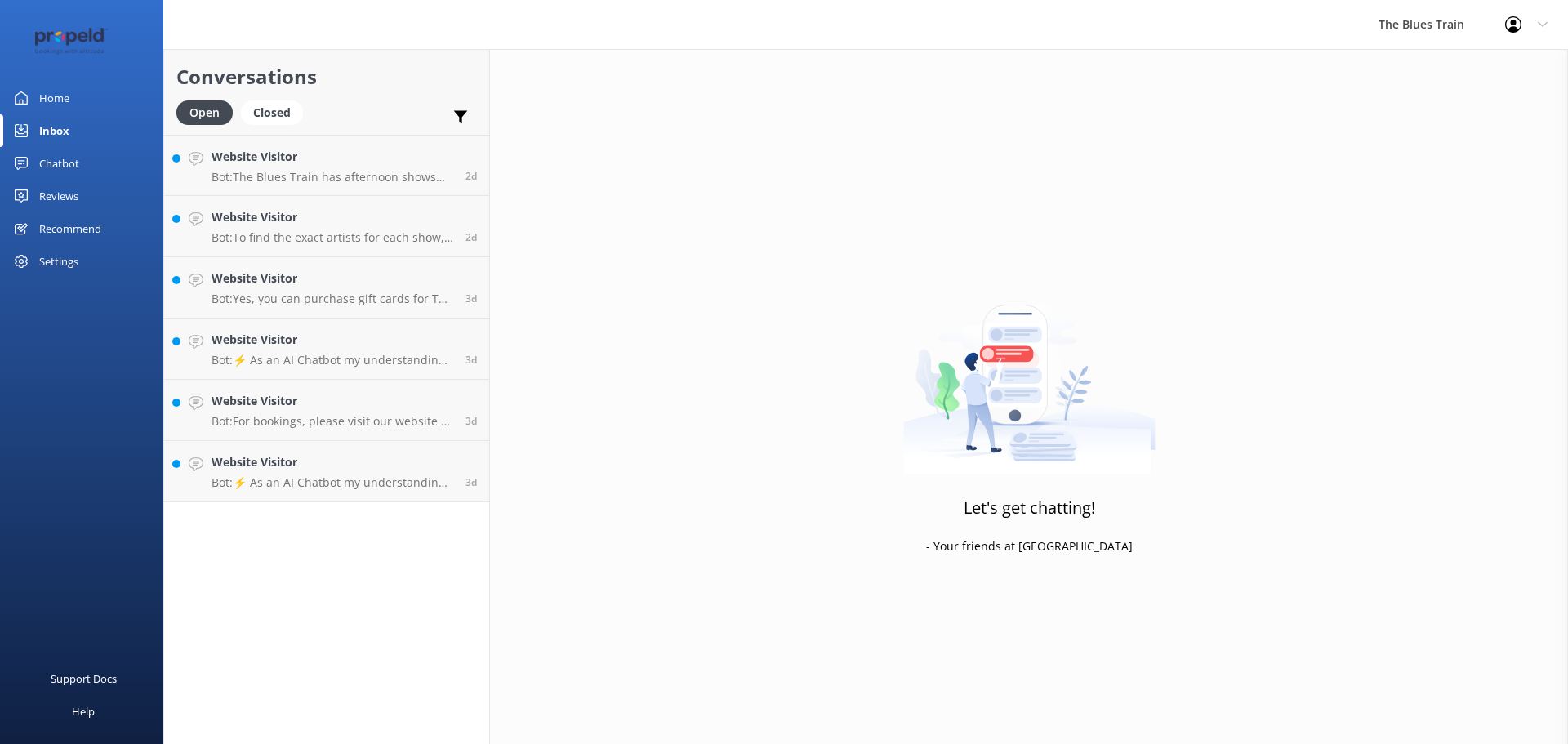
click at [398, 174] on p "Bot: The Blues Train has afternoon shows scheduled for the following dates: - […" at bounding box center [332, 177] width 242 height 14
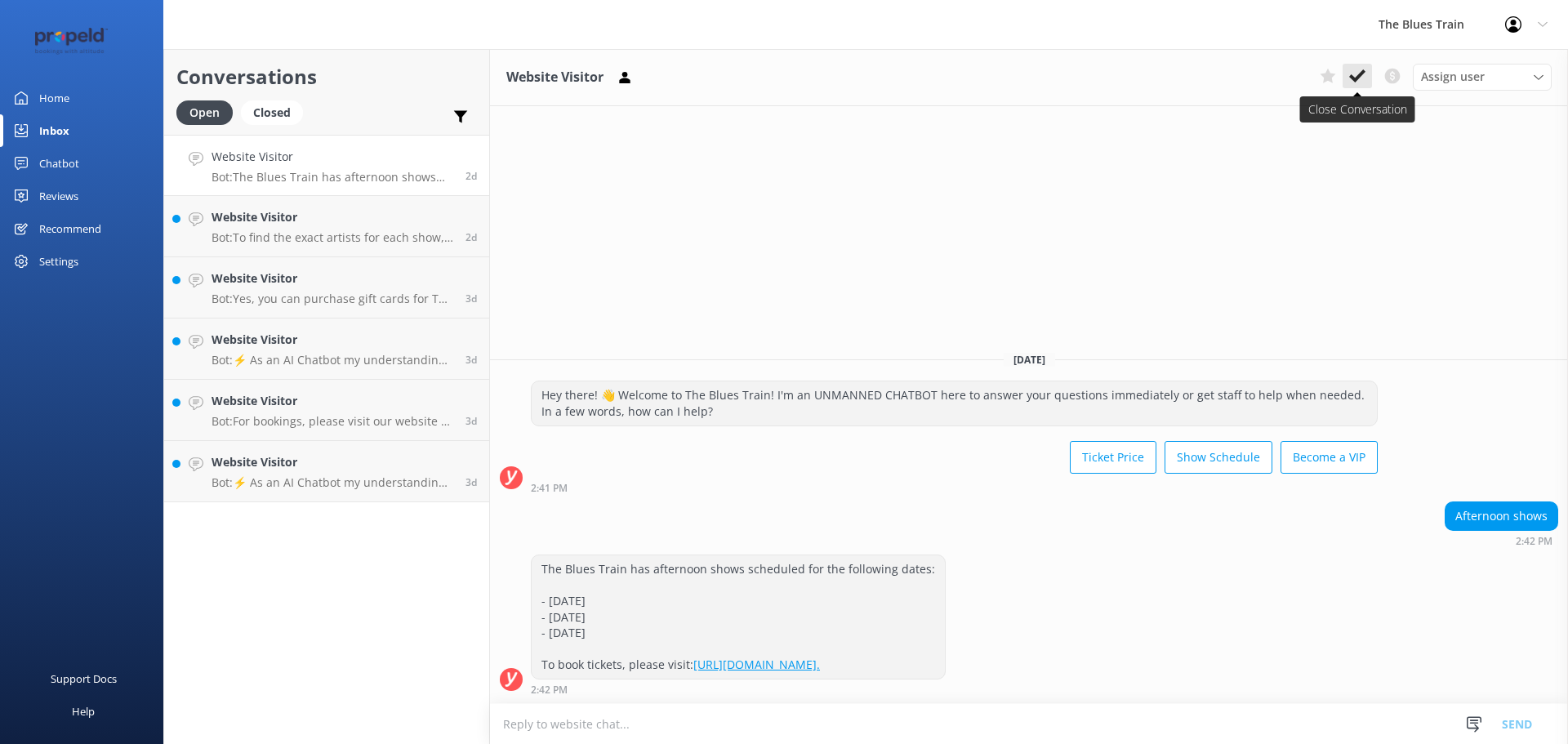
click at [1357, 75] on icon at bounding box center [1357, 75] width 16 height 16
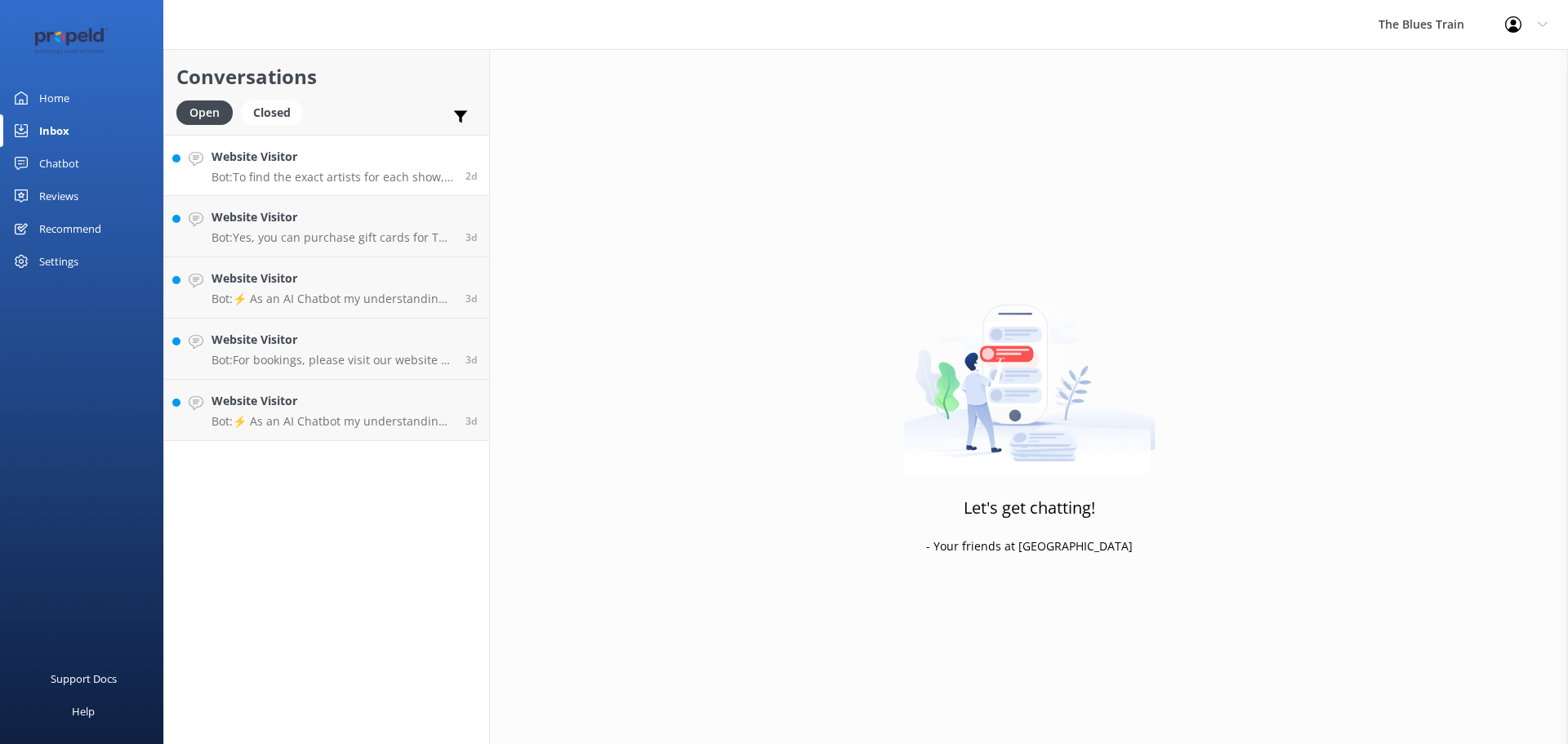
click at [350, 172] on p "Bot: To find the exact artists for each show, please visit the show dates page …" at bounding box center [332, 177] width 242 height 14
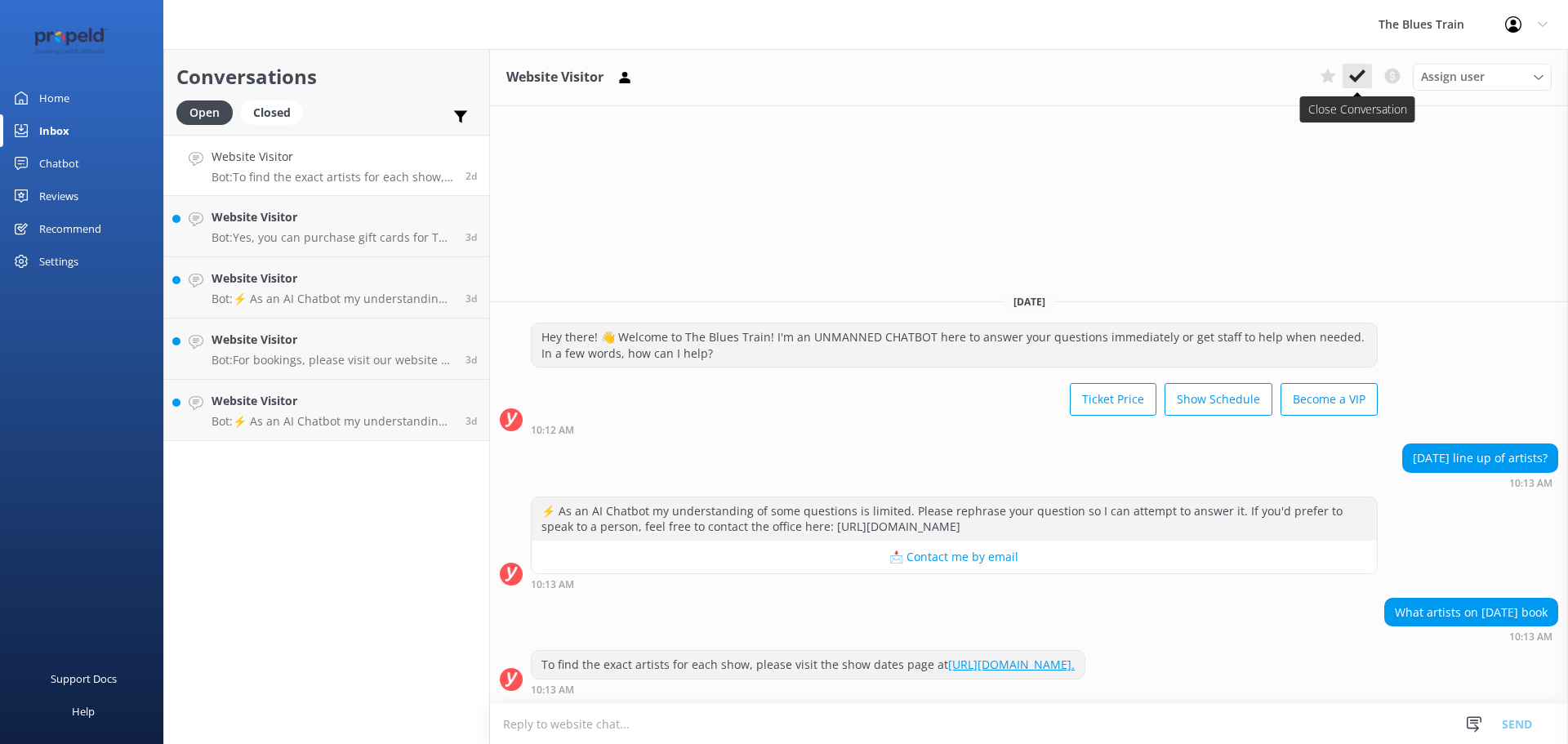
click at [1357, 74] on icon at bounding box center [1357, 75] width 16 height 16
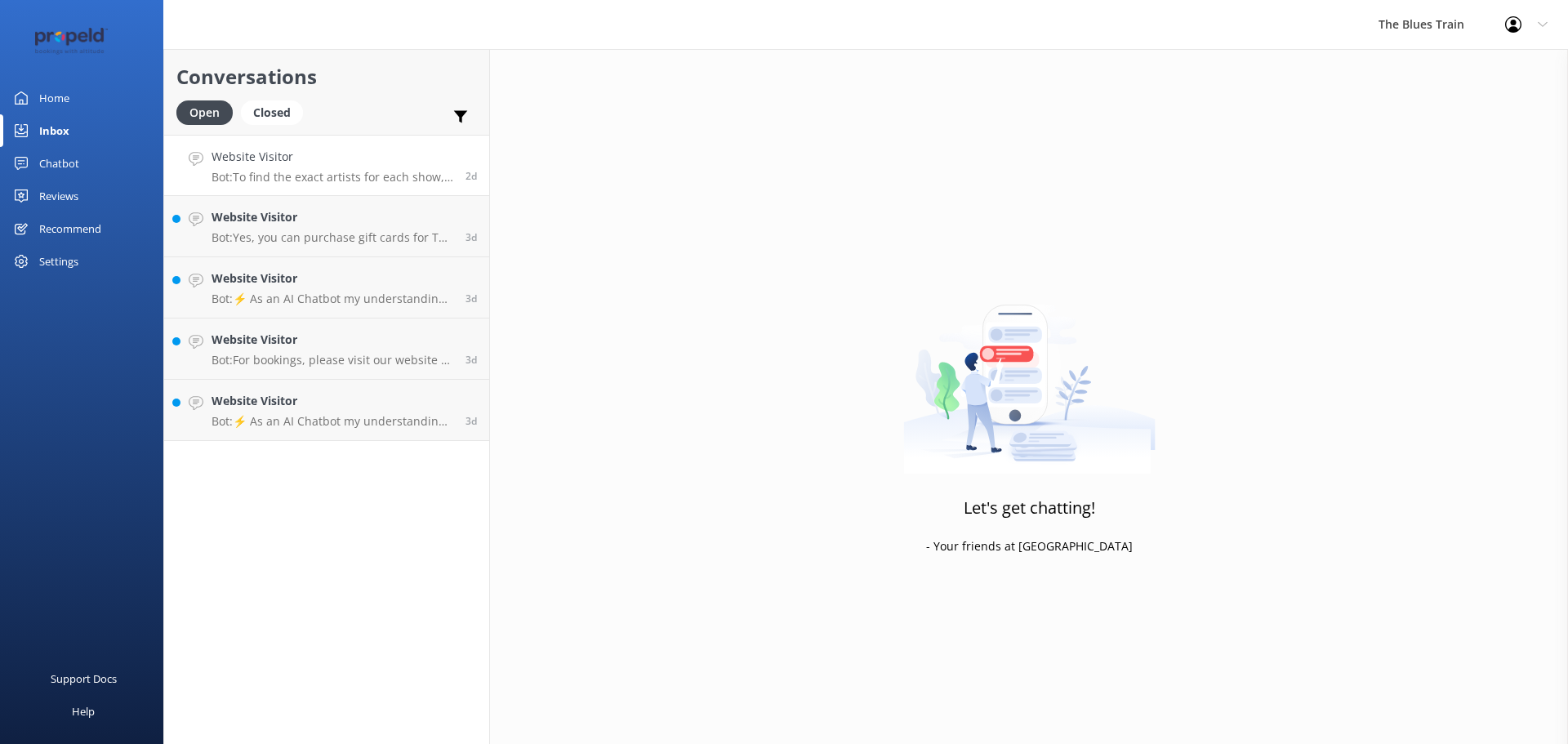
click at [372, 172] on p "Bot: To find the exact artists for each show, please visit the show dates page …" at bounding box center [332, 177] width 242 height 14
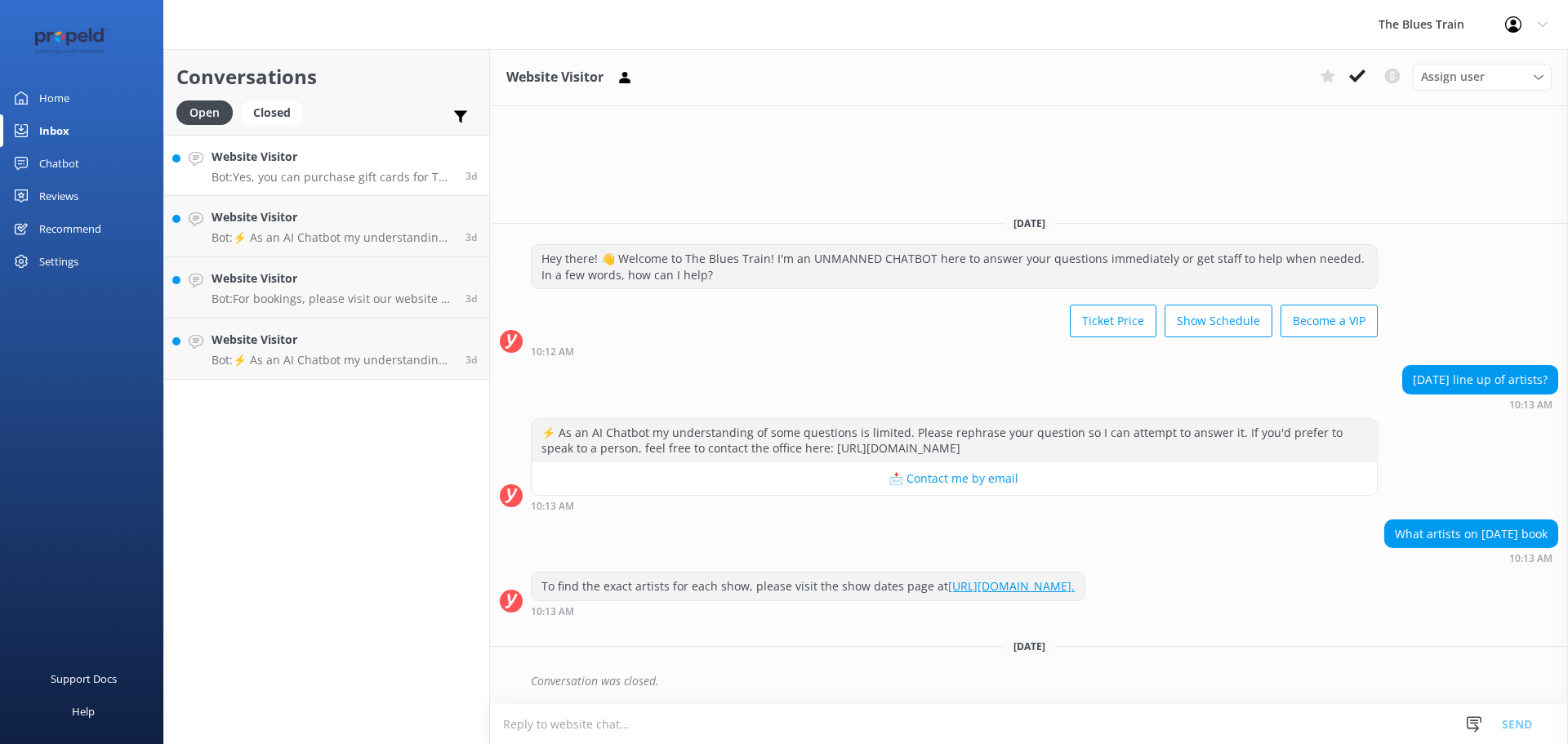
click at [409, 166] on h4 "Website Visitor" at bounding box center [332, 156] width 242 height 18
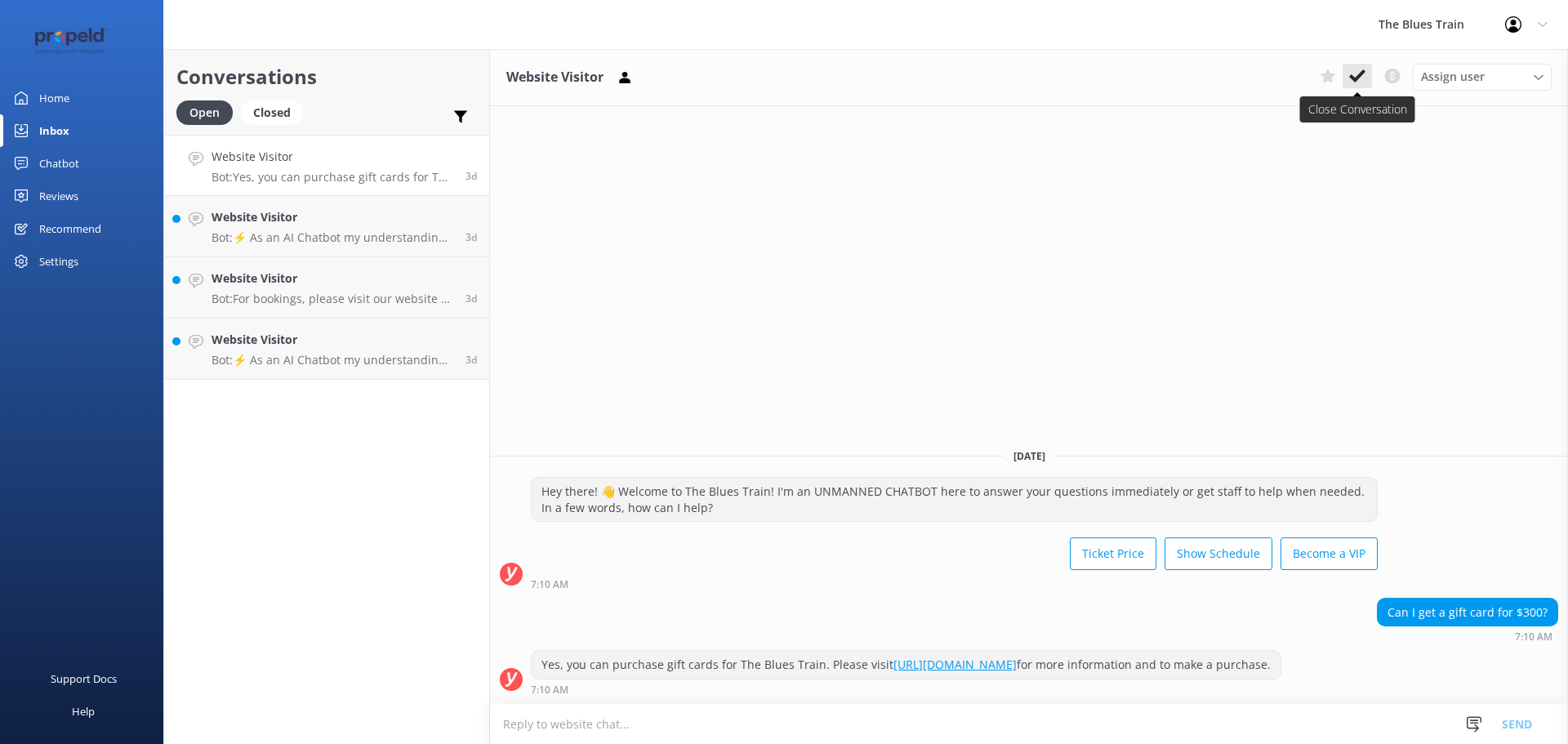
click at [1352, 73] on icon at bounding box center [1357, 75] width 16 height 16
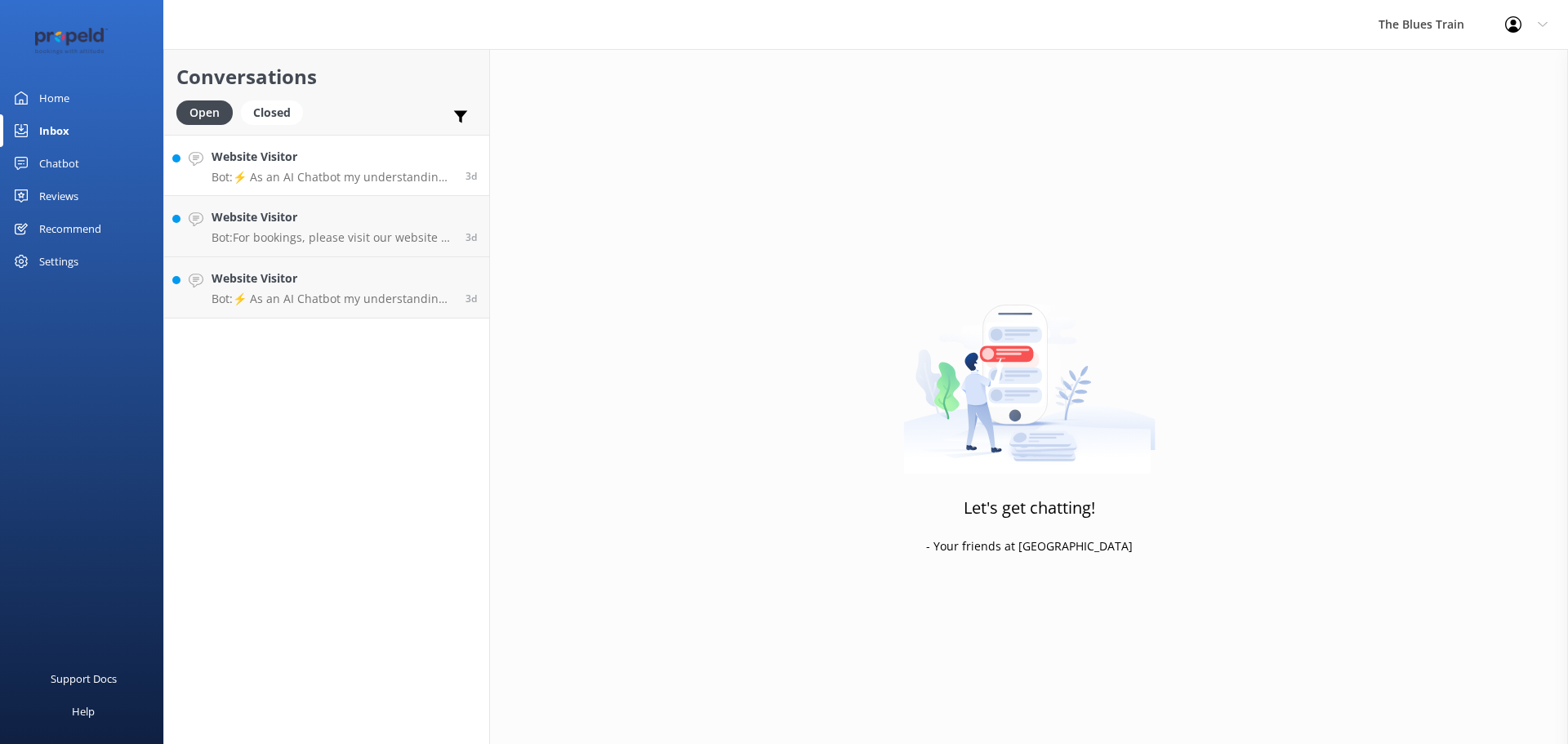
click at [391, 174] on p "Bot: ⚡ As an AI Chatbot my understanding of some questions is limited. Please r…" at bounding box center [332, 177] width 242 height 14
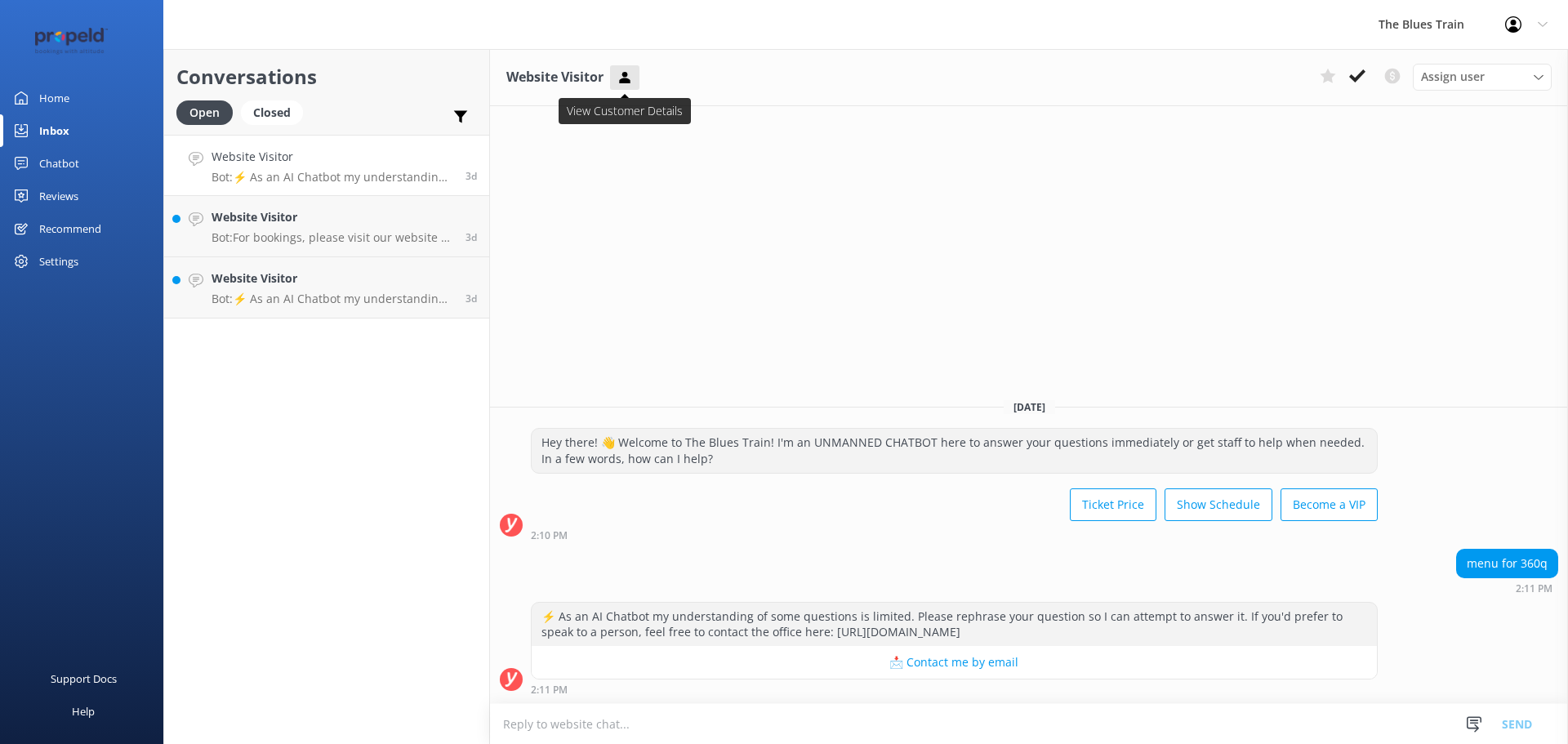
click at [620, 80] on icon at bounding box center [624, 77] width 16 height 16
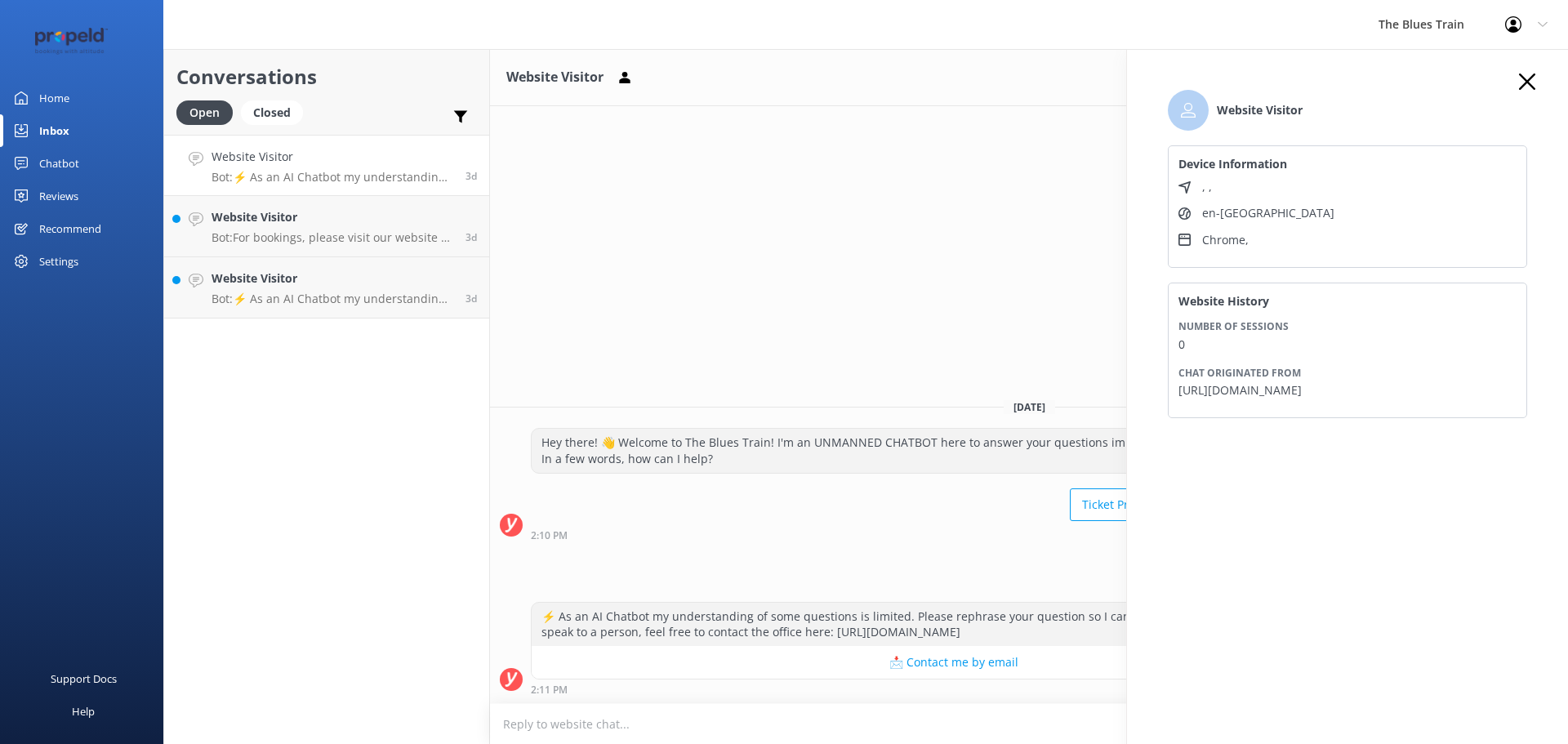
click at [1530, 72] on div "Website Visitor Device Information , , en-GB Chrome , Website History Number of…" at bounding box center [1346, 420] width 441 height 744
click at [1523, 84] on use "button" at bounding box center [1526, 81] width 16 height 16
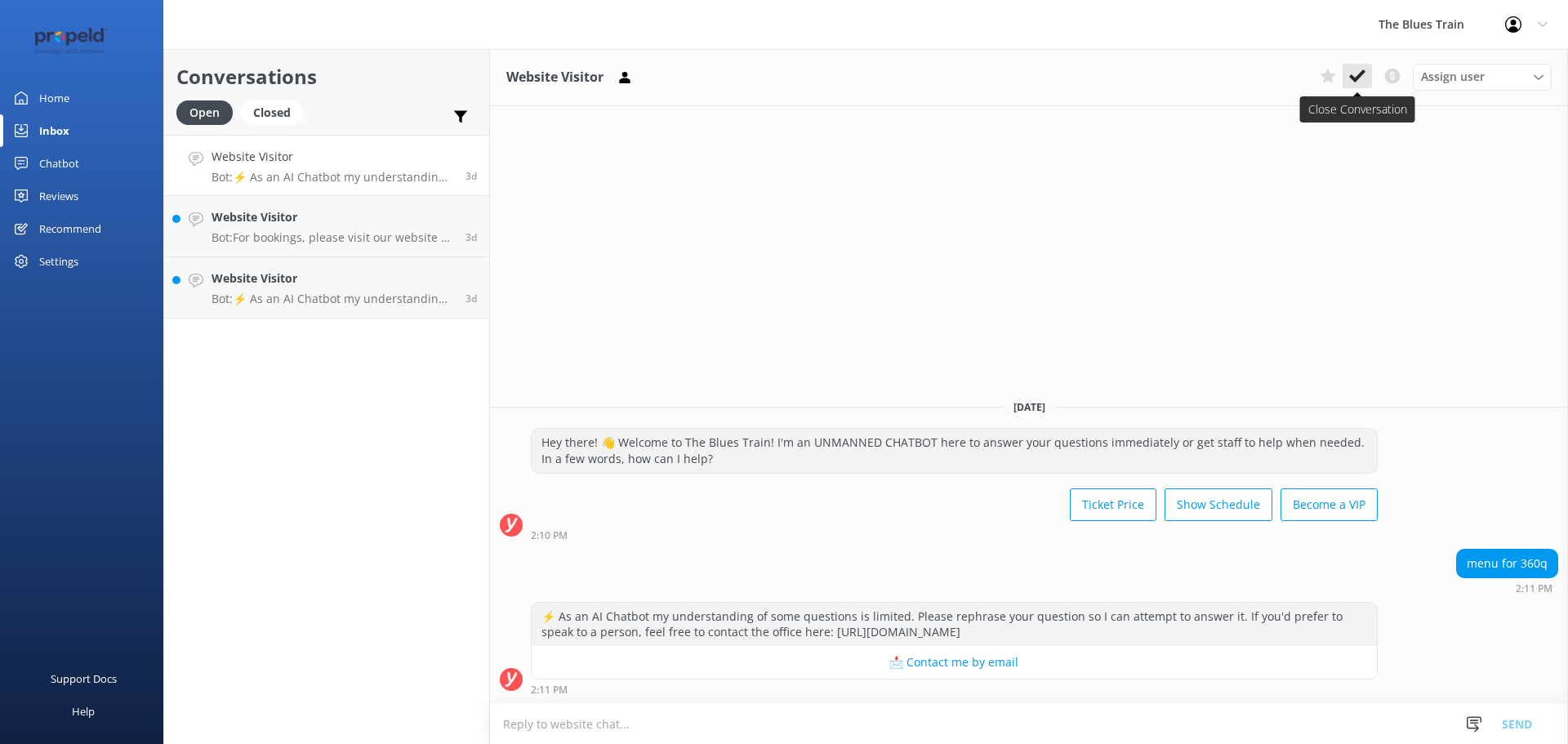
click at [1365, 80] on button at bounding box center [1357, 76] width 29 height 24
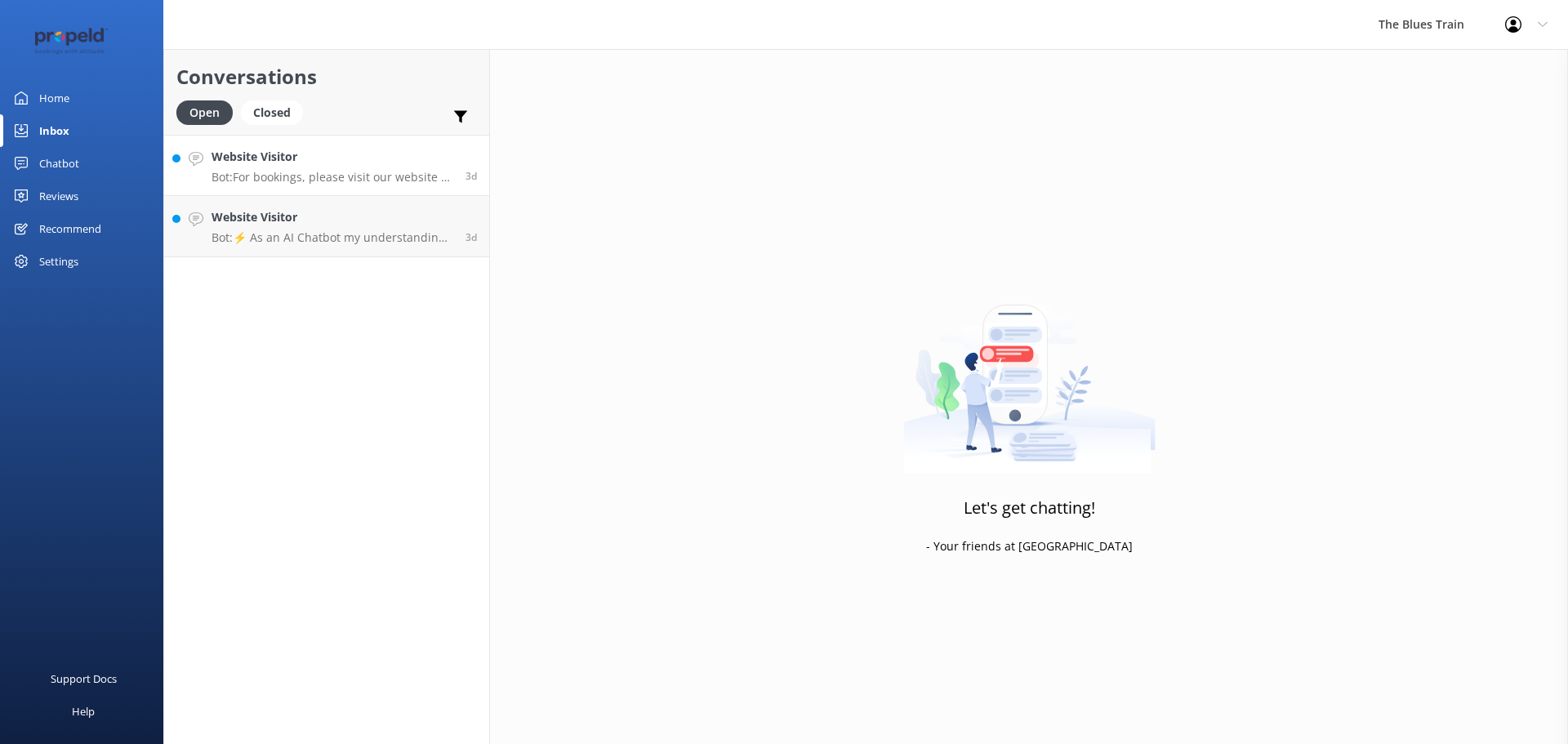
click at [384, 158] on h4 "Website Visitor" at bounding box center [332, 156] width 242 height 18
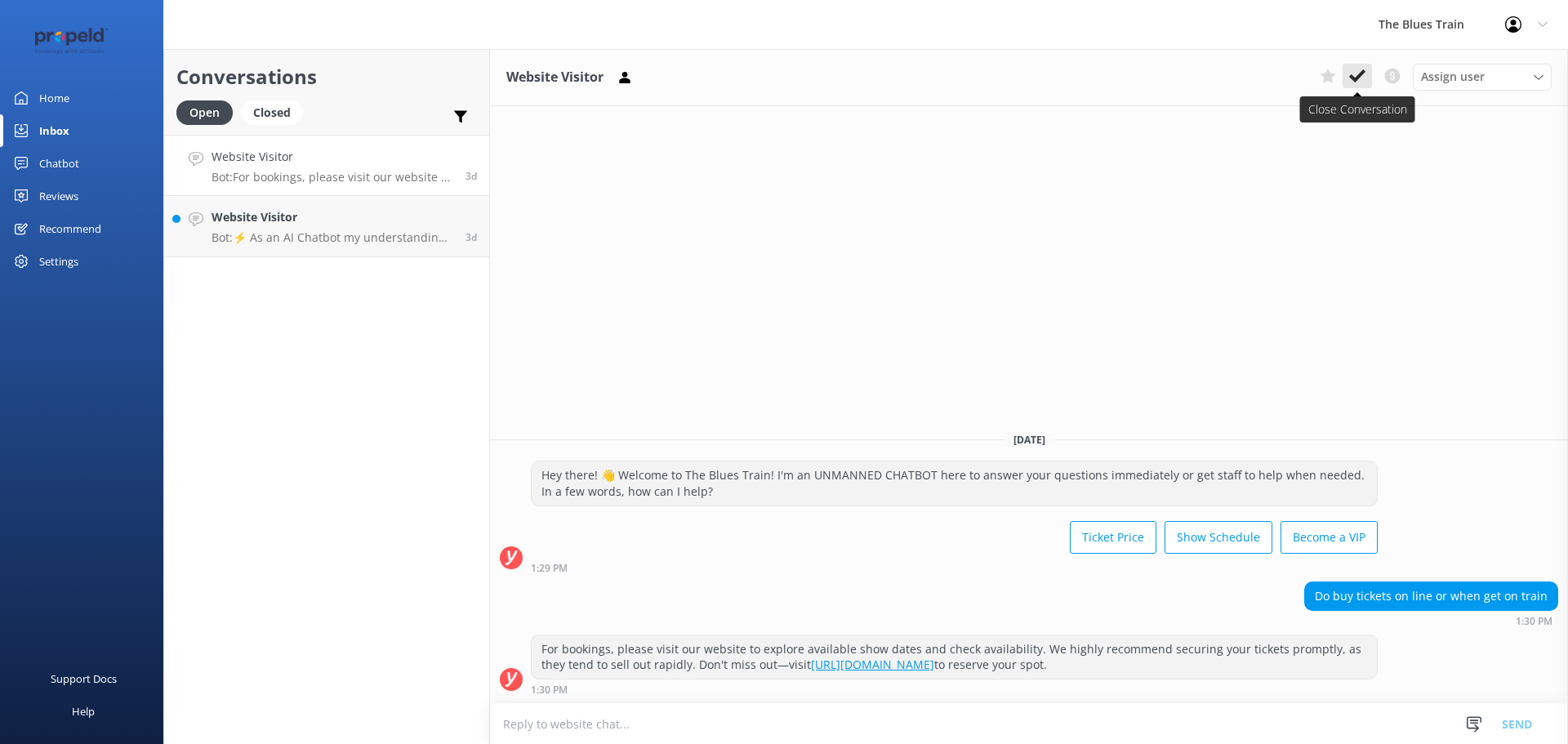
click at [1357, 77] on use at bounding box center [1357, 76] width 16 height 13
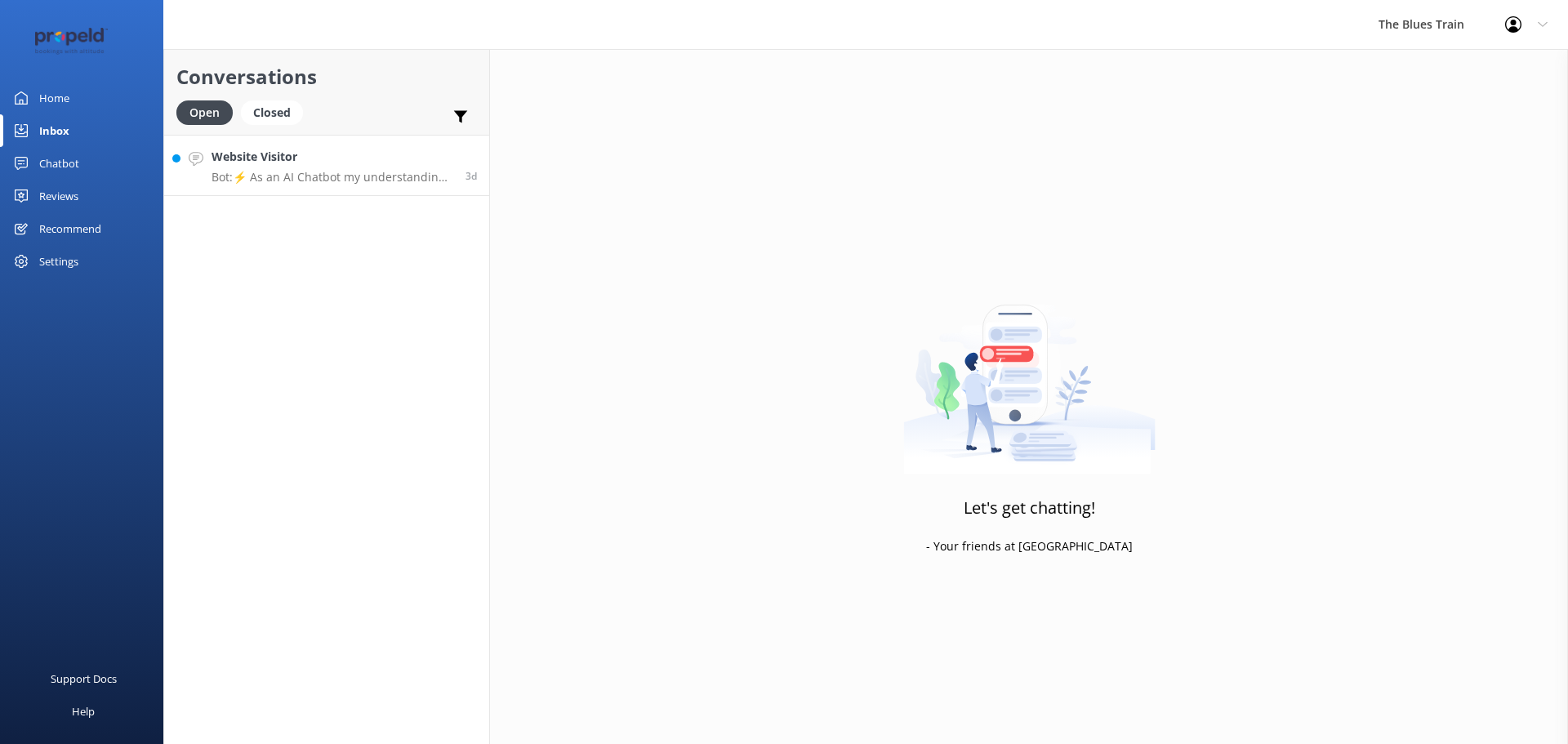
click at [435, 176] on p "Bot: ⚡ As an AI Chatbot my understanding of some questions is limited. Please r…" at bounding box center [332, 177] width 242 height 14
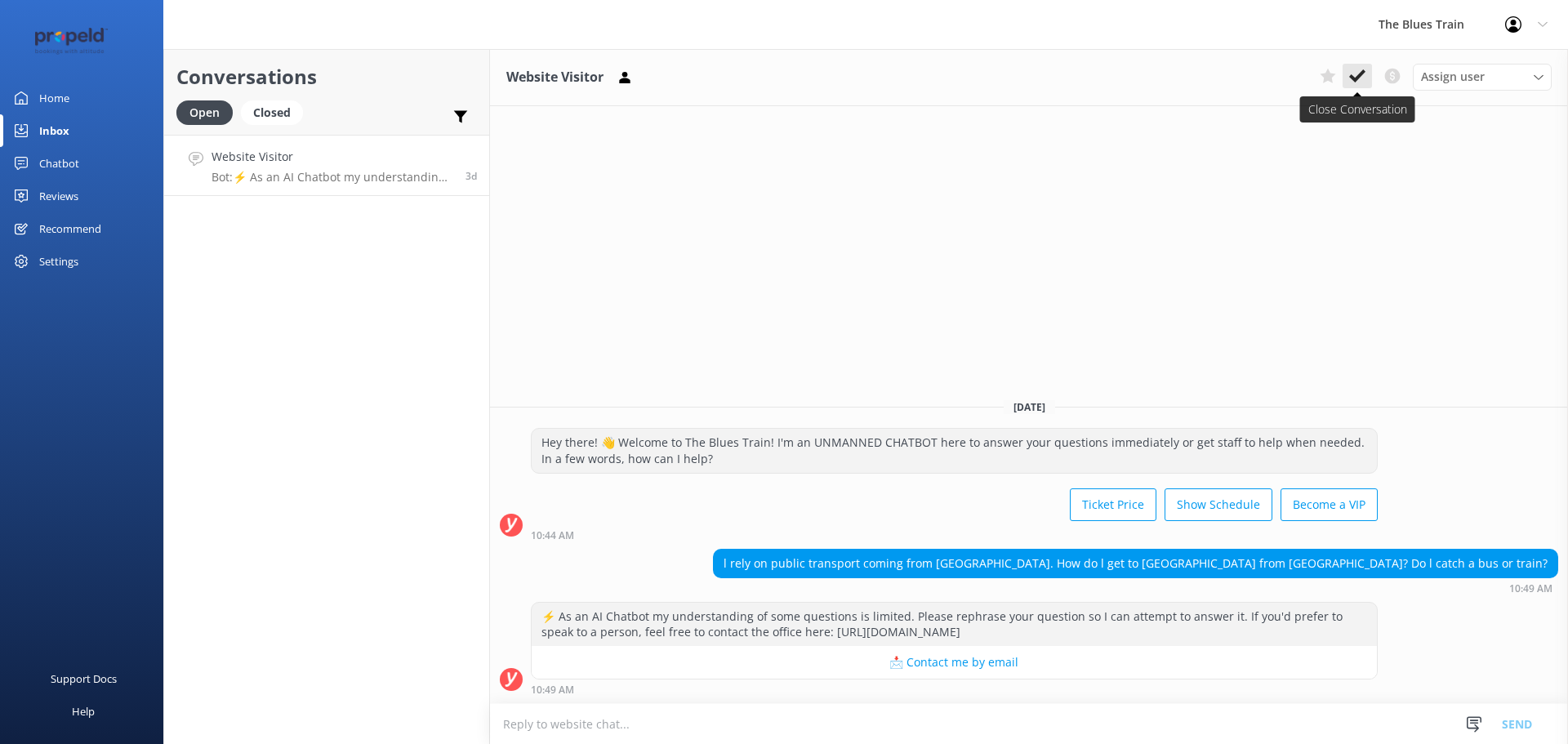
click at [1358, 78] on use at bounding box center [1357, 76] width 16 height 13
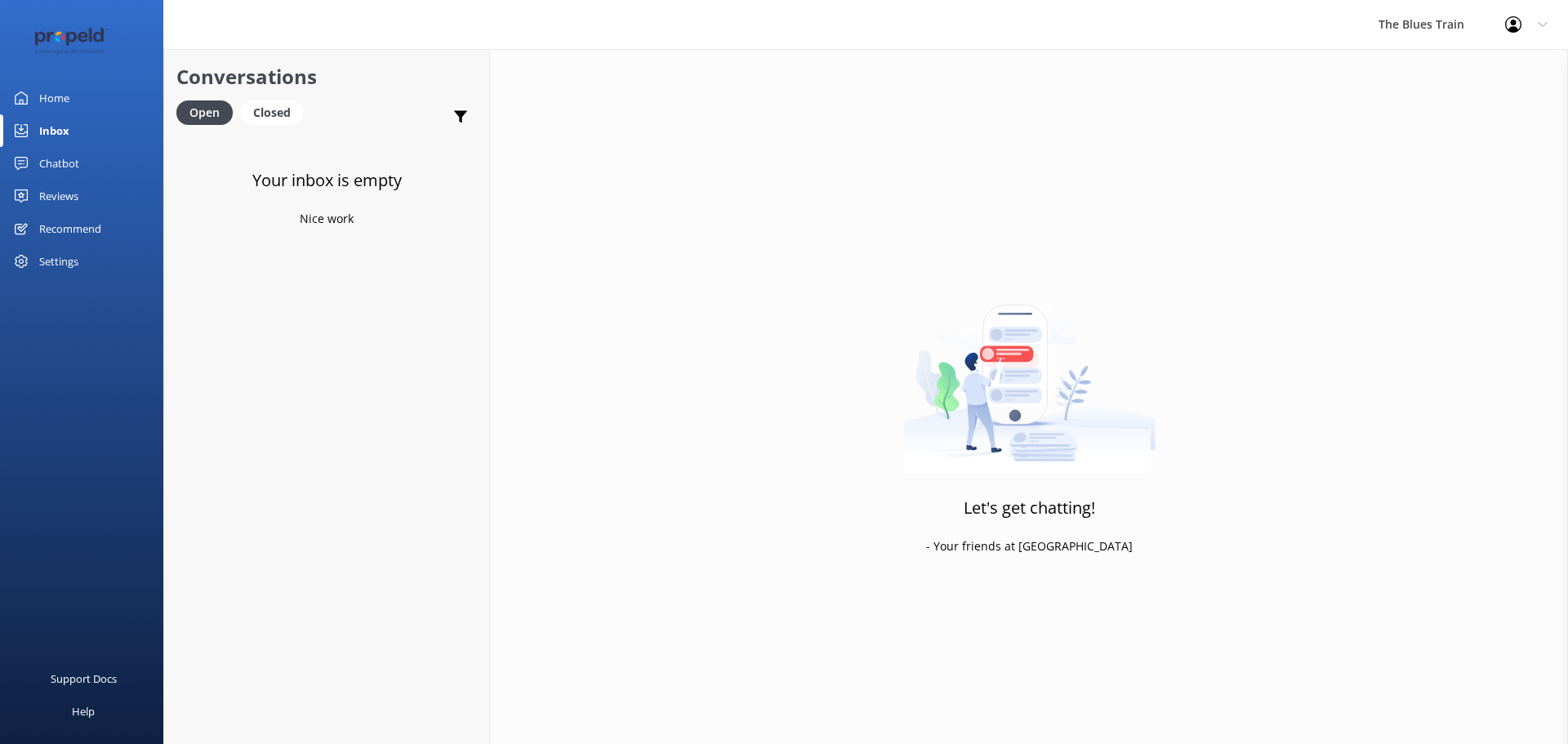
click at [43, 166] on div "Chatbot" at bounding box center [59, 163] width 40 height 33
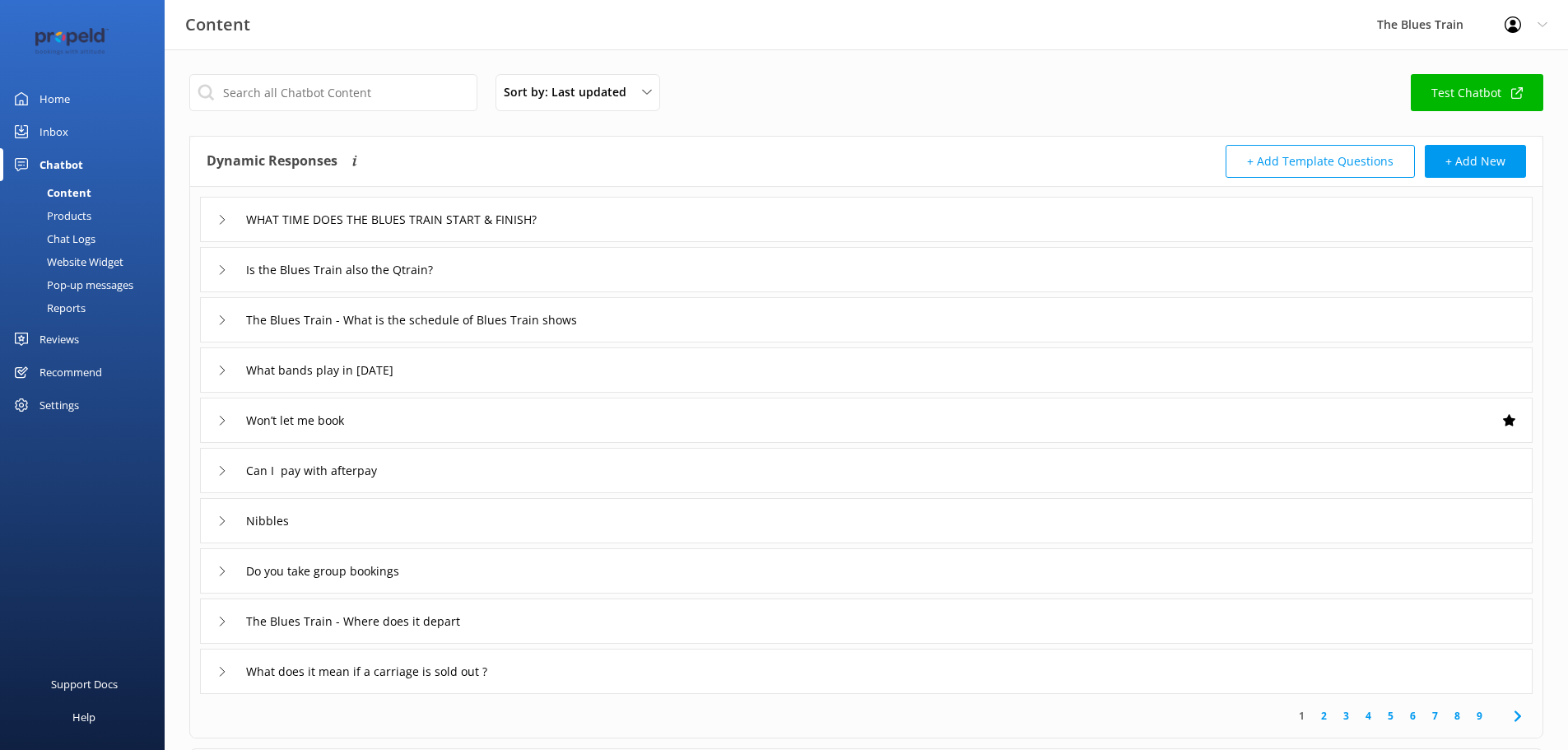
click at [93, 231] on div "Chat Logs" at bounding box center [53, 238] width 86 height 23
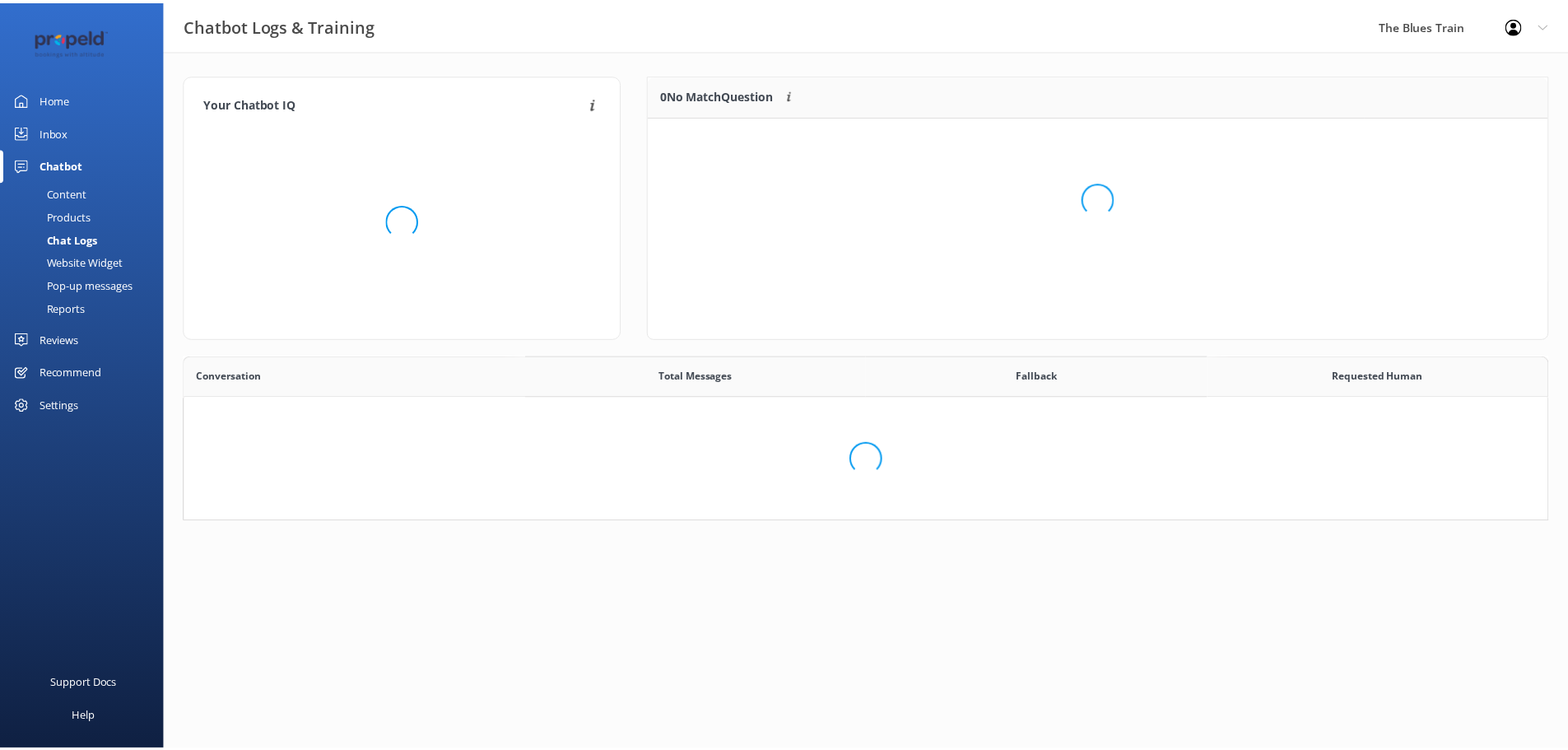
scroll to position [14, 14]
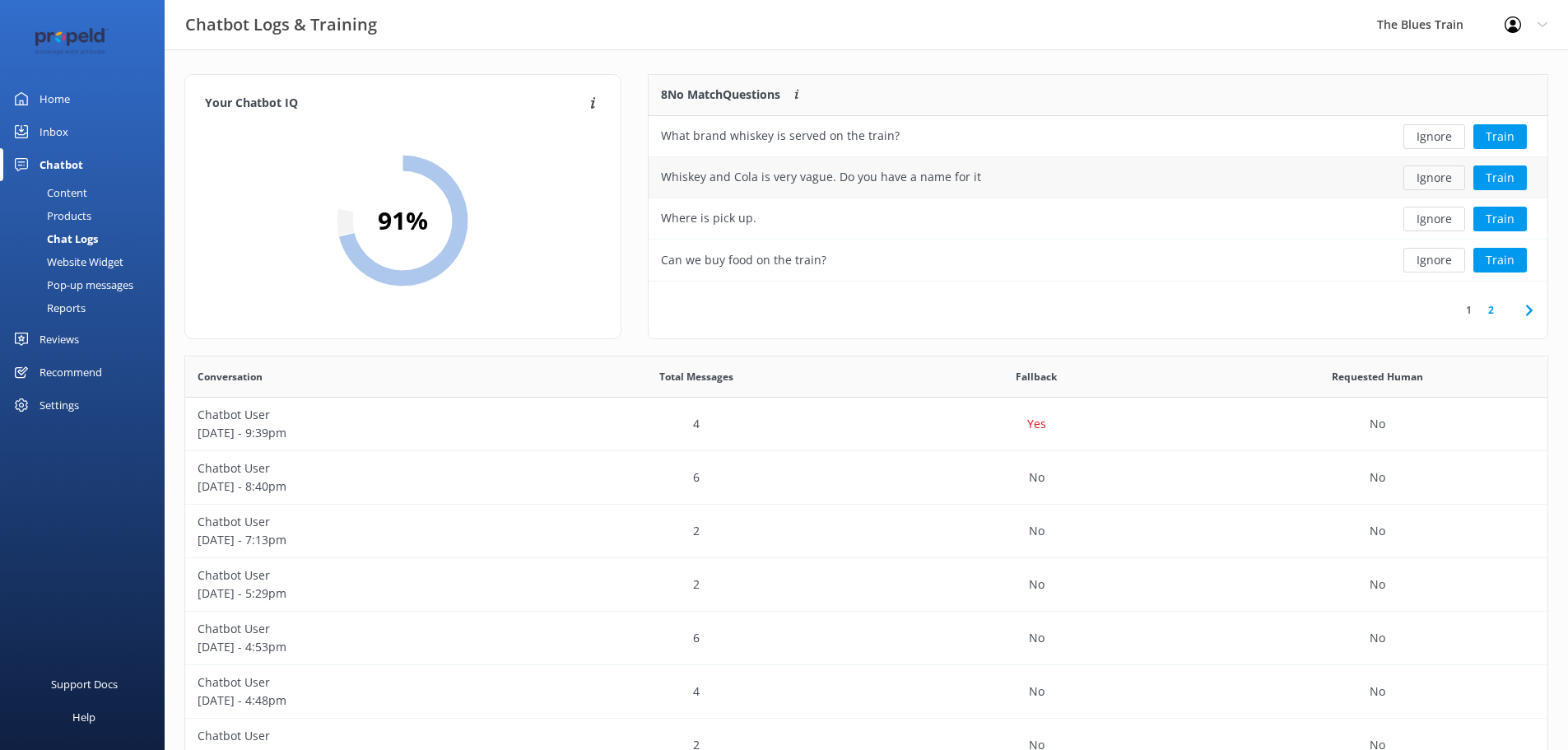
click at [1432, 178] on button "Ignore" at bounding box center [1434, 178] width 62 height 25
click at [1432, 133] on button "Ignore" at bounding box center [1434, 136] width 62 height 25
click at [1430, 136] on button "Ignore" at bounding box center [1434, 136] width 62 height 25
click at [1439, 178] on button "Ignore" at bounding box center [1434, 178] width 62 height 25
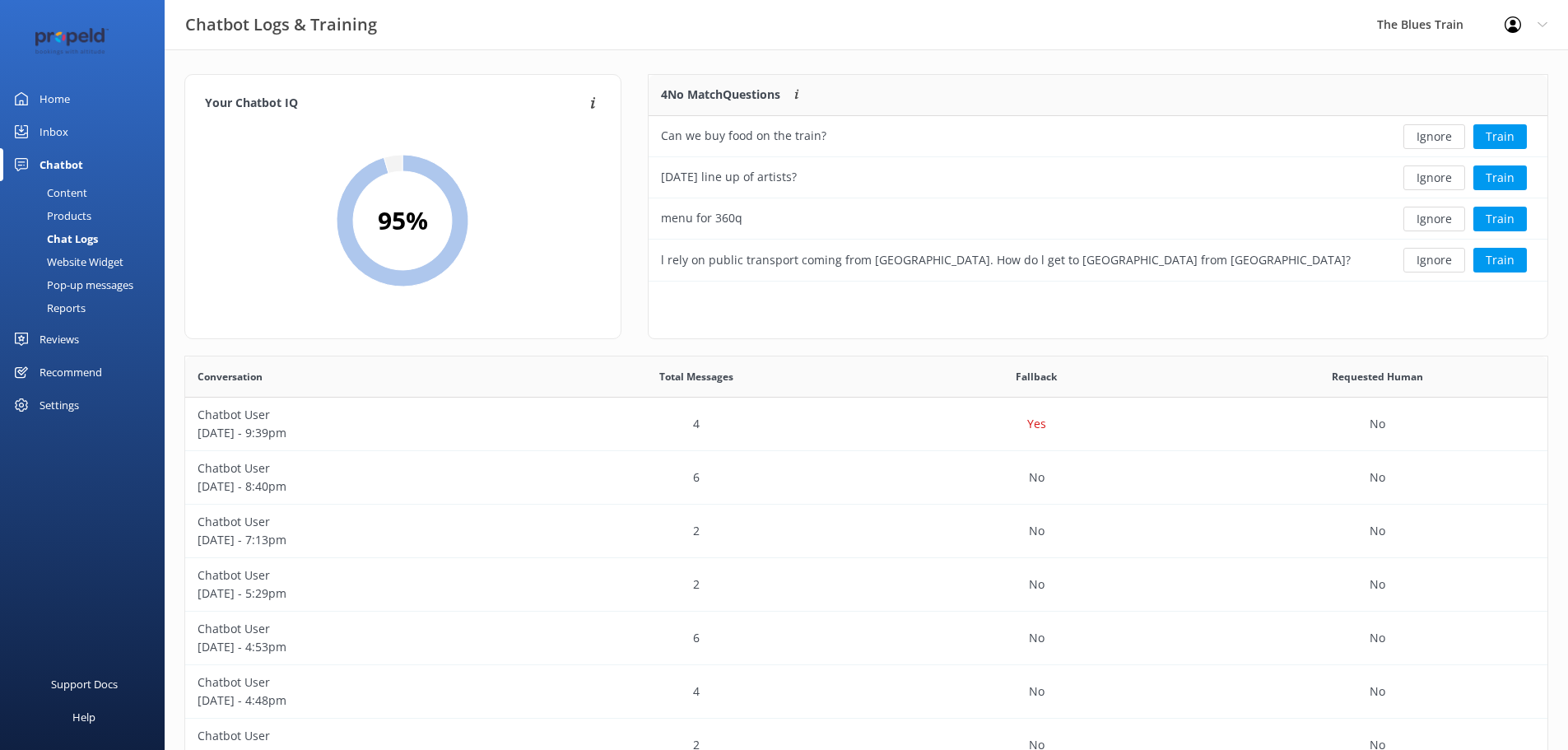
click at [1439, 178] on button "Ignore" at bounding box center [1434, 178] width 62 height 25
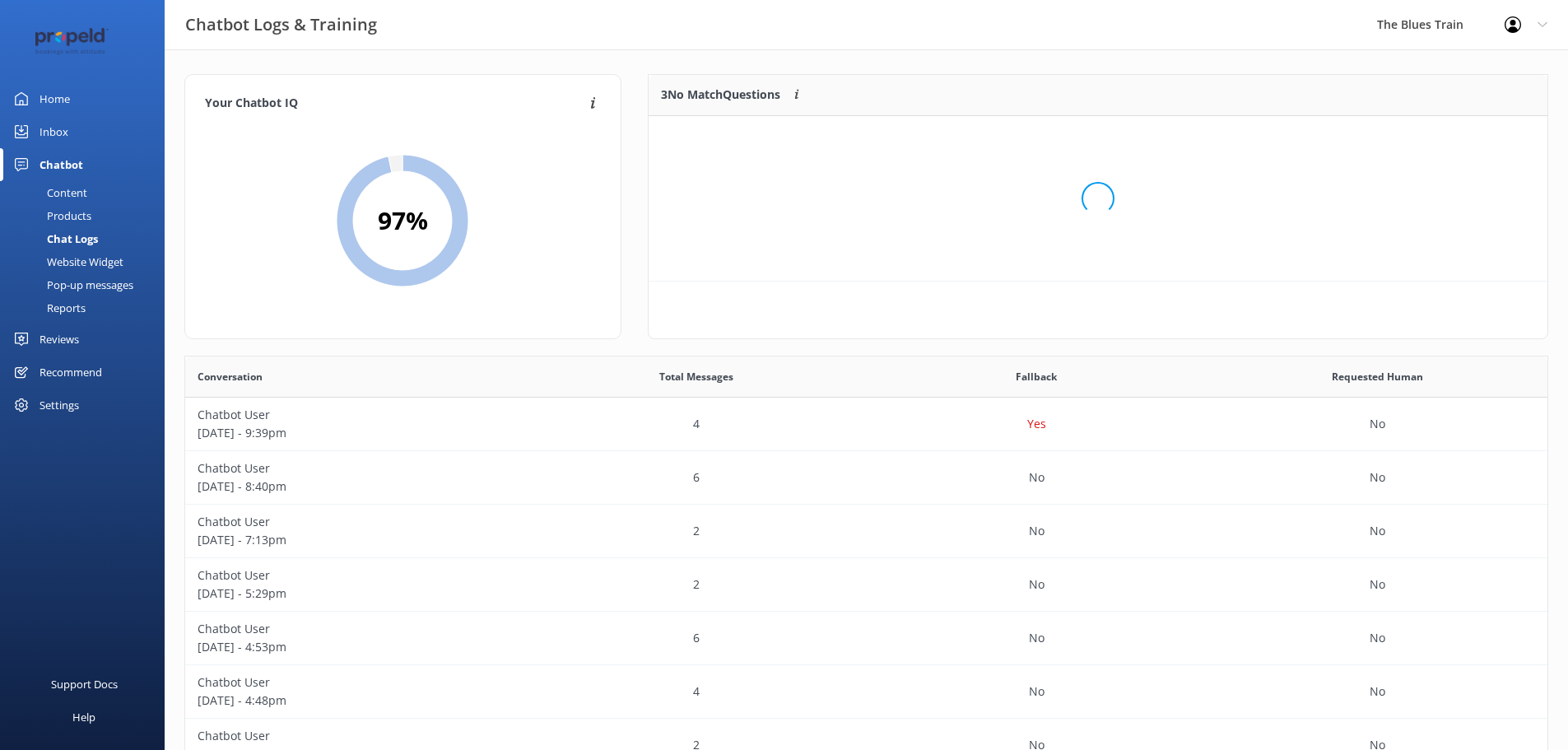
scroll to position [153, 887]
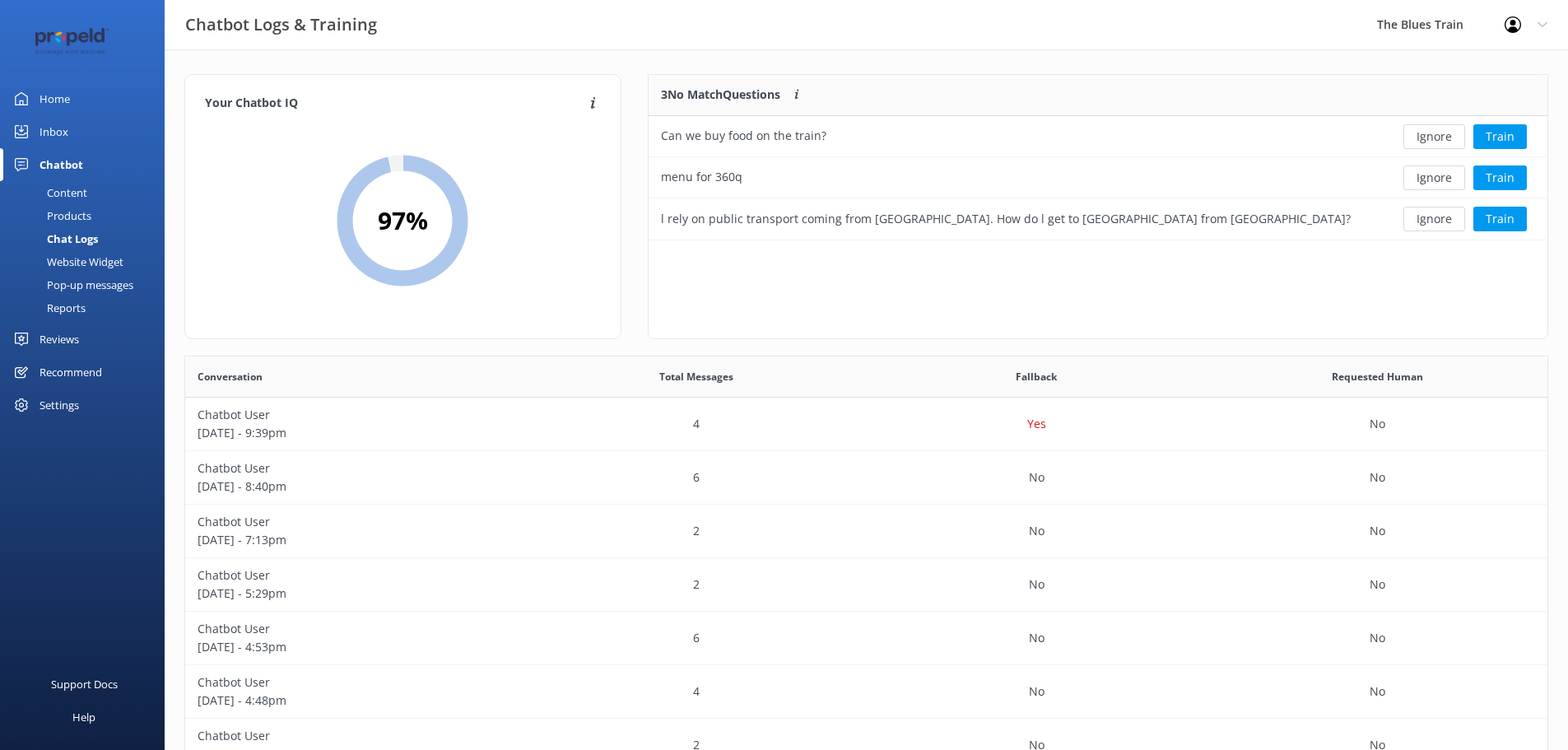
click at [1439, 178] on button "Ignore" at bounding box center [1434, 178] width 62 height 25
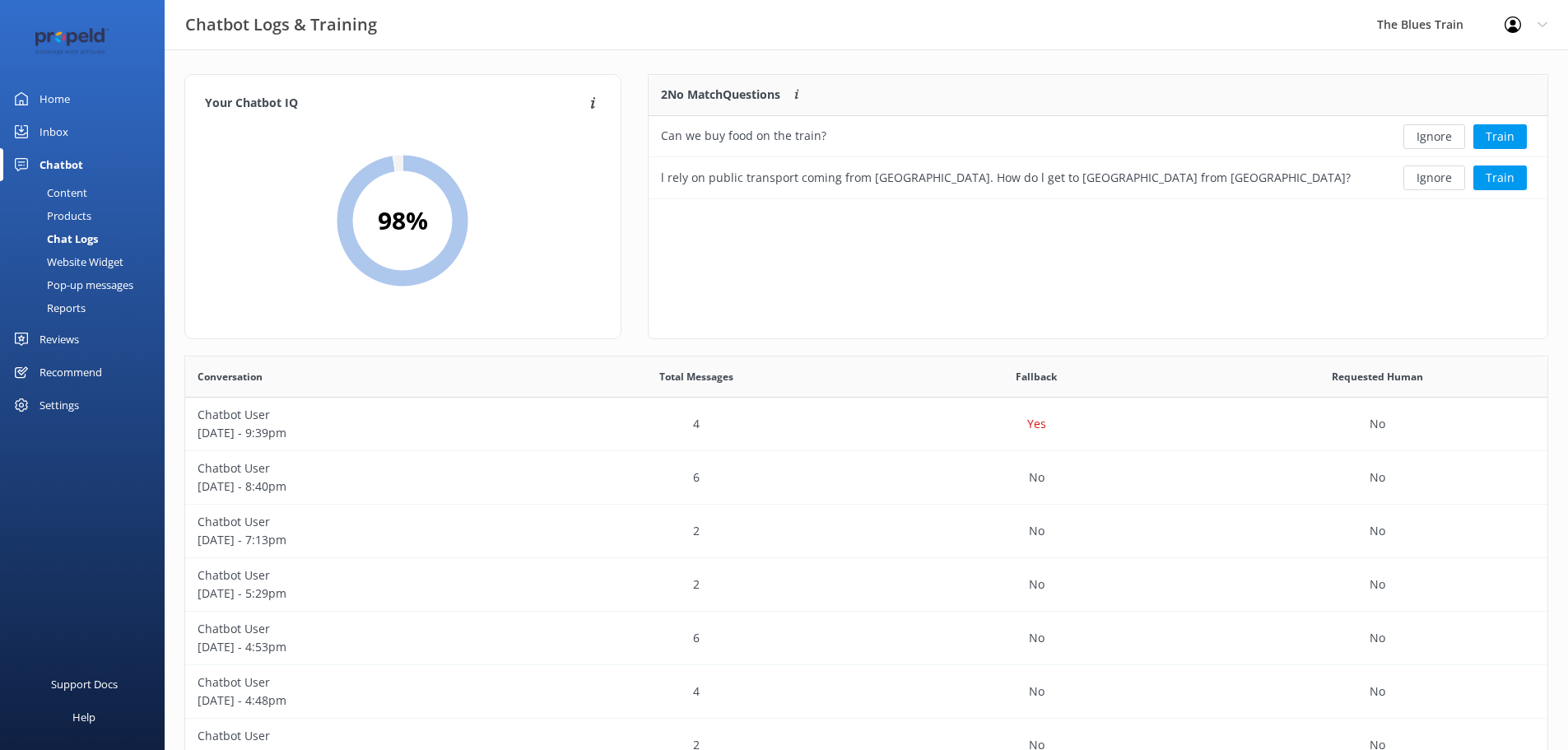
scroll to position [112, 887]
click at [1439, 178] on button "Ignore" at bounding box center [1434, 178] width 62 height 25
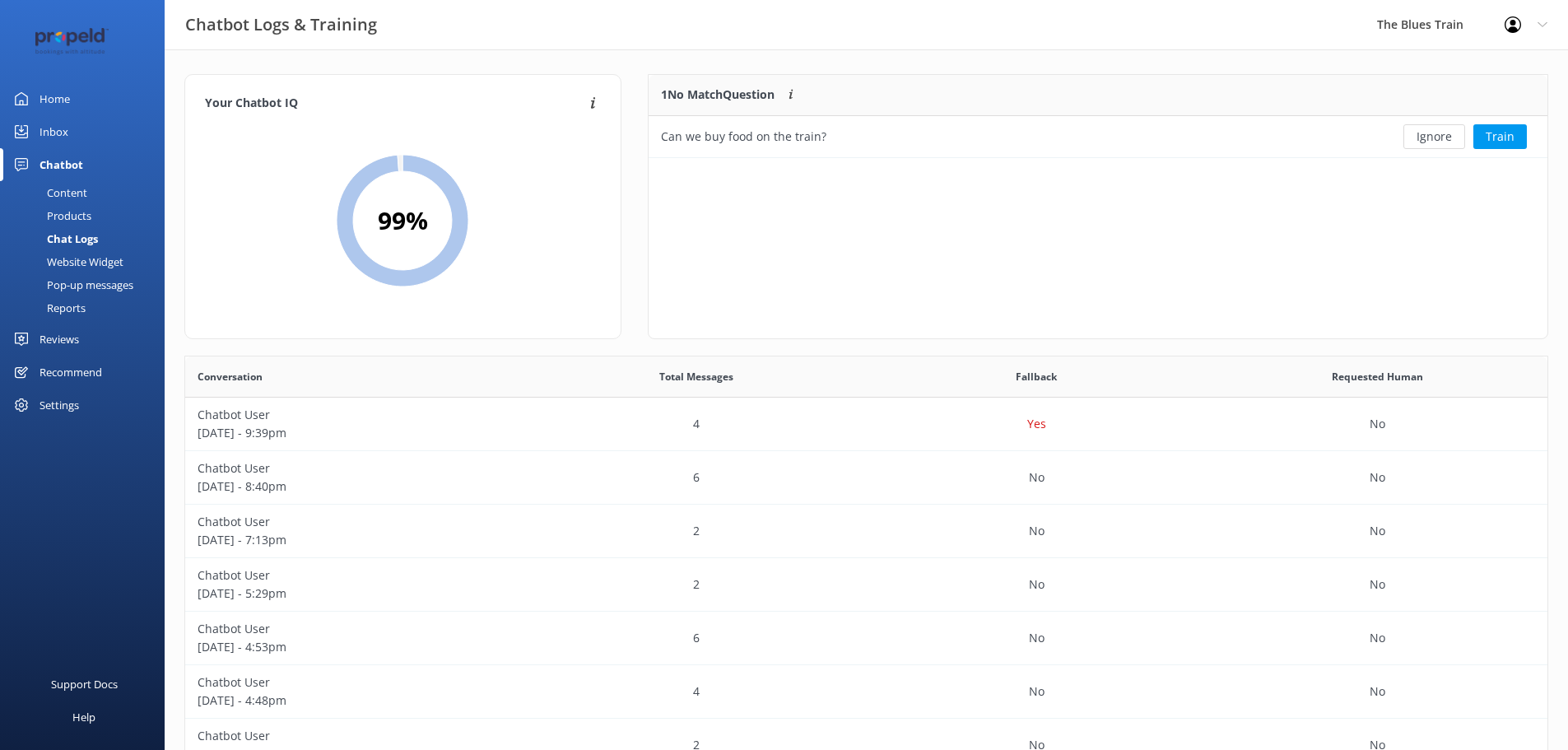
scroll to position [70, 887]
click at [1433, 137] on button "Ignore" at bounding box center [1434, 136] width 62 height 25
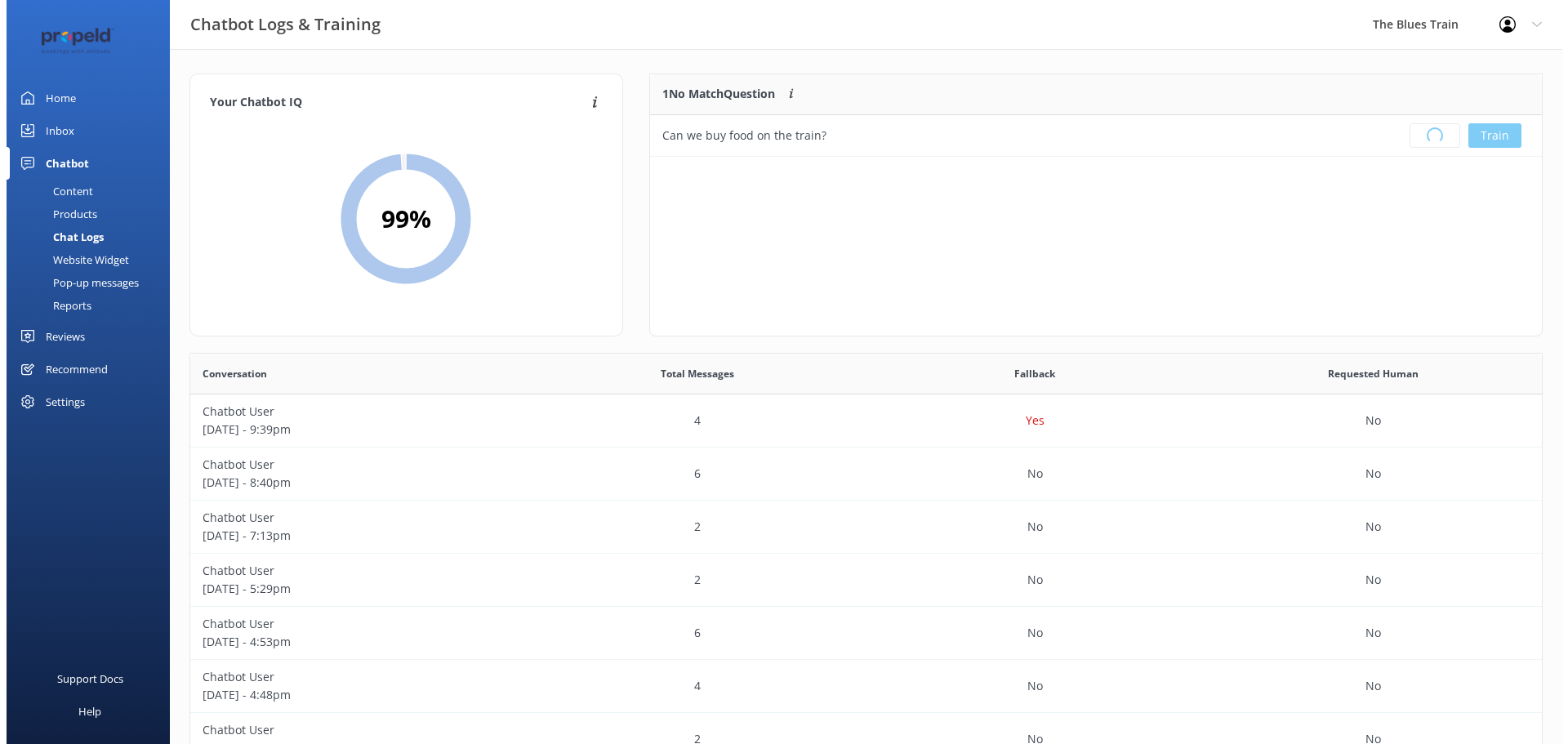
scroll to position [192, 880]
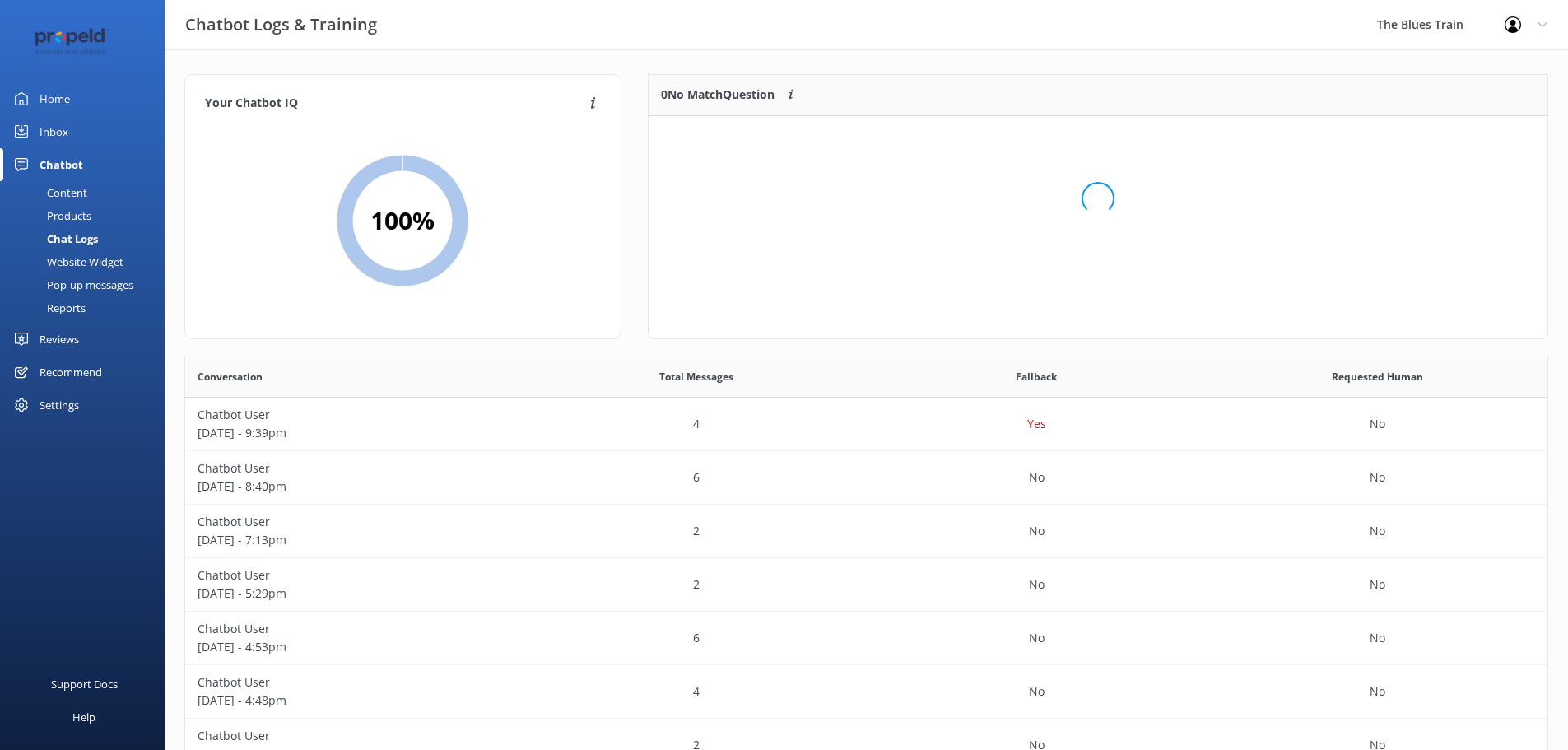
click at [115, 128] on link "Inbox" at bounding box center [82, 132] width 165 height 33
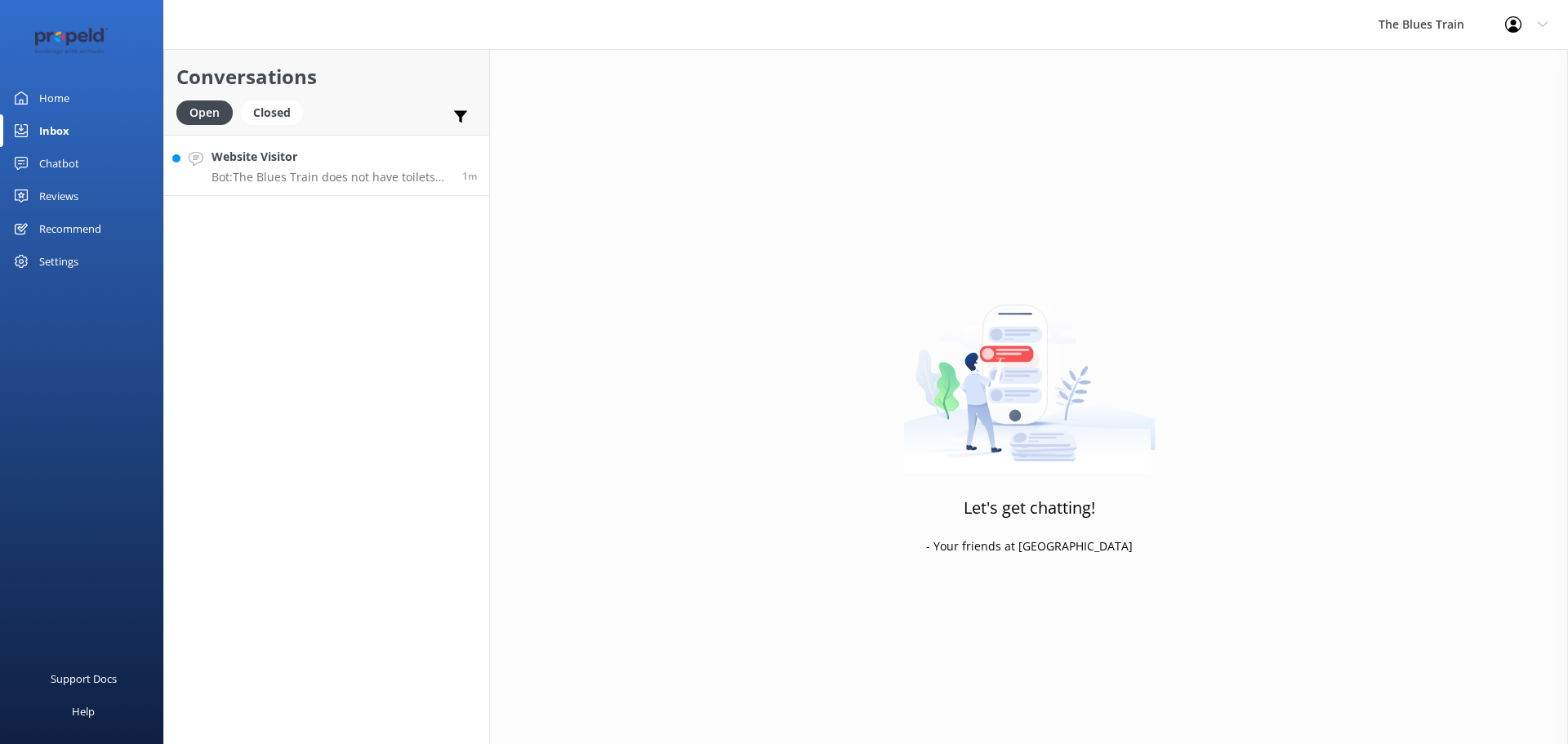
click at [356, 174] on p "Bot: The Blues Train does not have toilets on board during travel. However, toi…" at bounding box center [330, 177] width 238 height 14
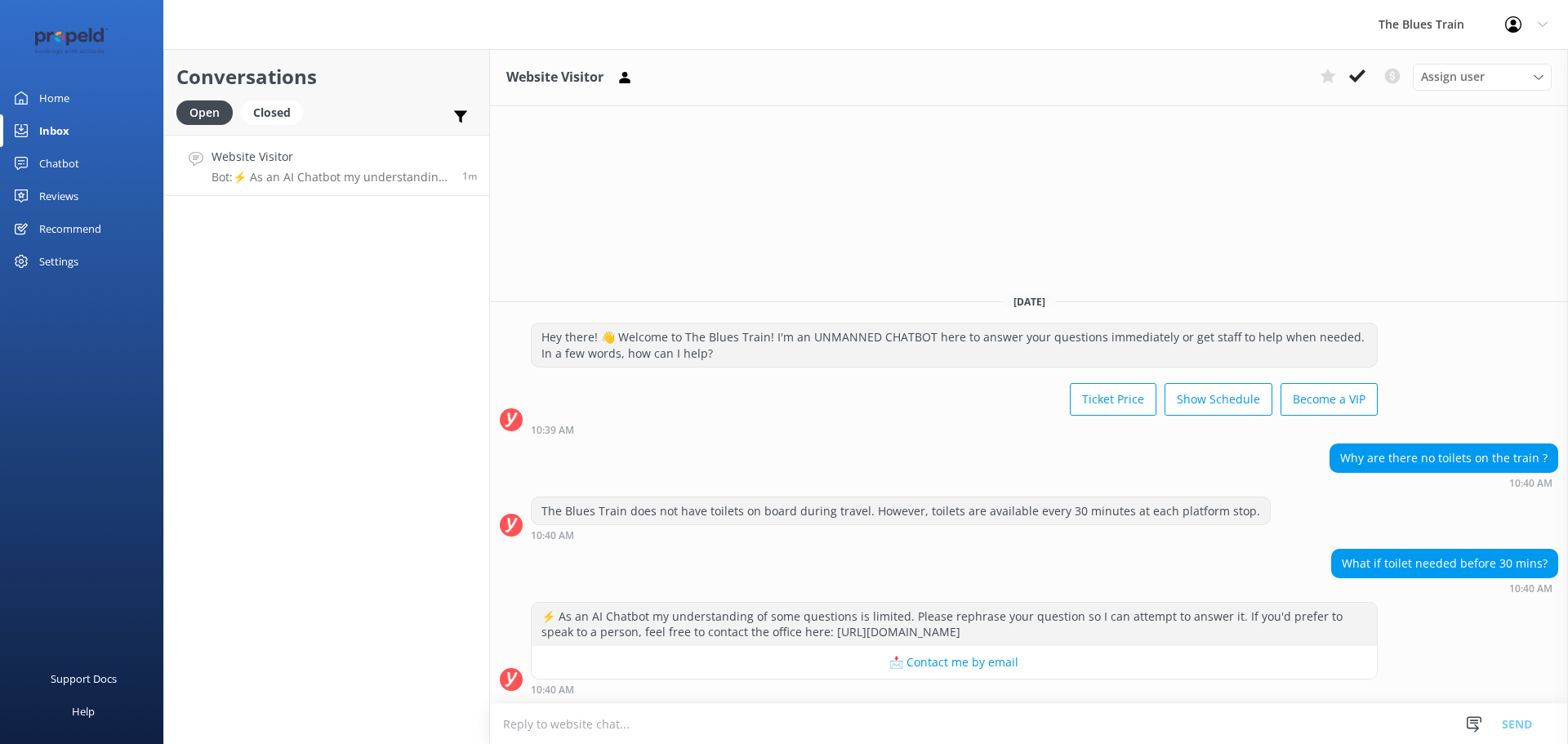
drag, startPoint x: 1159, startPoint y: 619, endPoint x: 957, endPoint y: 401, distance: 297.2
click at [957, 401] on div "Ticket Price Show Schedule Become a VIP" at bounding box center [954, 401] width 847 height 45
click at [1368, 79] on button at bounding box center [1357, 76] width 29 height 24
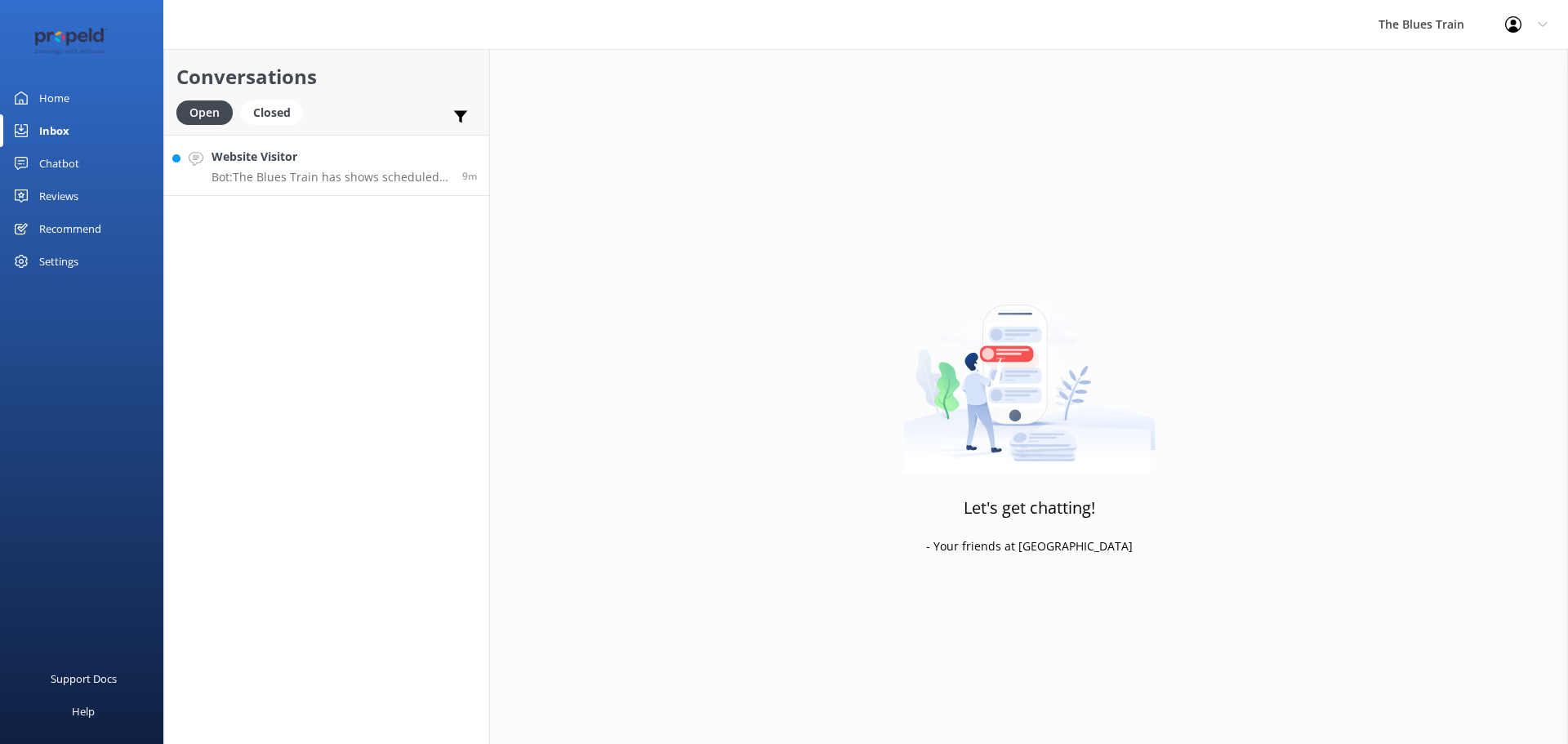
click at [378, 169] on div "Website Visitor Bot: The Blues Train has shows scheduled on the following dates…" at bounding box center [330, 165] width 238 height 35
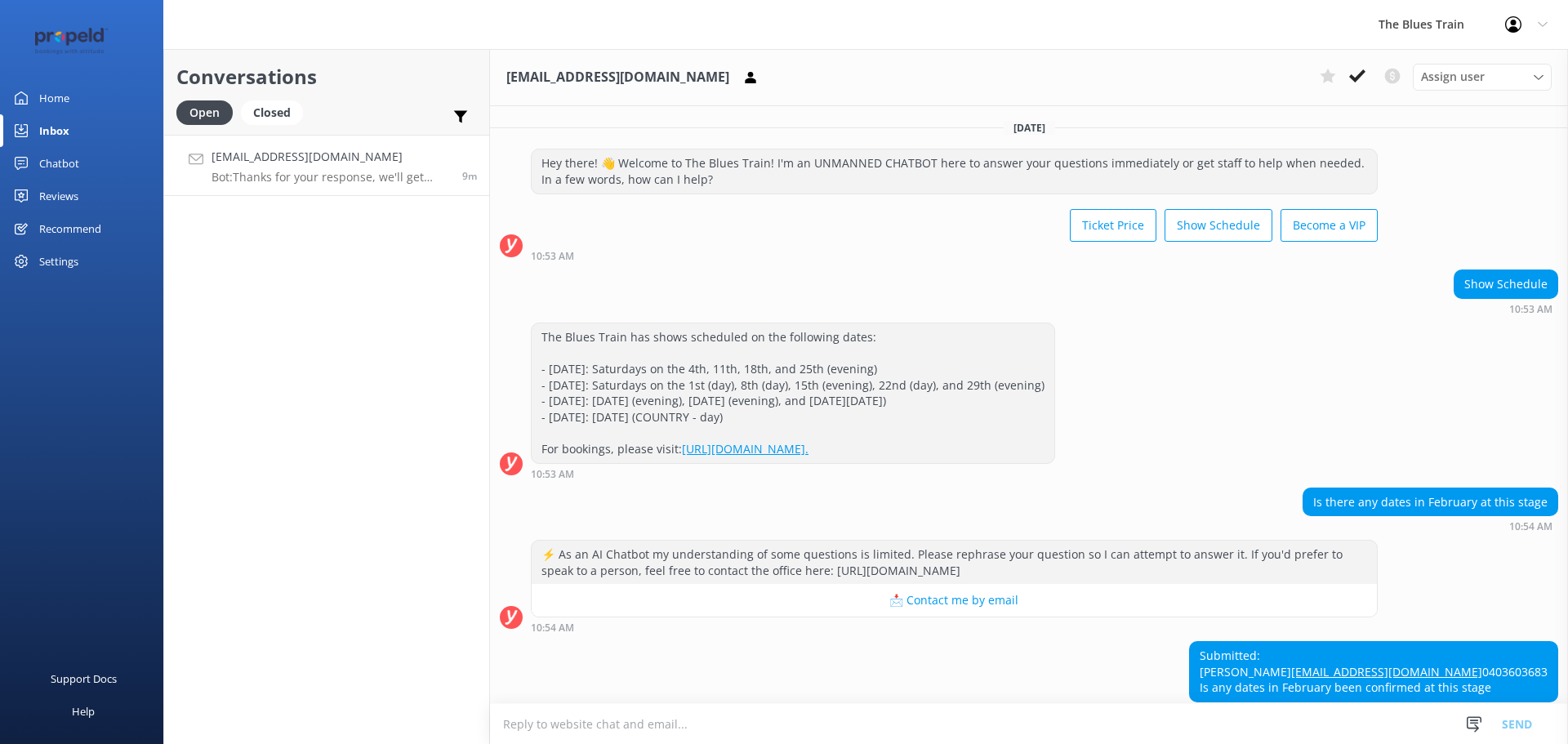
scroll to position [108, 0]
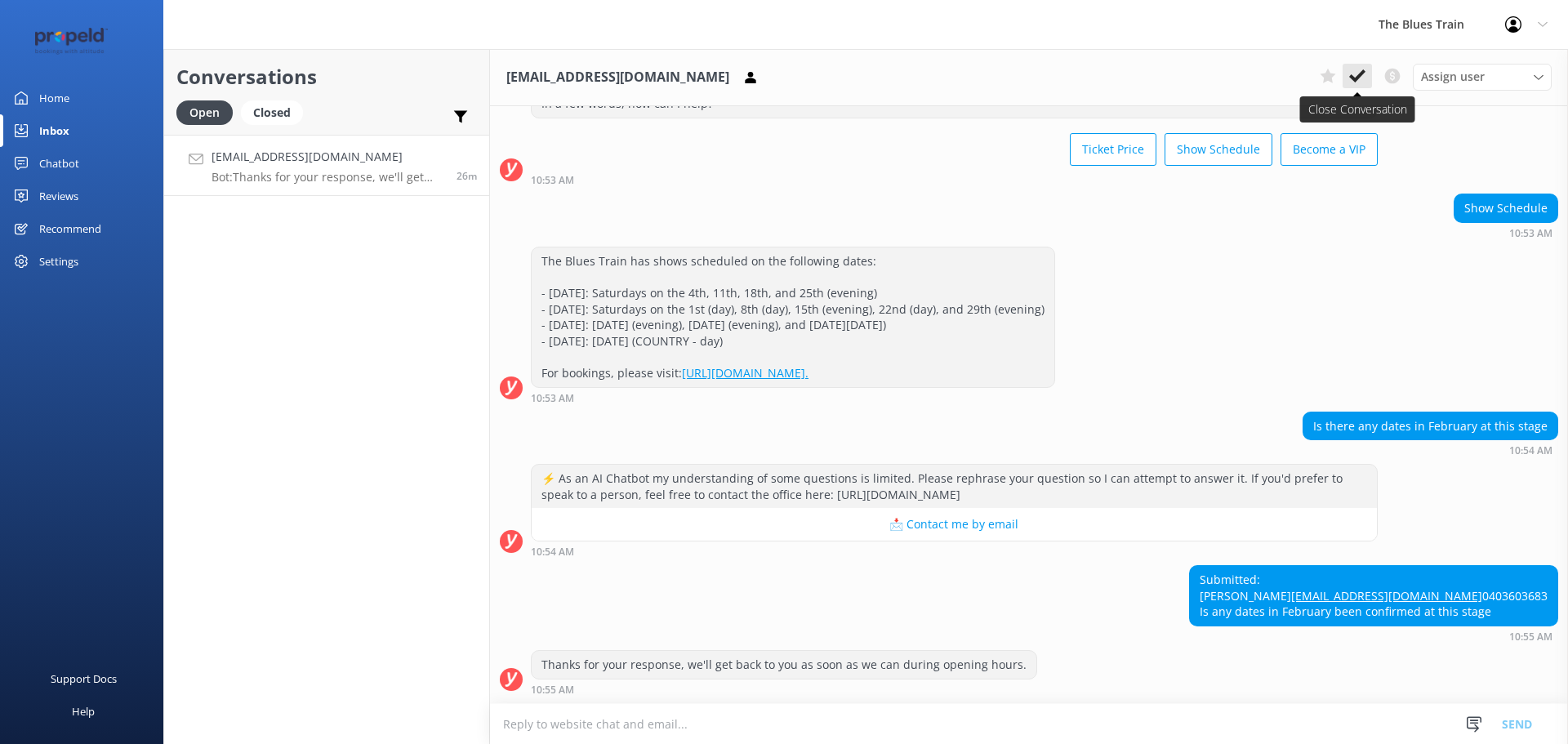
click at [1360, 80] on icon at bounding box center [1357, 75] width 16 height 16
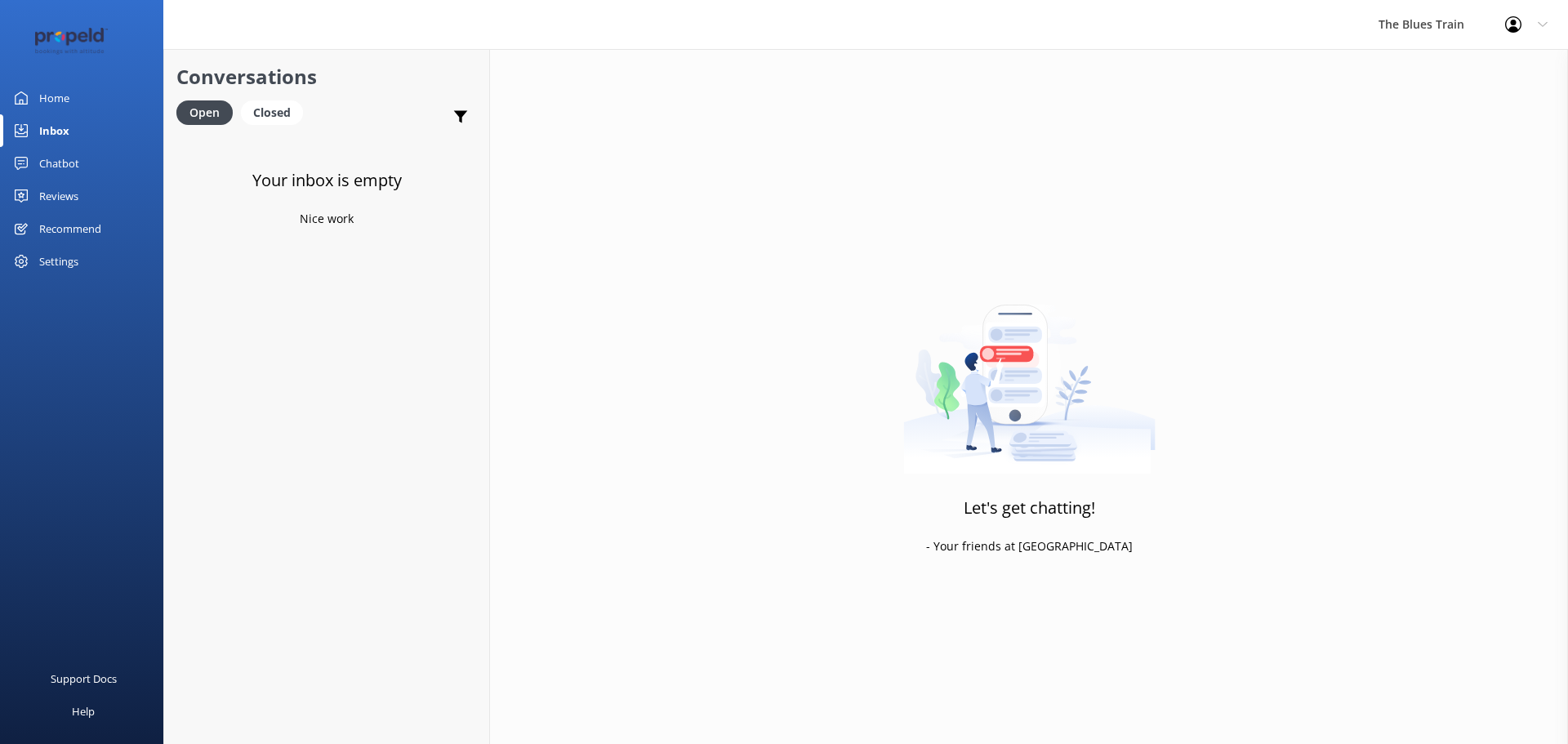
click at [118, 104] on link "Home" at bounding box center [82, 98] width 163 height 33
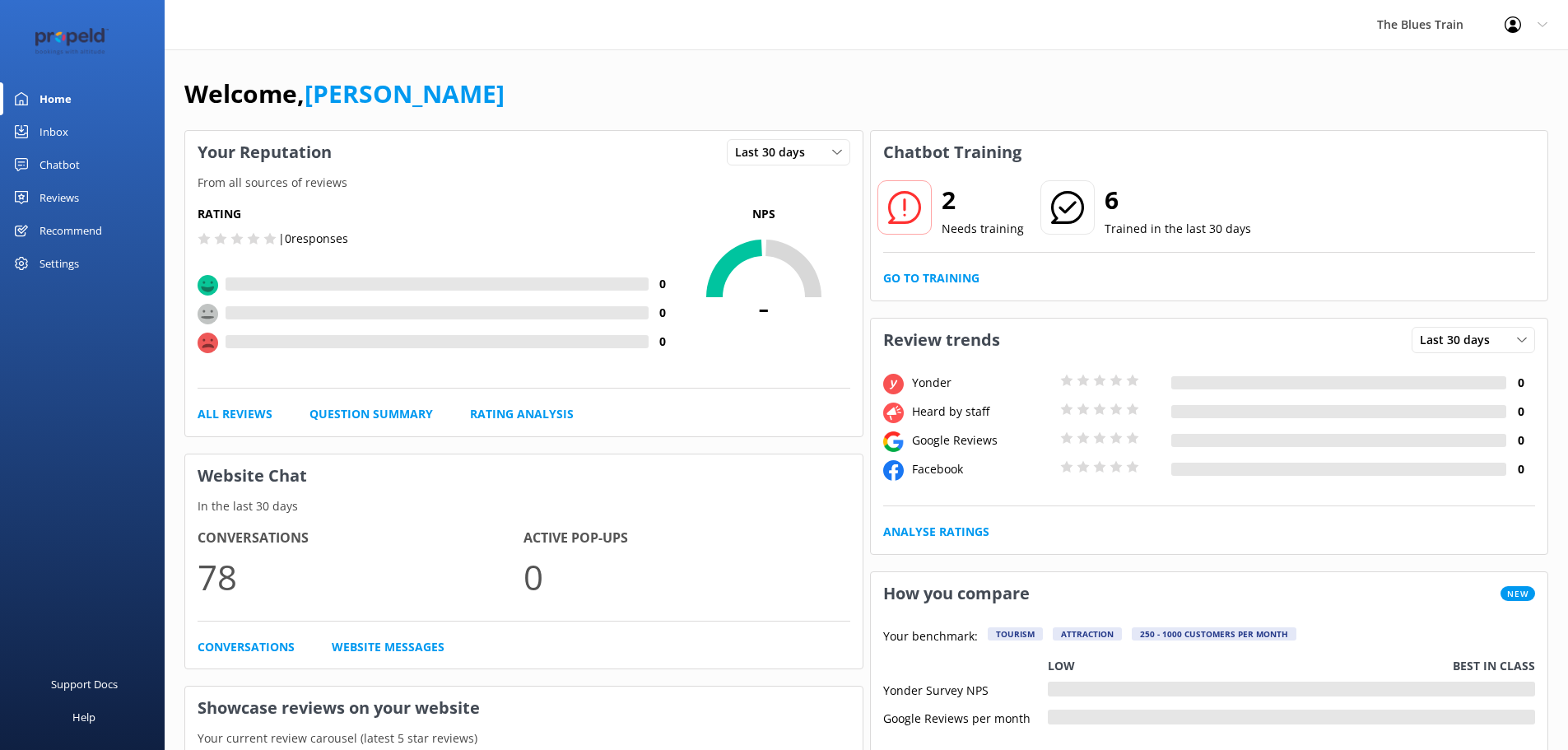
click at [69, 116] on link "Inbox" at bounding box center [82, 132] width 165 height 33
